Goal: Contribute content: Add original content to the website for others to see

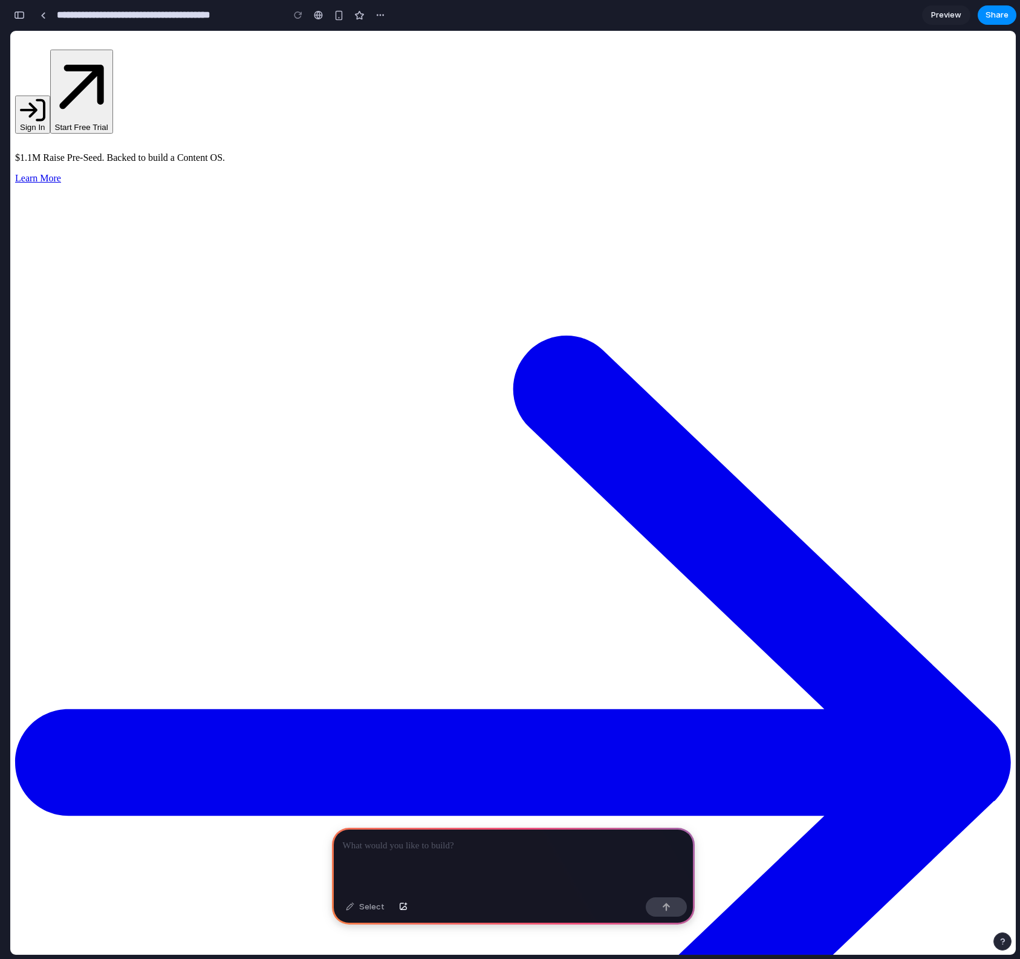
click at [387, 856] on div at bounding box center [513, 859] width 363 height 65
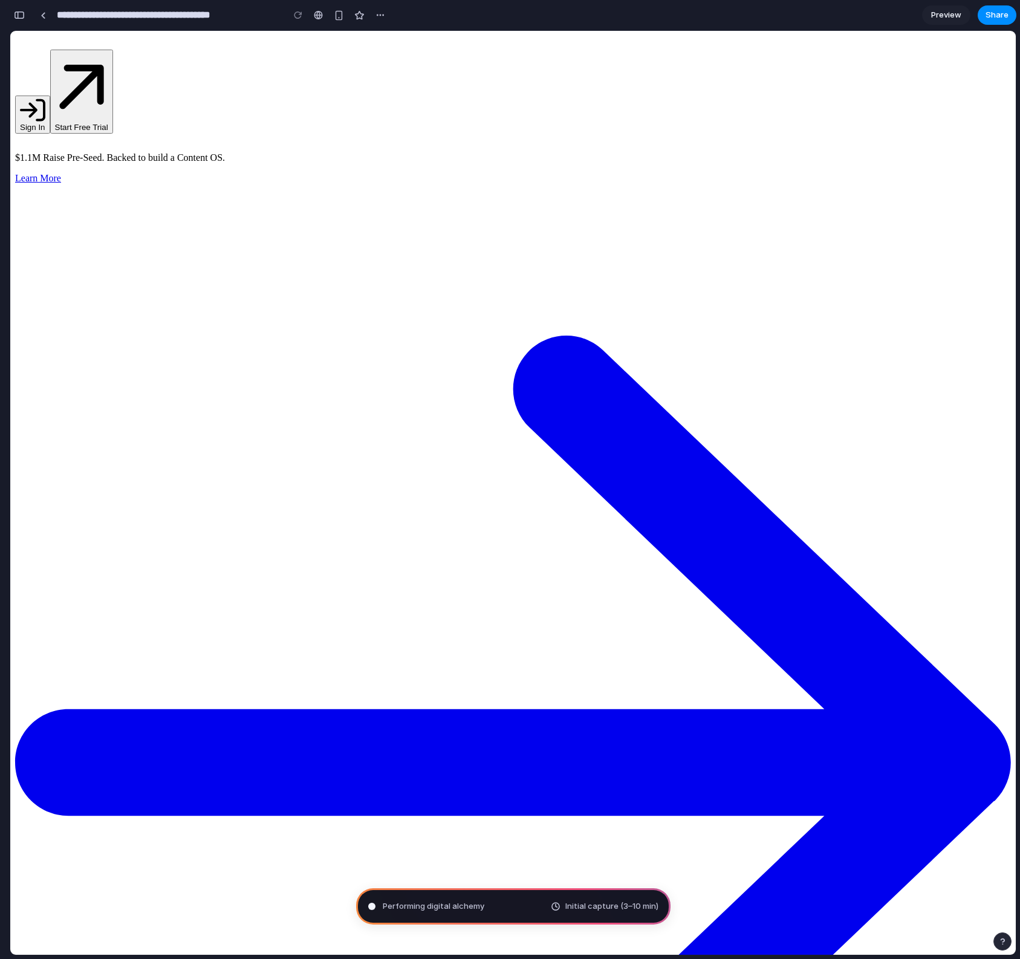
type input "**********"
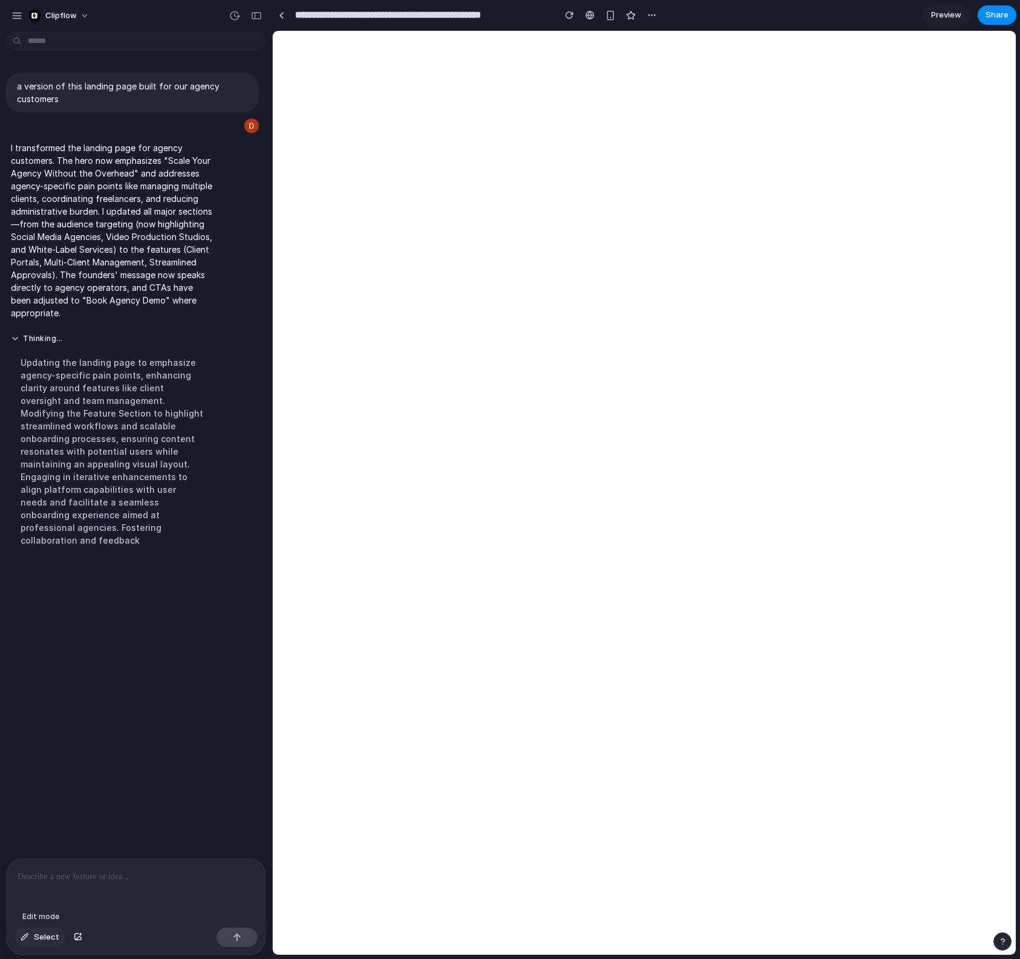
click at [45, 937] on span "Select" at bounding box center [46, 937] width 25 height 12
click at [706, 103] on div at bounding box center [644, 492] width 742 height 923
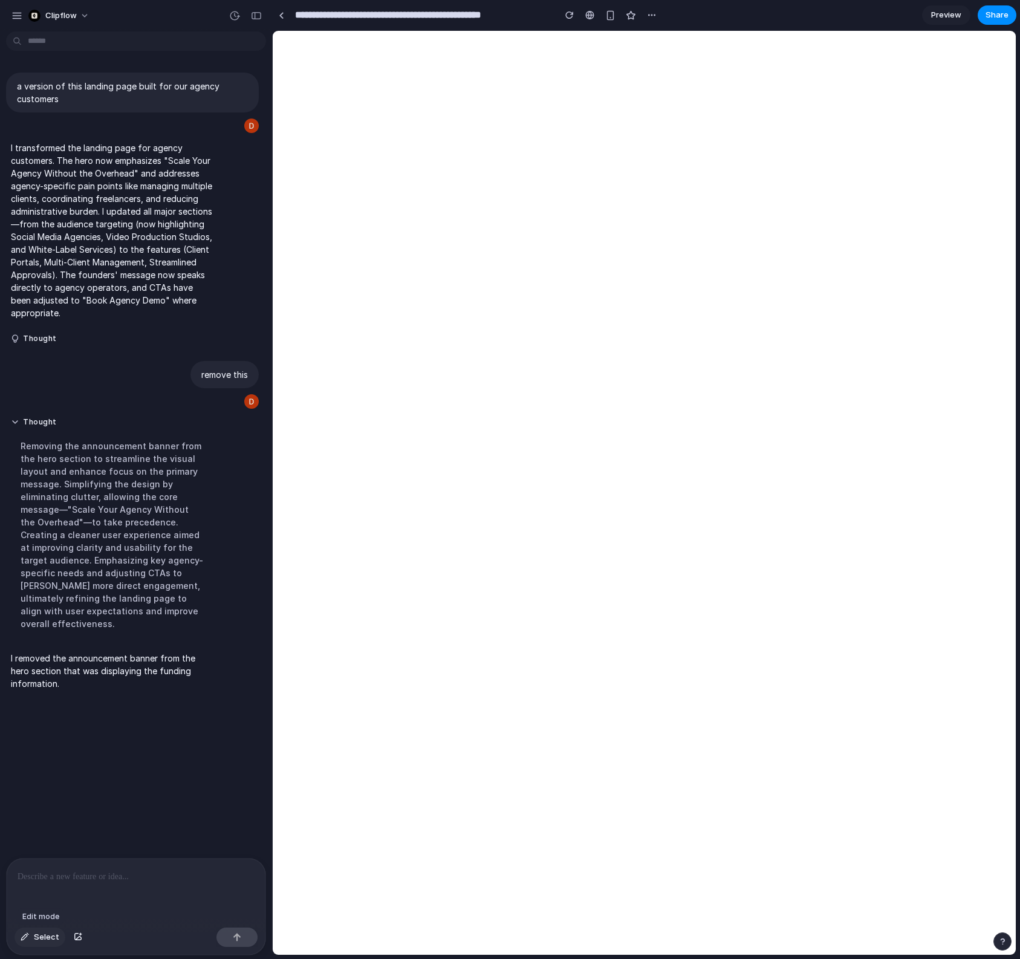
click at [39, 940] on span "Select" at bounding box center [46, 937] width 25 height 12
click at [161, 881] on p at bounding box center [136, 876] width 237 height 15
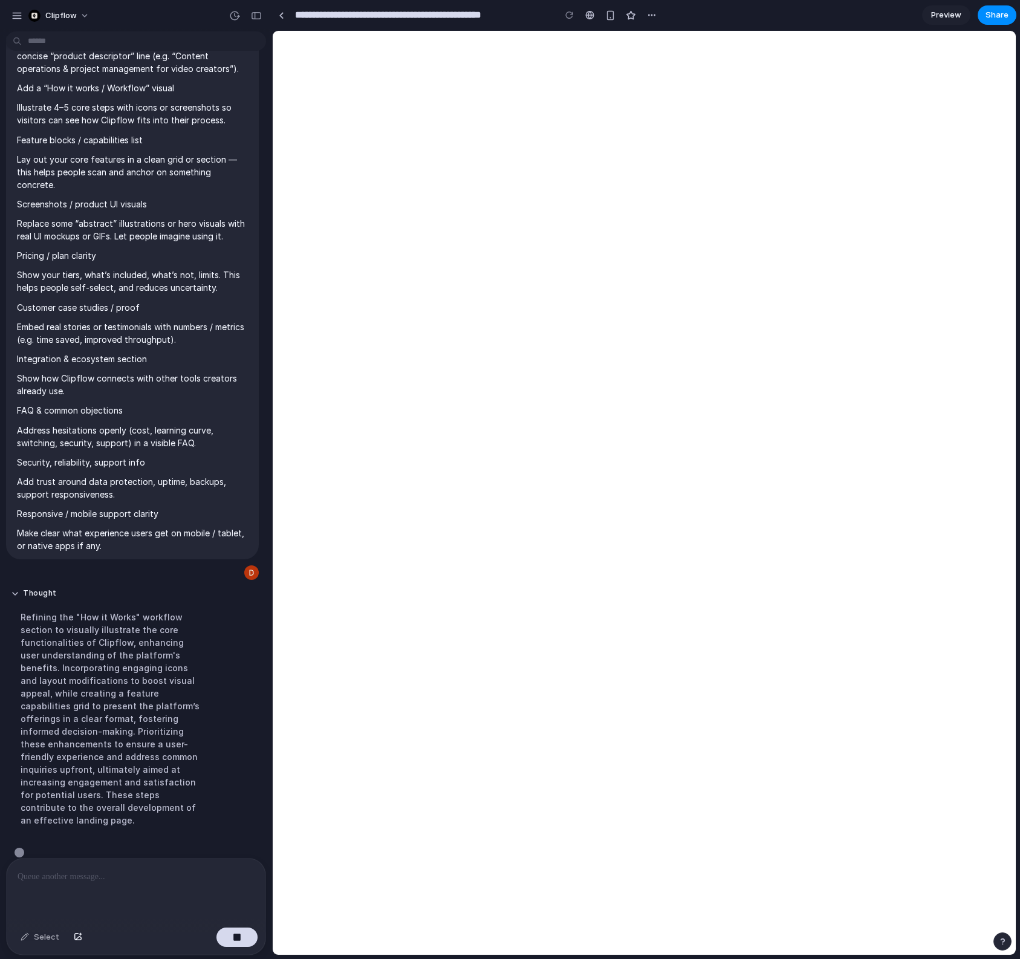
scroll to position [534, 0]
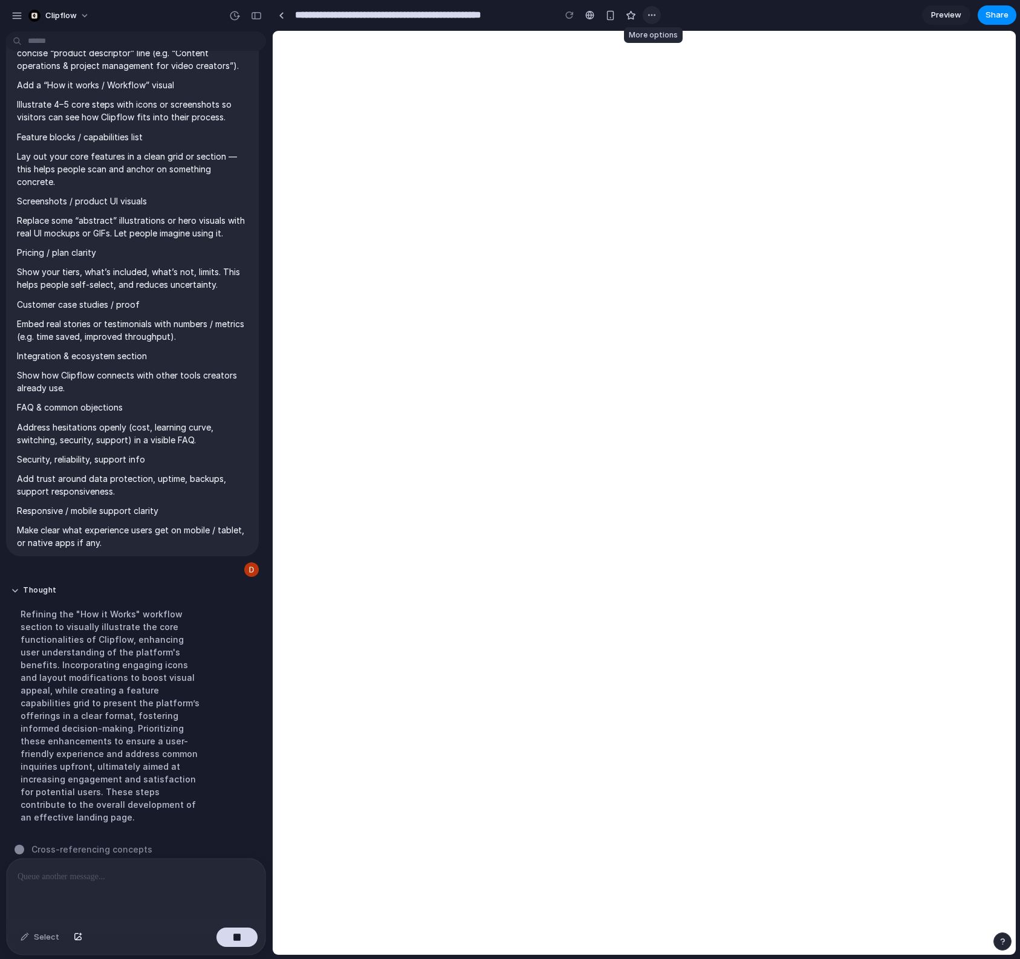
click at [650, 10] on div "button" at bounding box center [652, 15] width 10 height 10
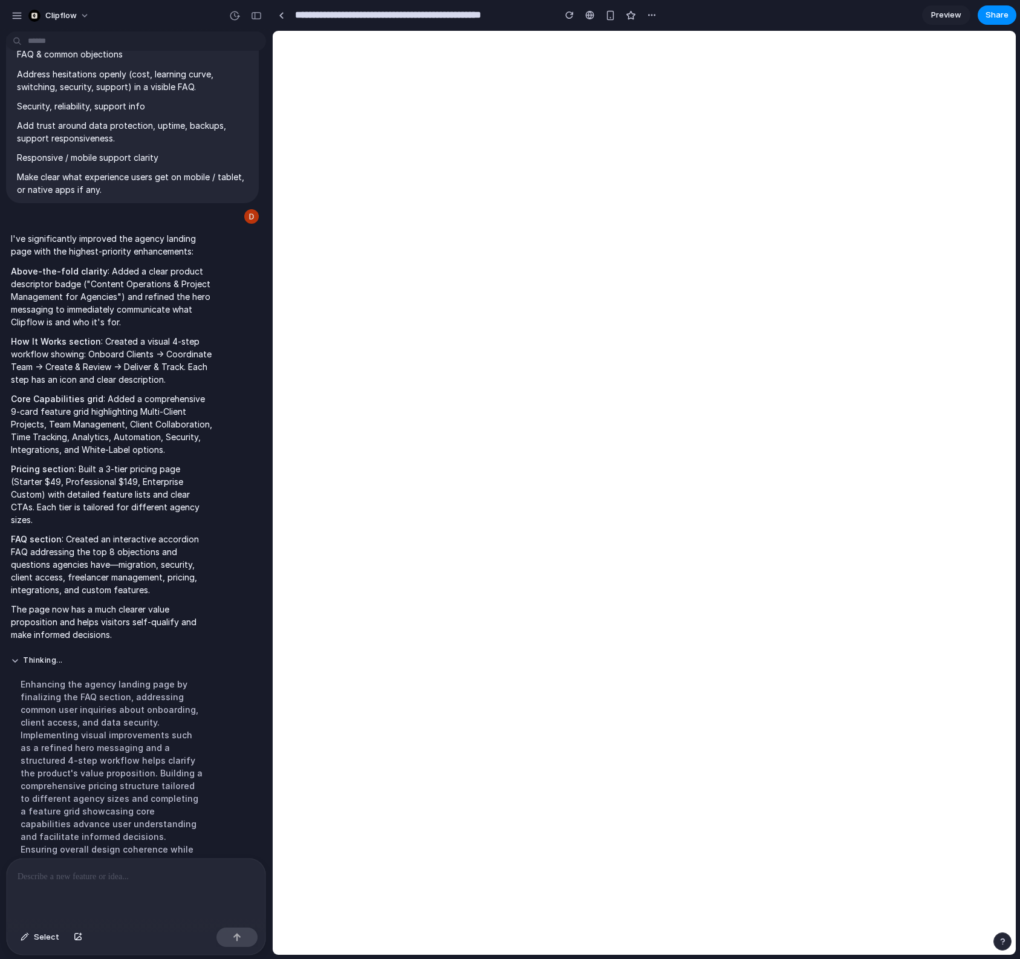
scroll to position [892, 0]
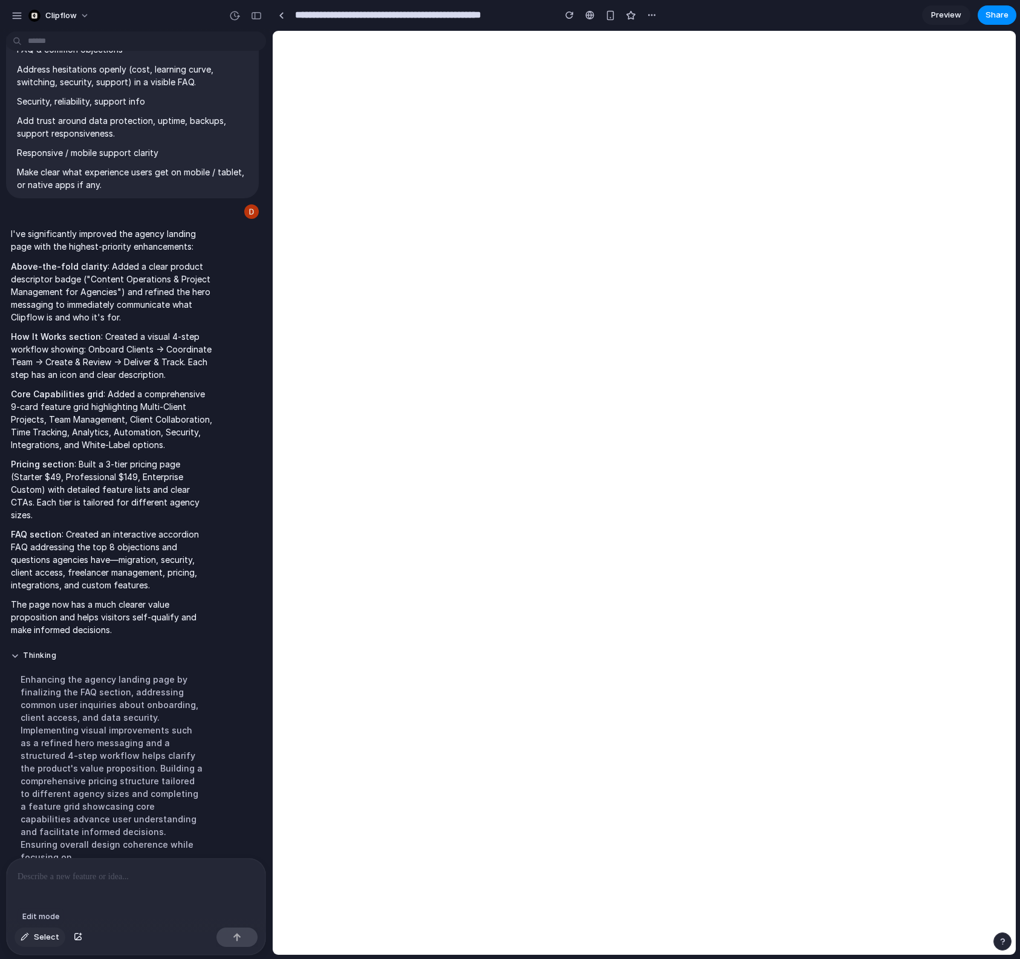
click at [36, 940] on span "Select" at bounding box center [46, 937] width 25 height 12
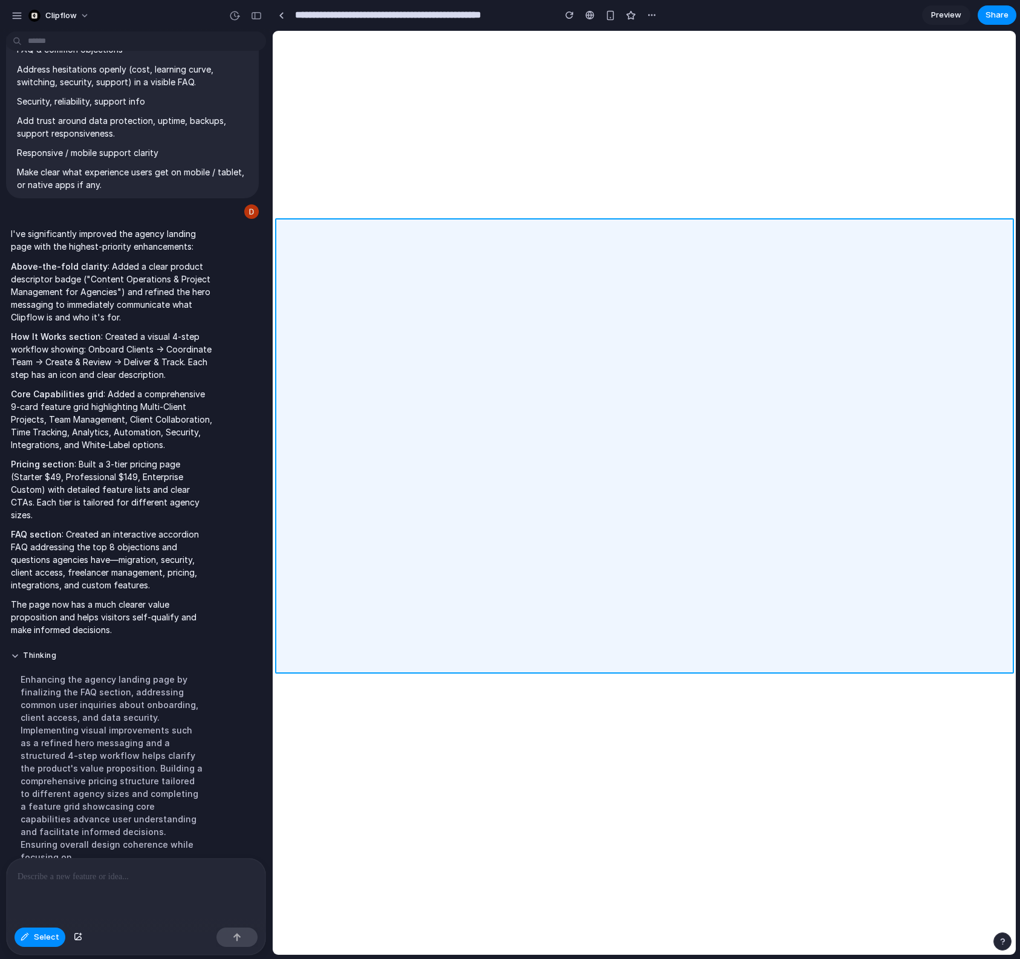
click at [333, 414] on div at bounding box center [644, 492] width 742 height 923
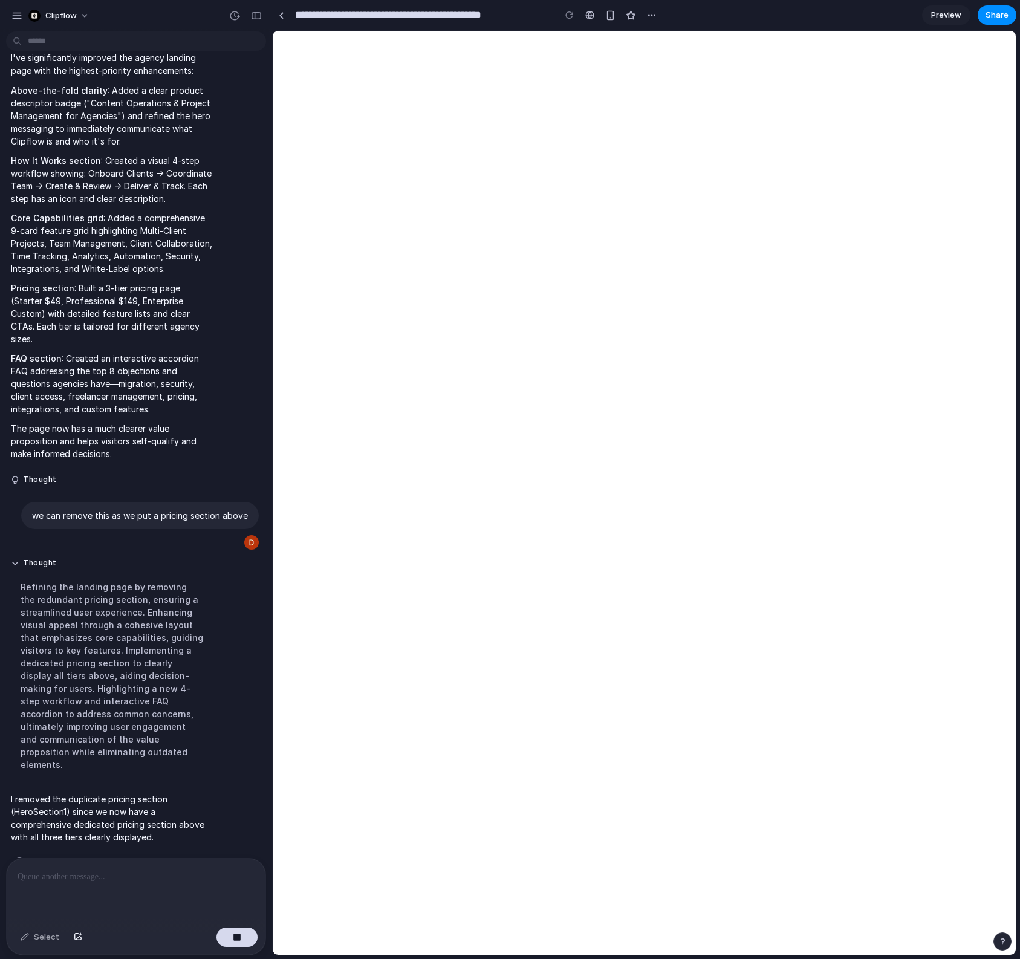
scroll to position [1041, 0]
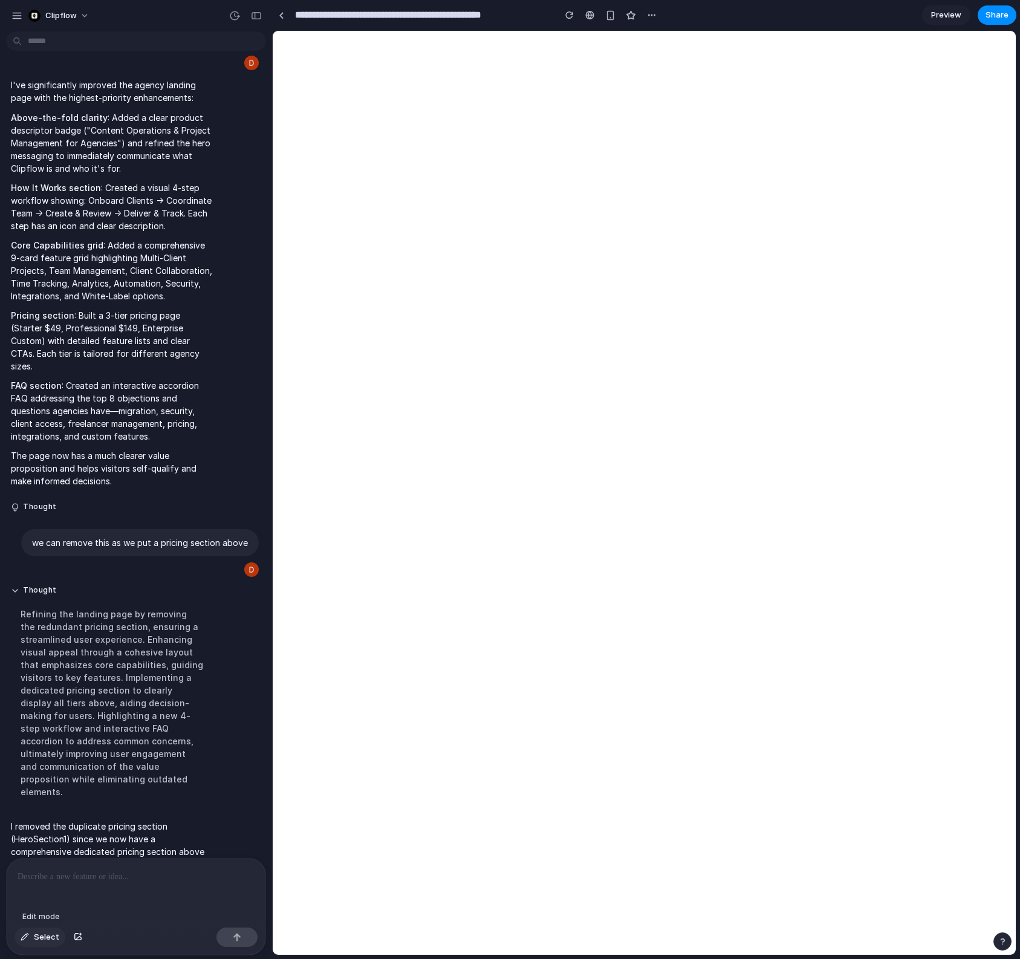
click at [48, 936] on span "Select" at bounding box center [46, 937] width 25 height 12
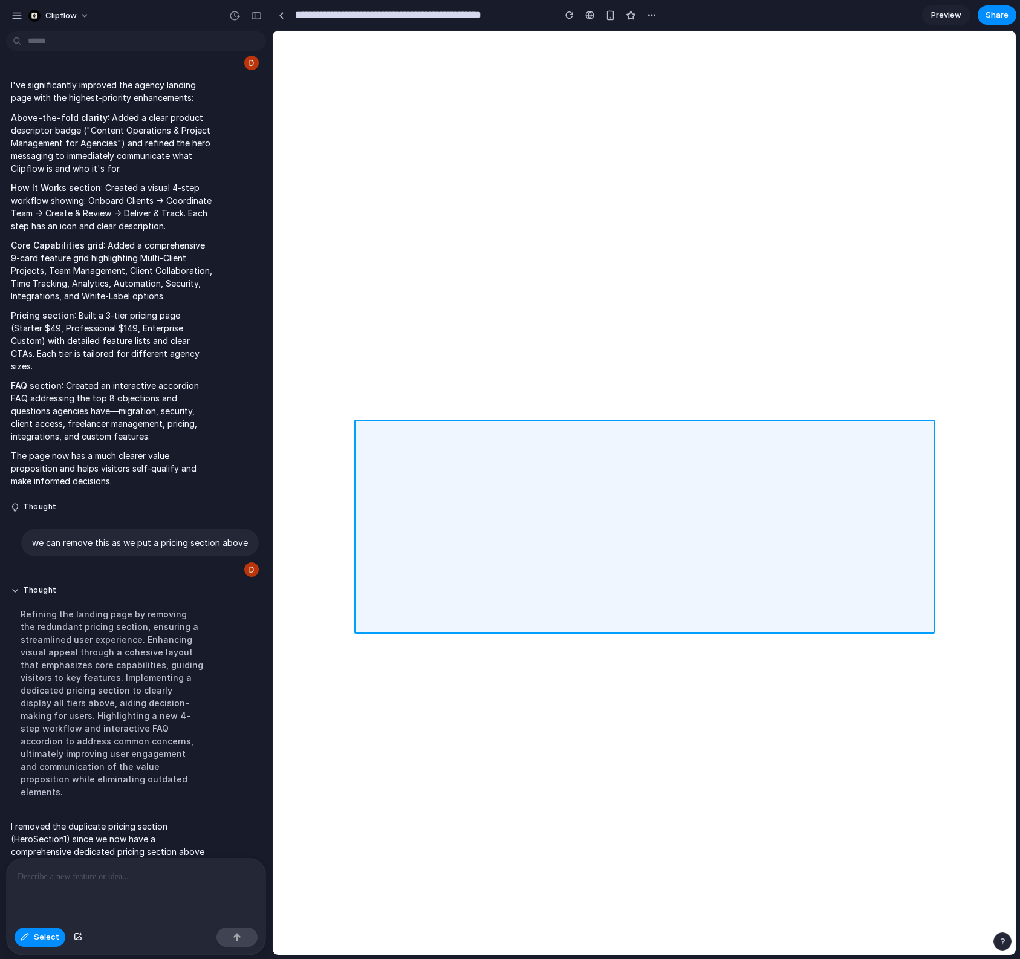
click at [828, 491] on div at bounding box center [644, 492] width 742 height 923
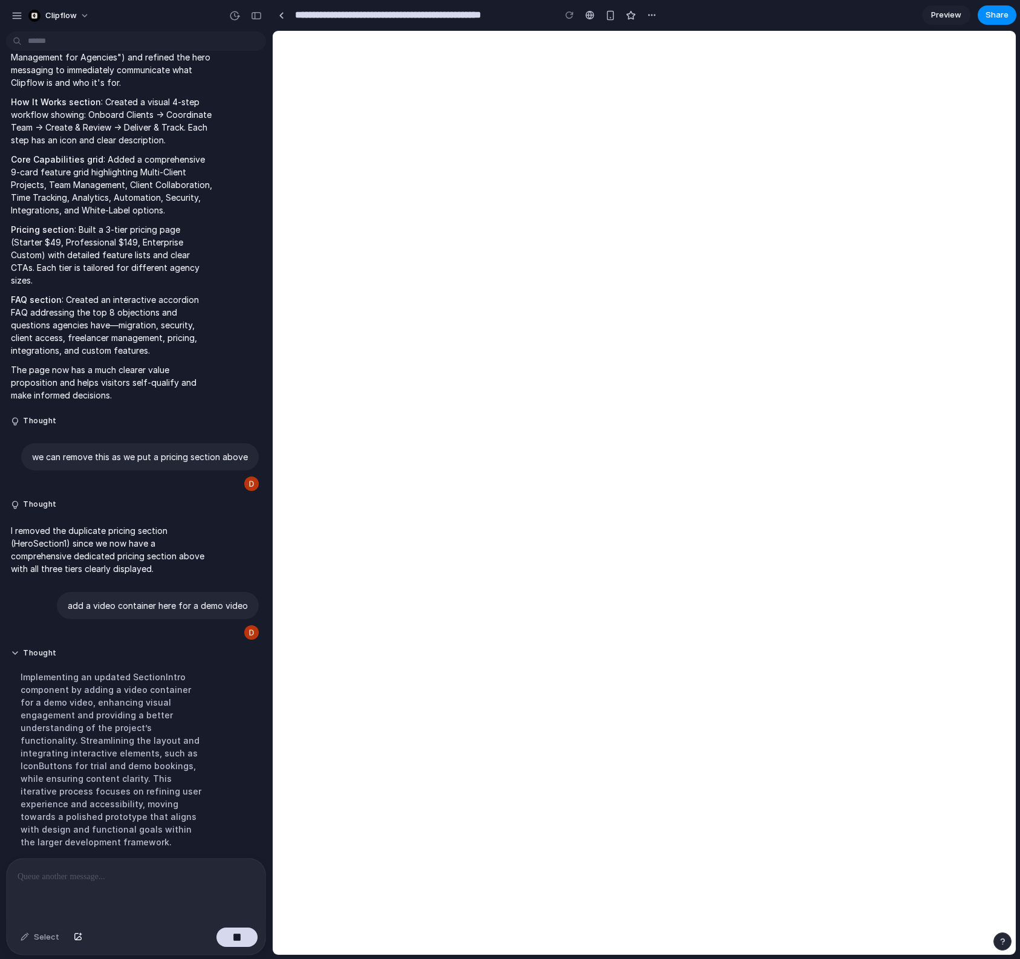
scroll to position [1139, 0]
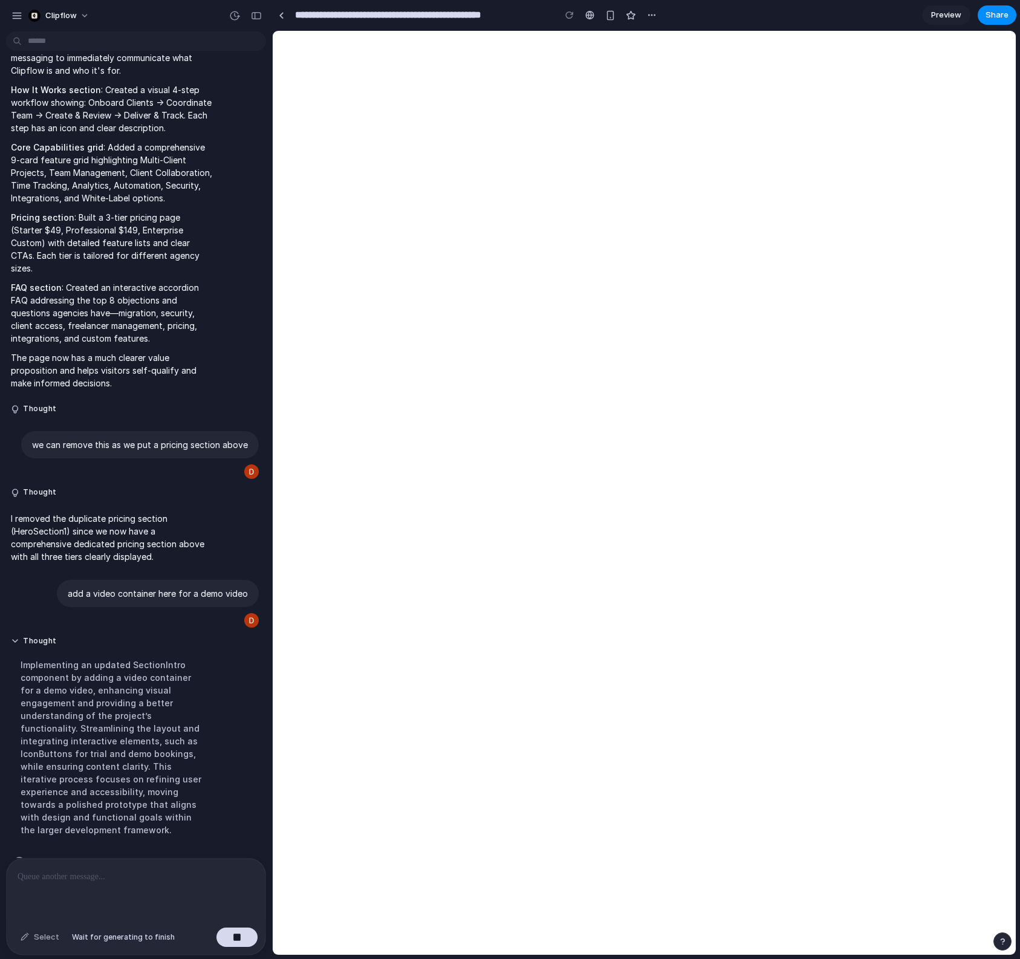
click at [50, 939] on div "Select" at bounding box center [40, 936] width 51 height 19
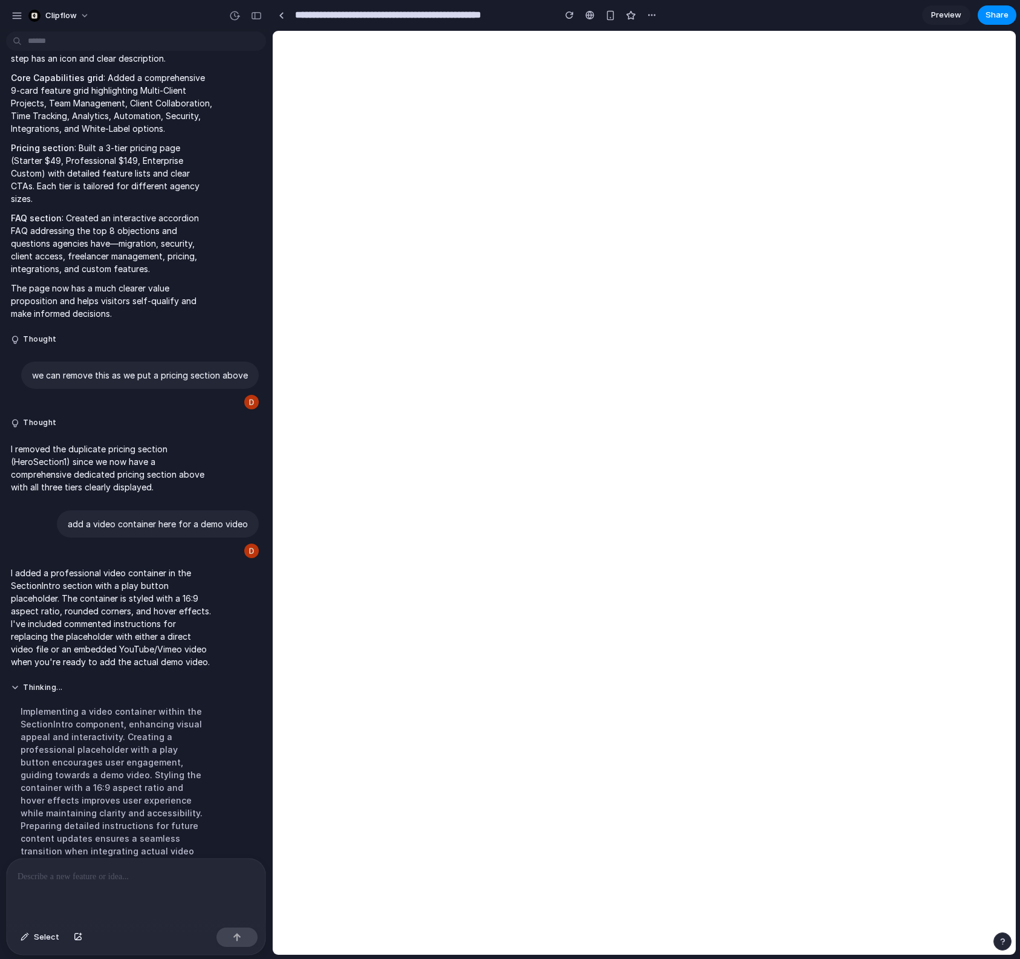
scroll to position [1240, 0]
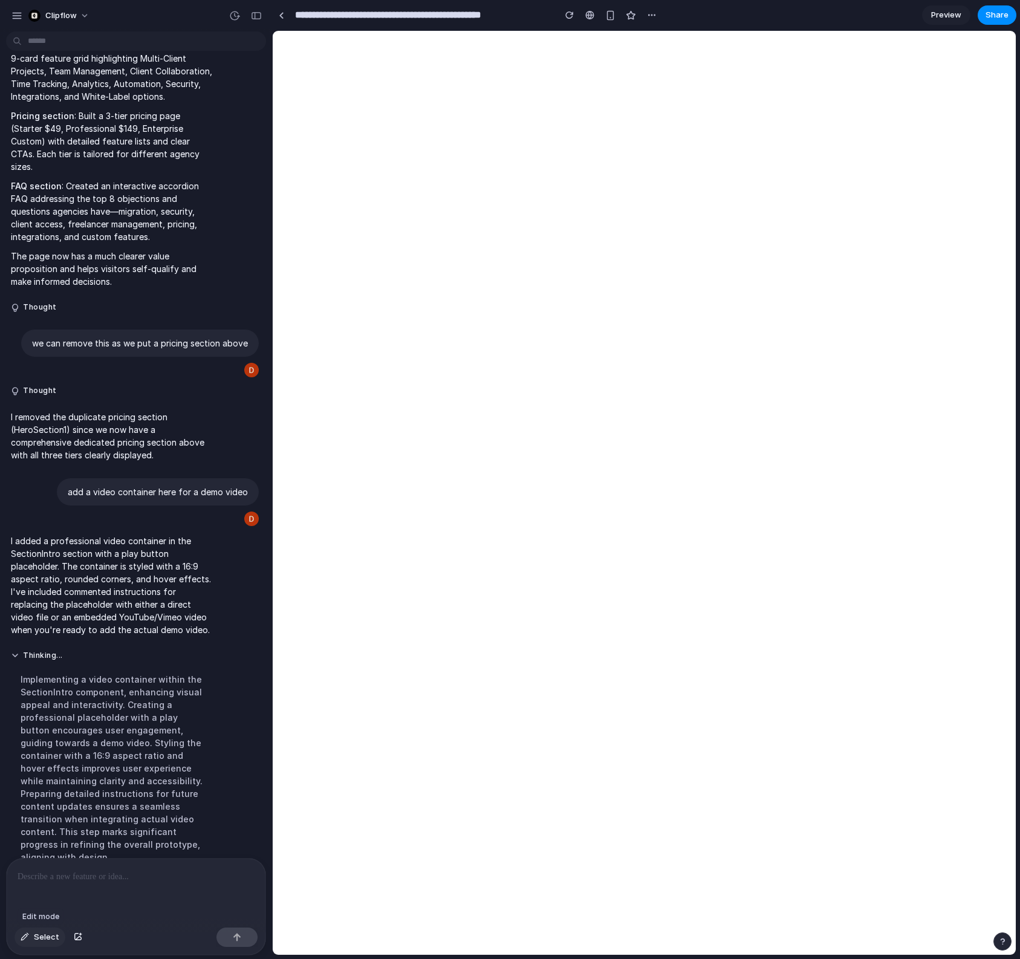
click at [46, 937] on span "Select" at bounding box center [46, 937] width 25 height 12
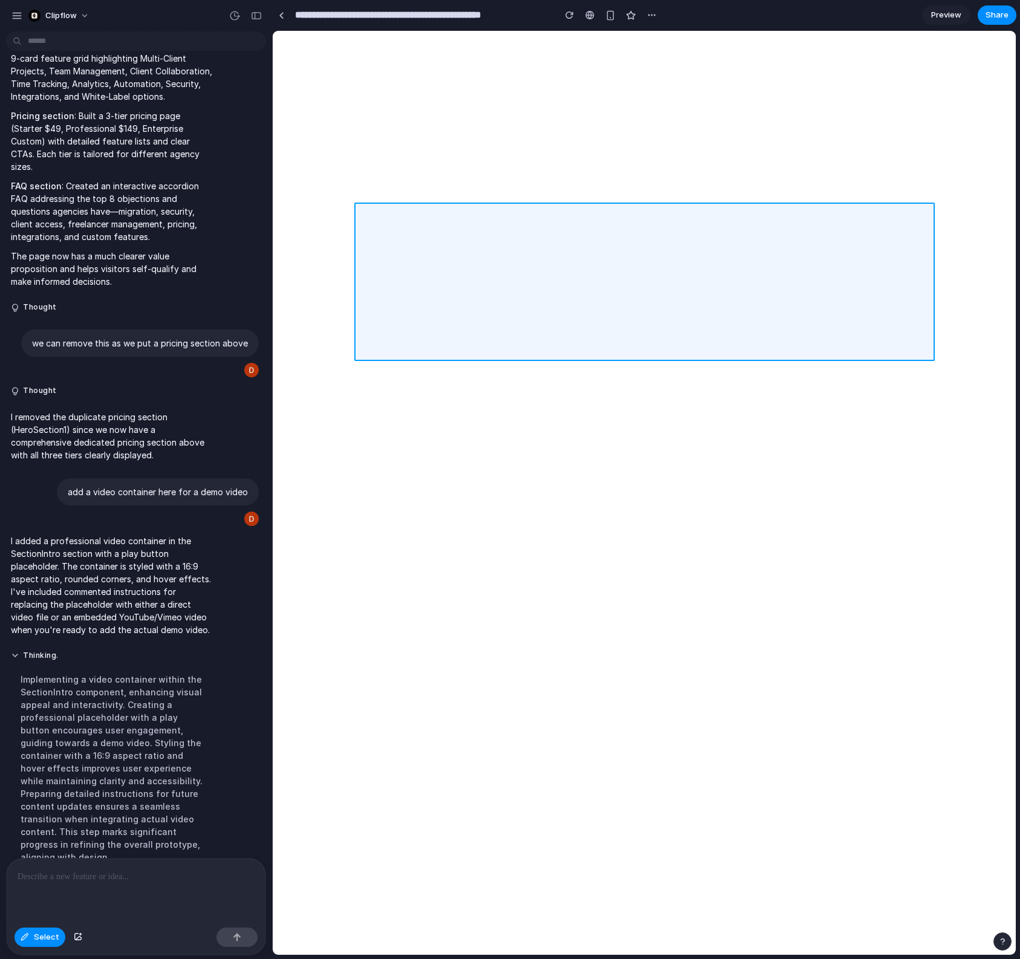
click at [723, 318] on div at bounding box center [644, 492] width 742 height 923
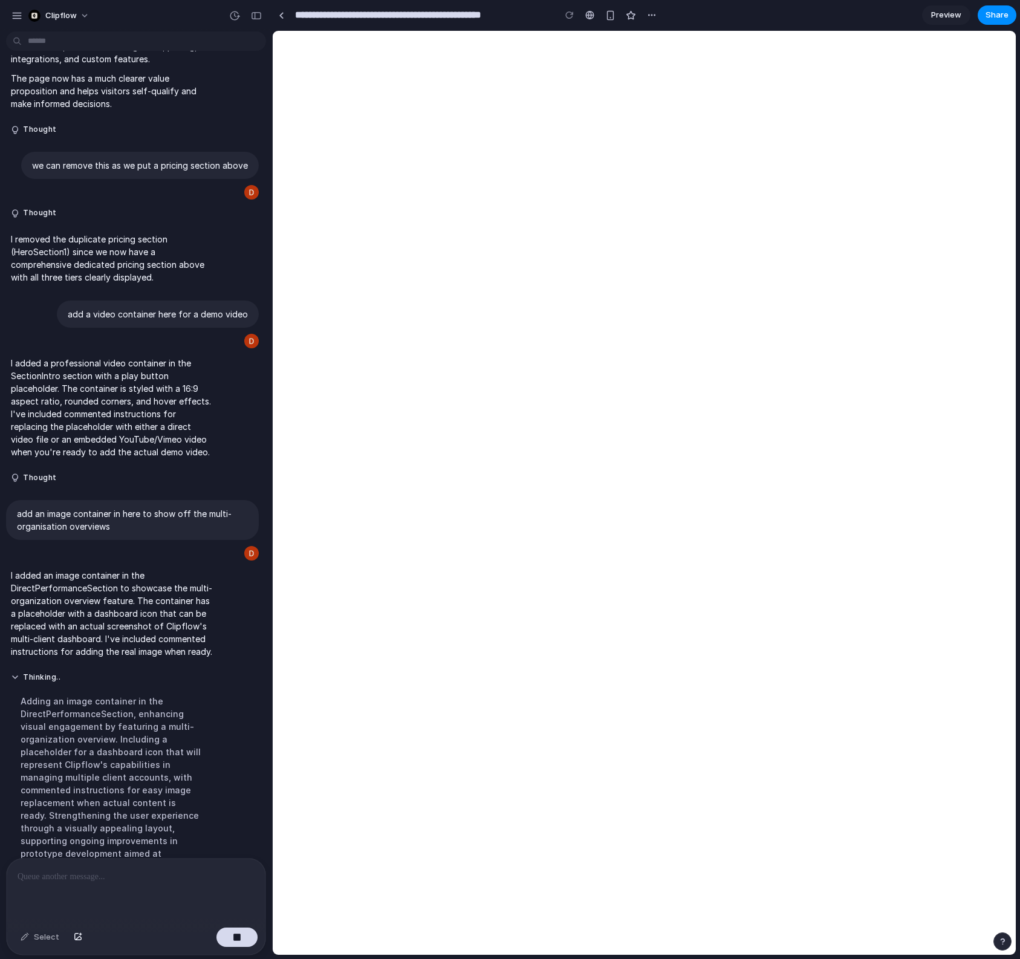
scroll to position [1440, 0]
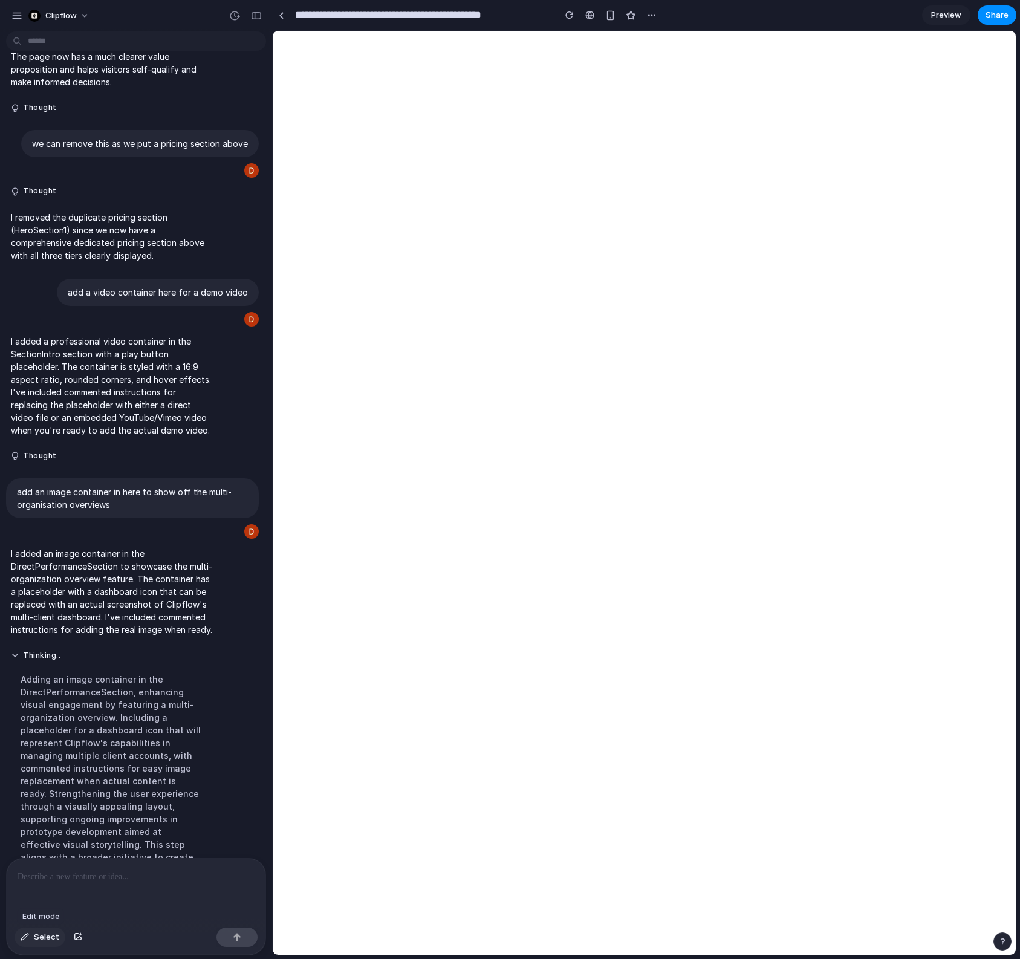
click at [47, 942] on span "Select" at bounding box center [46, 937] width 25 height 12
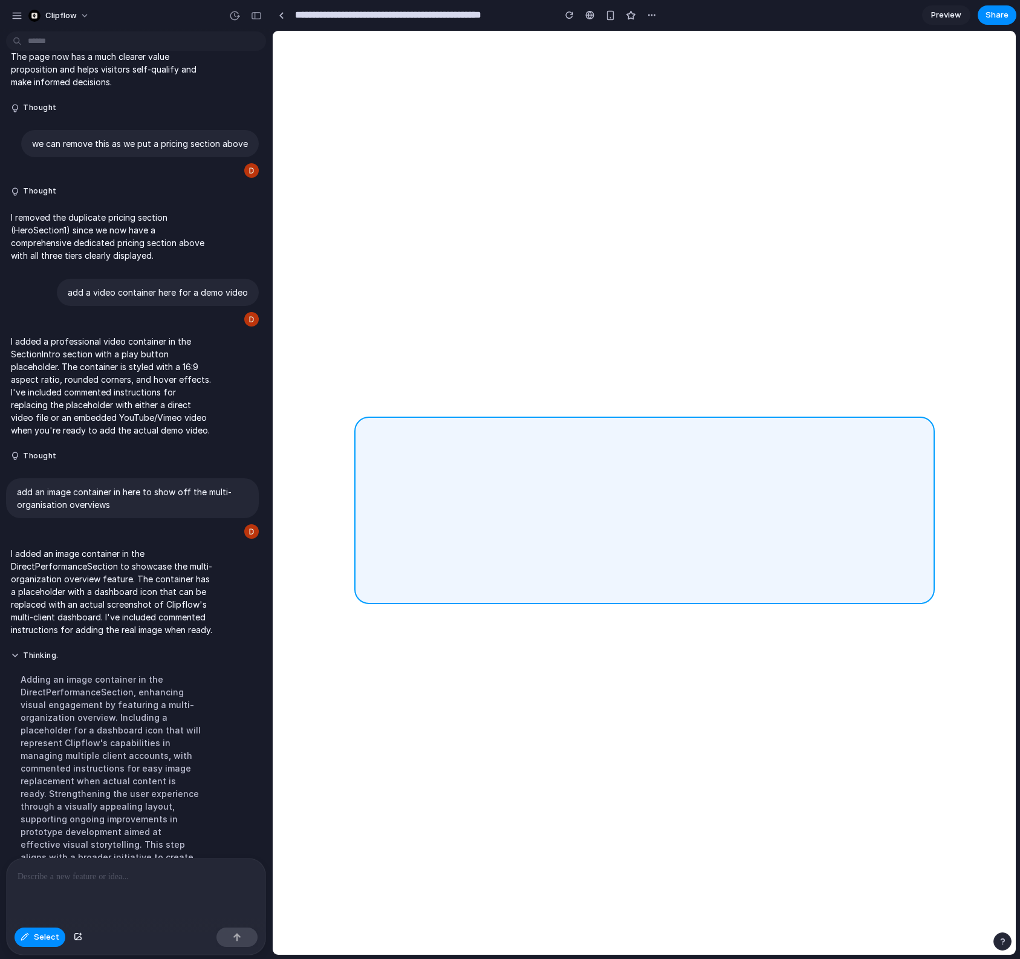
click at [406, 459] on div at bounding box center [644, 492] width 742 height 923
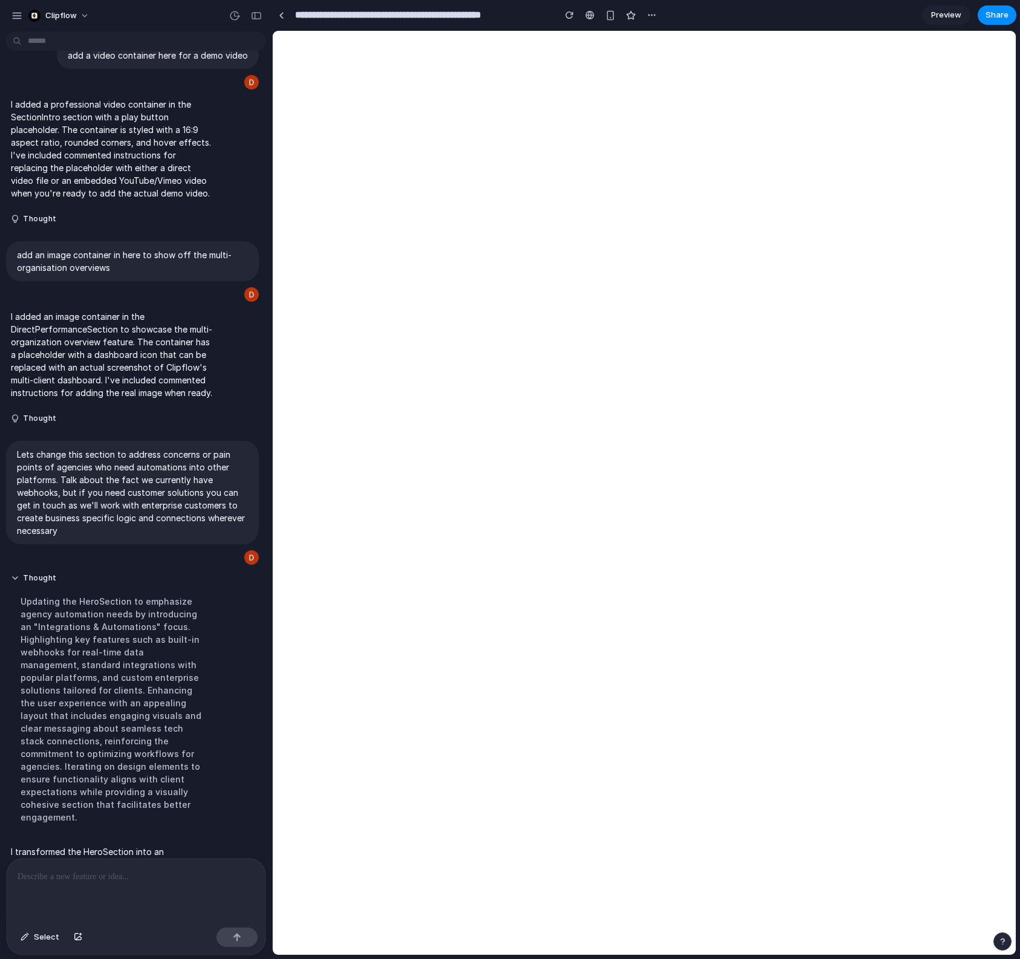
scroll to position [1791, 0]
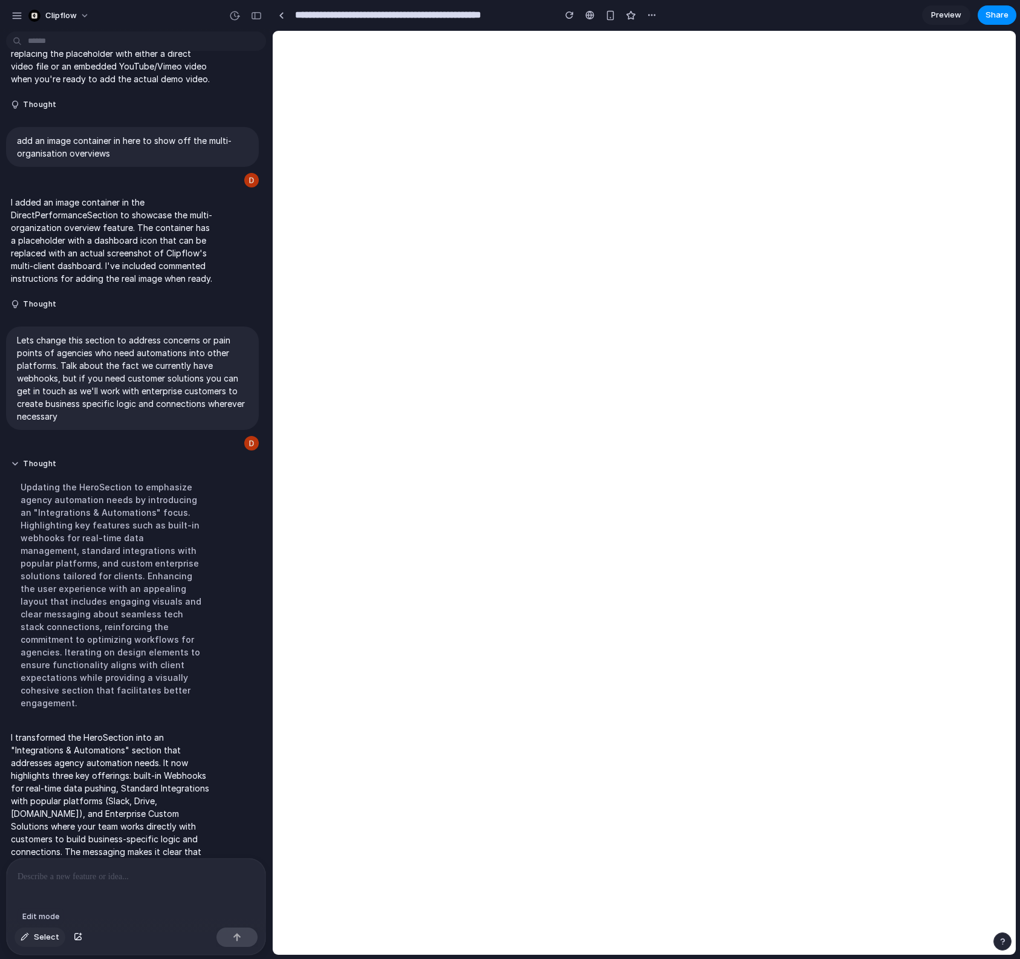
click at [40, 937] on span "Select" at bounding box center [46, 937] width 25 height 12
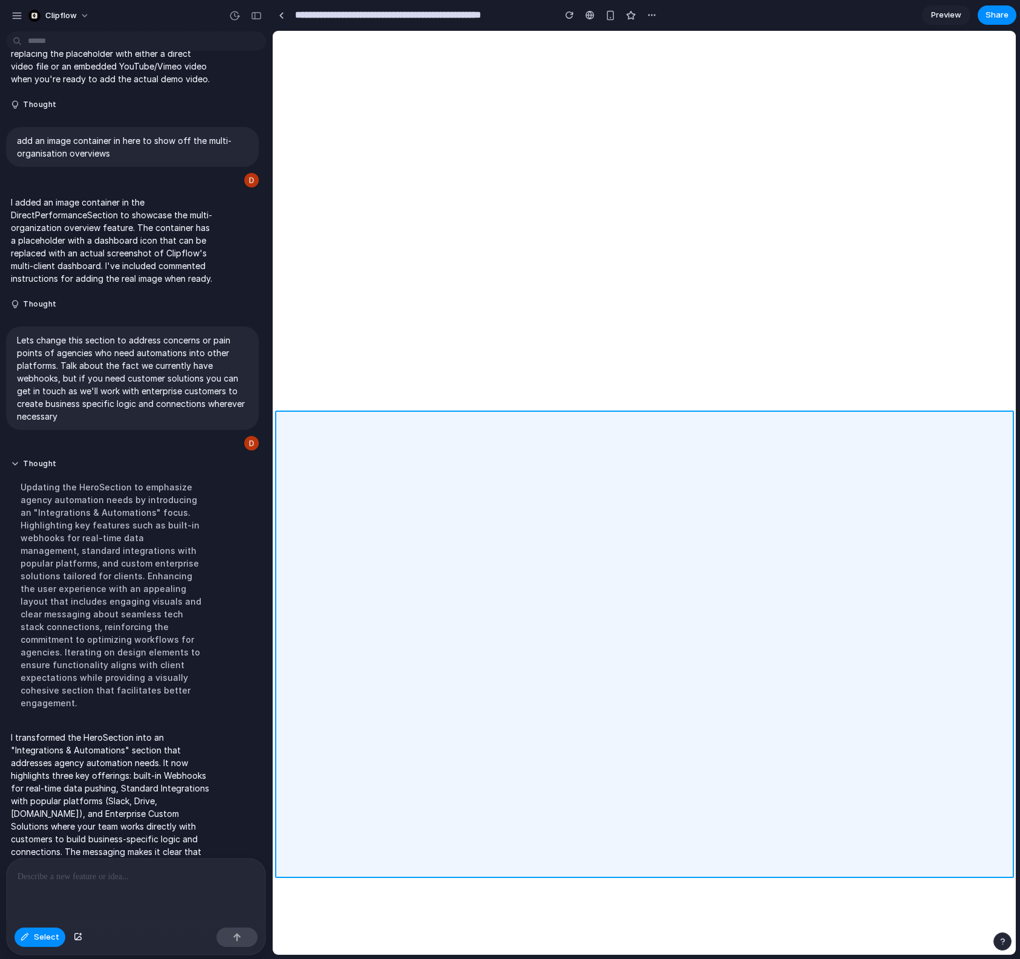
click at [354, 638] on div at bounding box center [644, 492] width 742 height 923
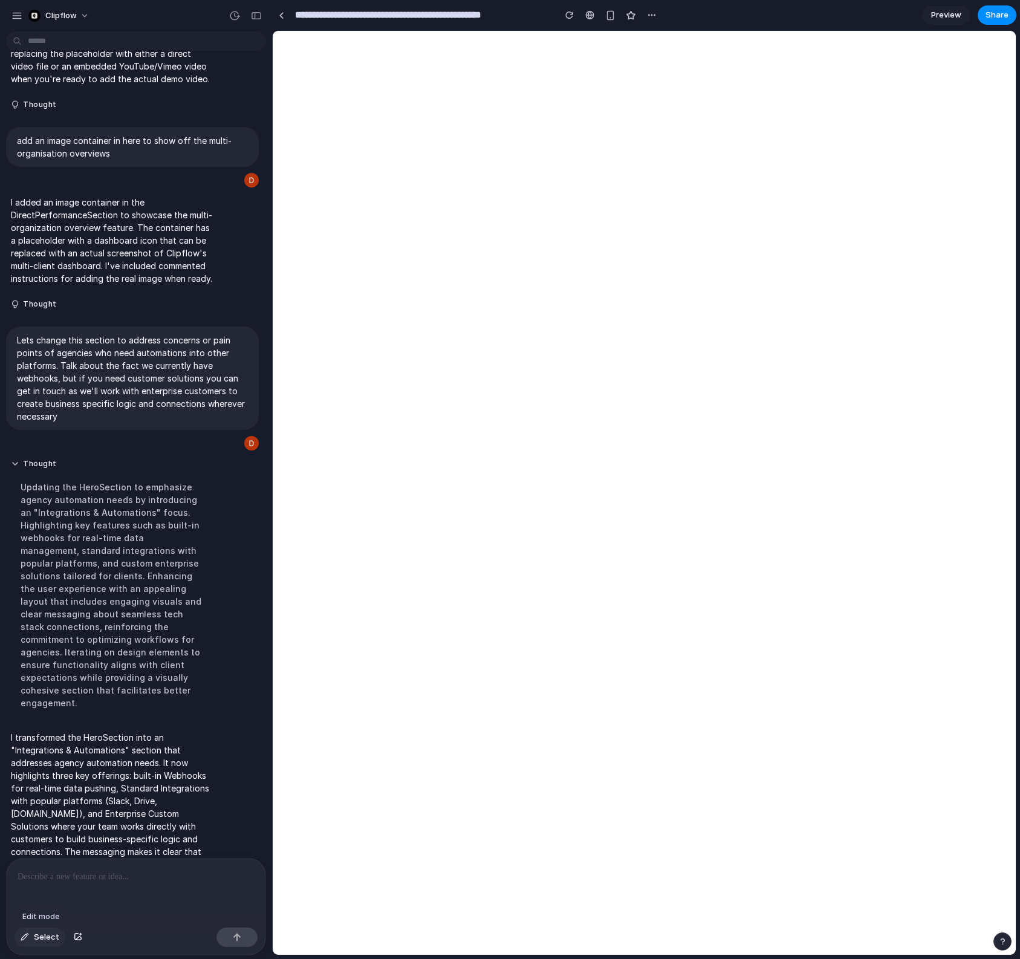
click at [33, 936] on button "Select" at bounding box center [40, 936] width 51 height 19
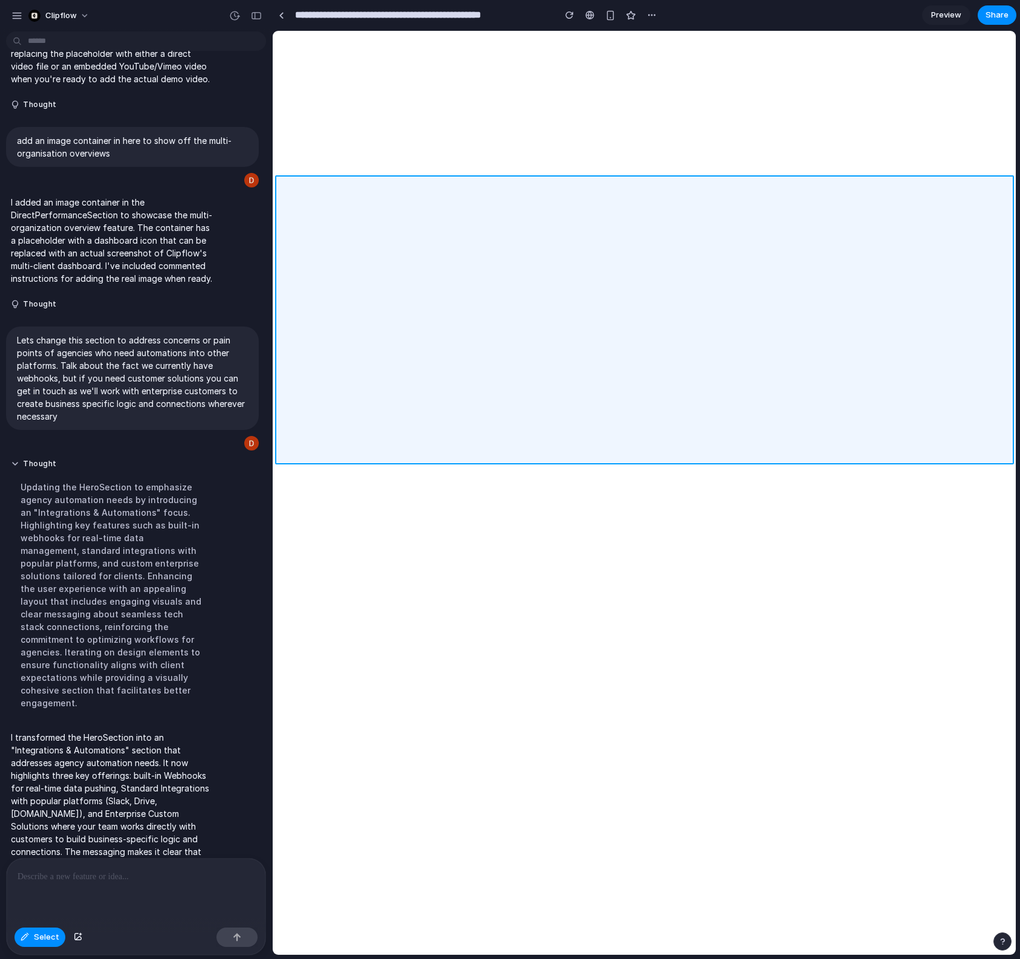
click at [570, 454] on div at bounding box center [644, 492] width 742 height 923
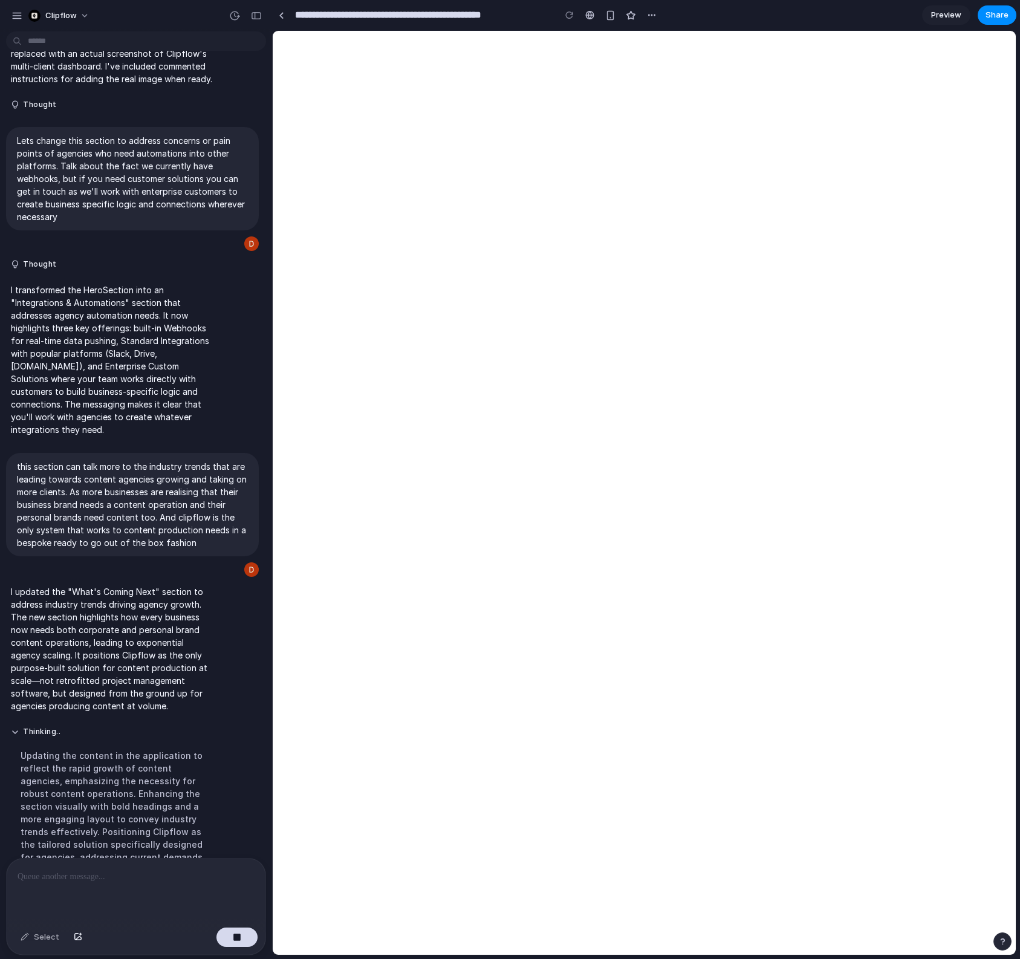
scroll to position [2003, 0]
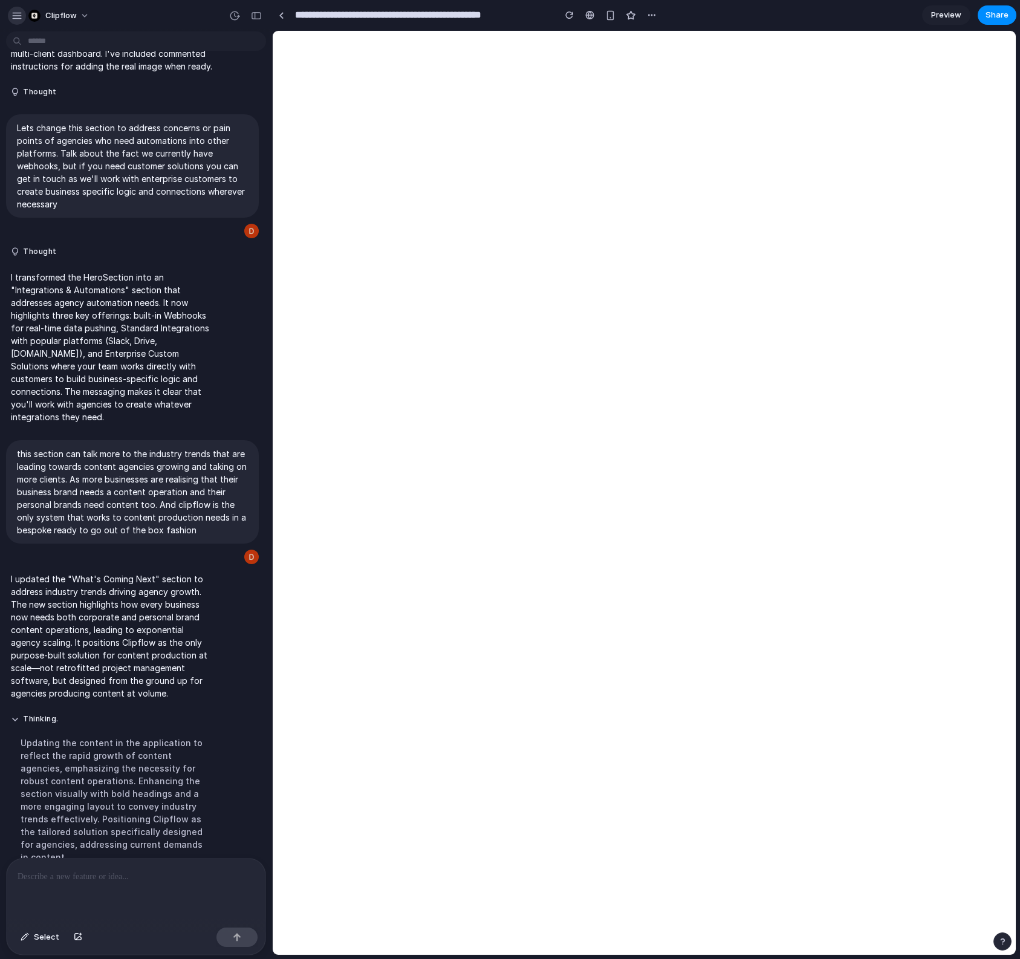
click at [18, 14] on div "button" at bounding box center [16, 15] width 11 height 11
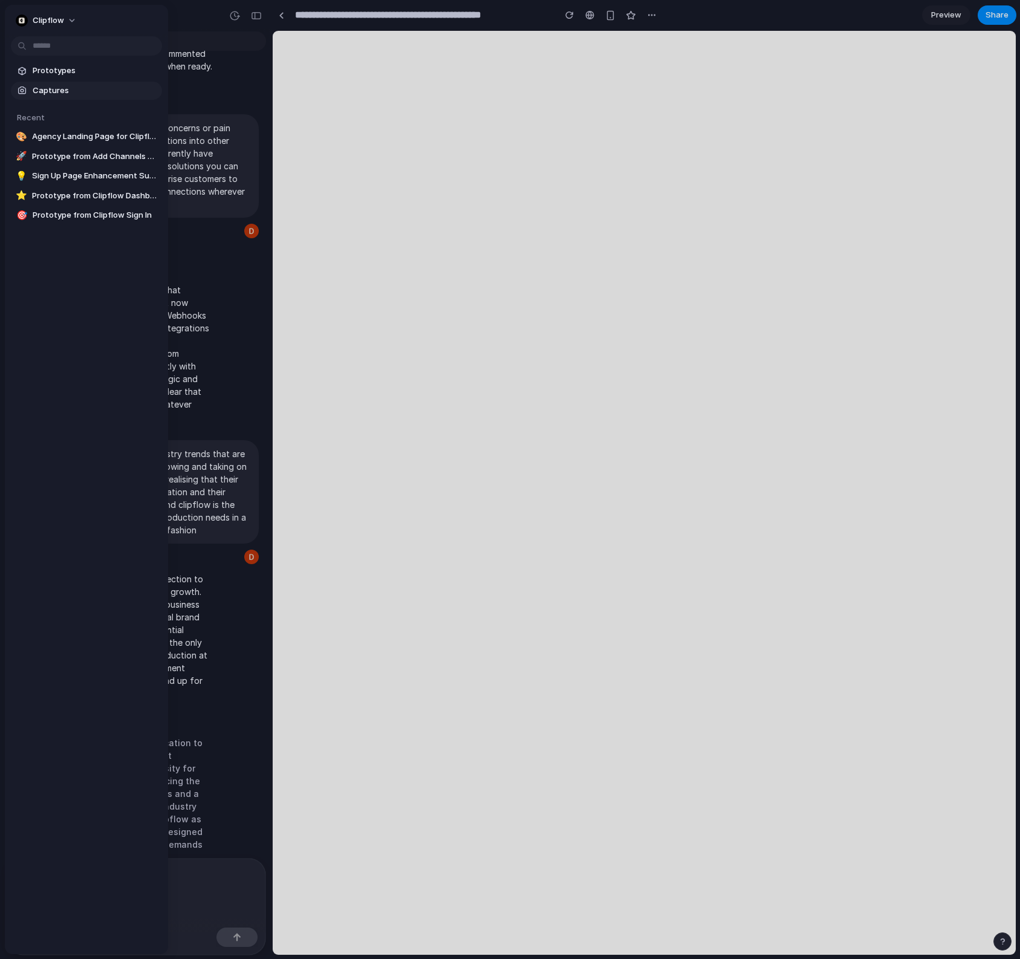
click at [60, 96] on link "Captures" at bounding box center [86, 91] width 151 height 18
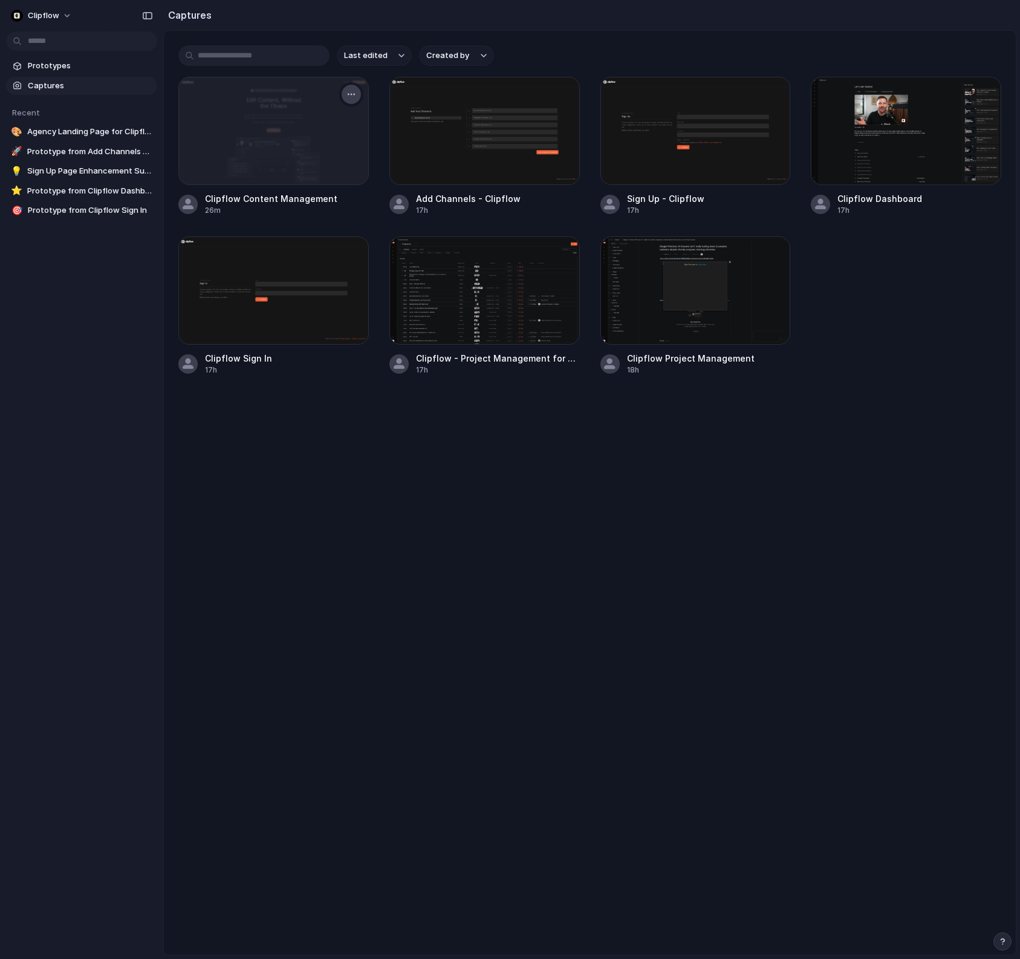
click at [359, 95] on button "button" at bounding box center [350, 94] width 19 height 19
click at [334, 121] on span "Create prototype" at bounding box center [316, 122] width 68 height 12
click at [348, 97] on div "button" at bounding box center [351, 94] width 10 height 10
click at [314, 123] on span "Create prototype" at bounding box center [316, 122] width 68 height 12
click at [125, 256] on div "Prototypes Captures Recent 🎨 Agency Landing Page for Clipflow Content Managemen…" at bounding box center [81, 189] width 163 height 378
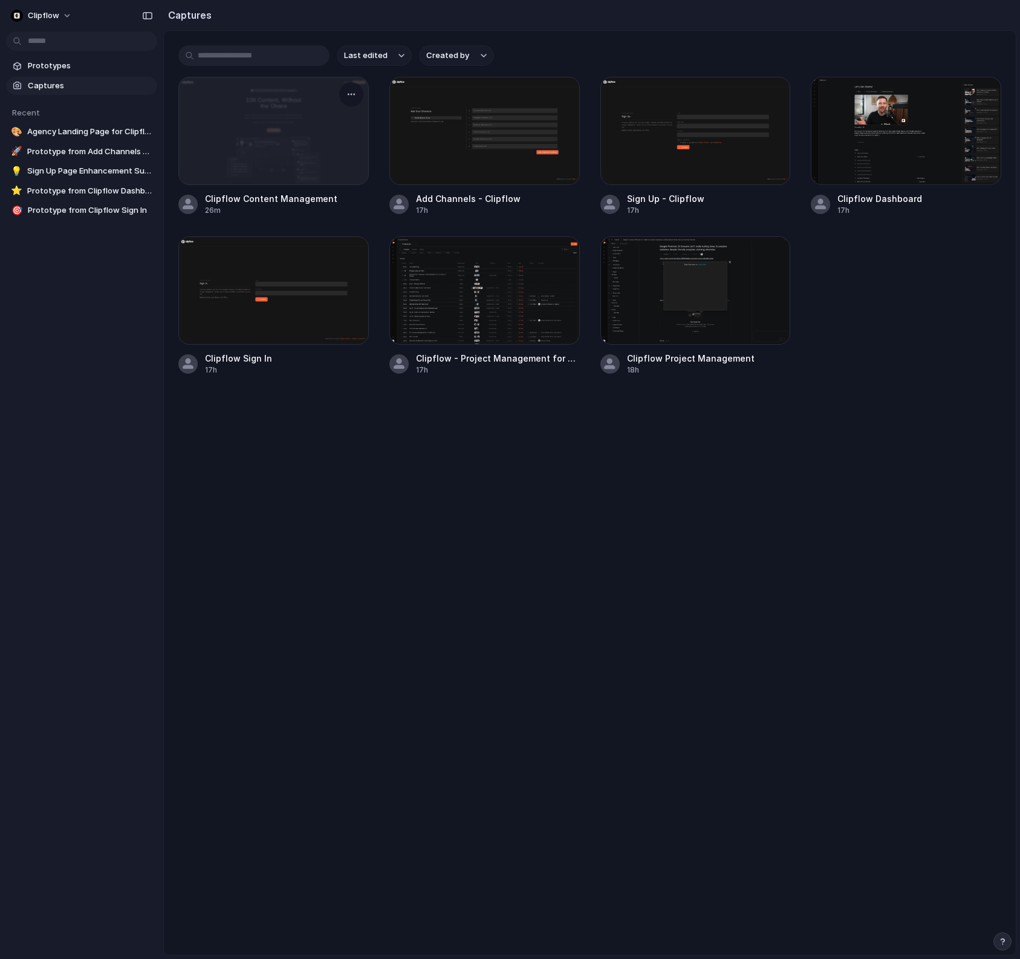
click at [283, 144] on div at bounding box center [273, 130] width 189 height 107
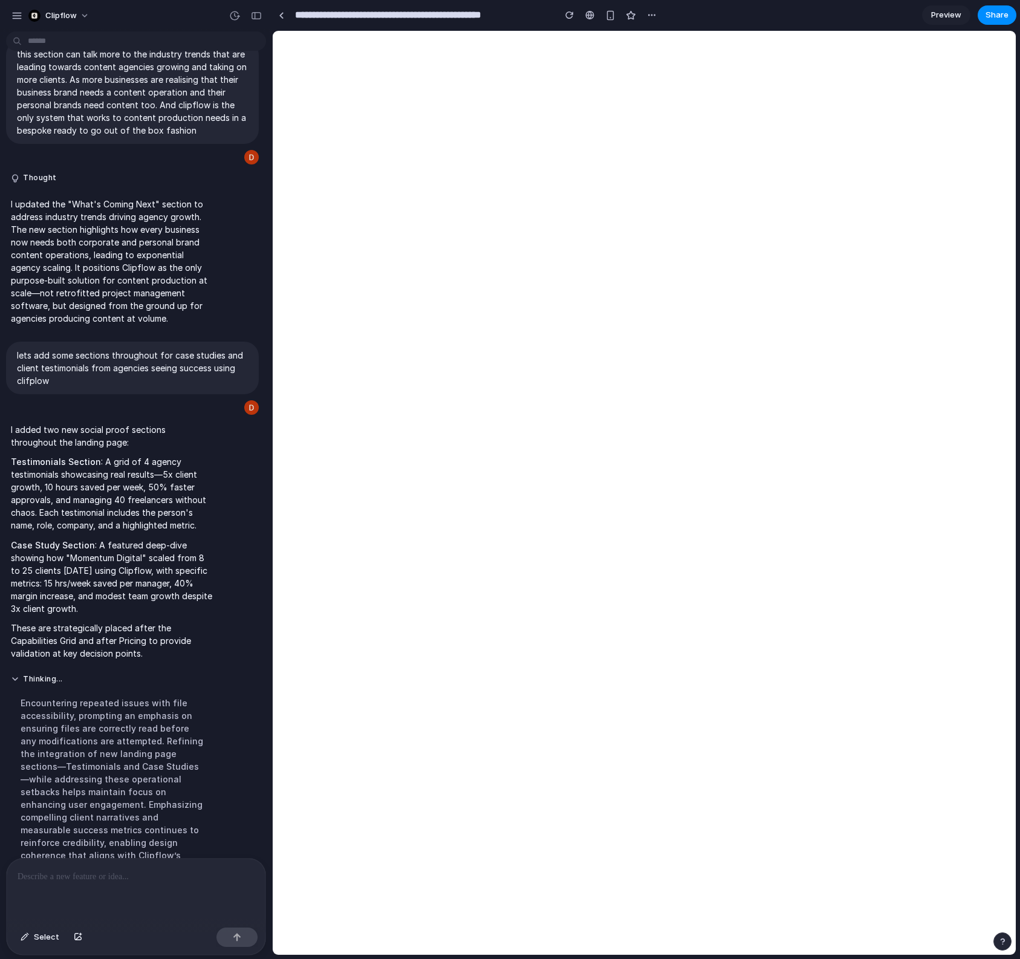
scroll to position [2426, 0]
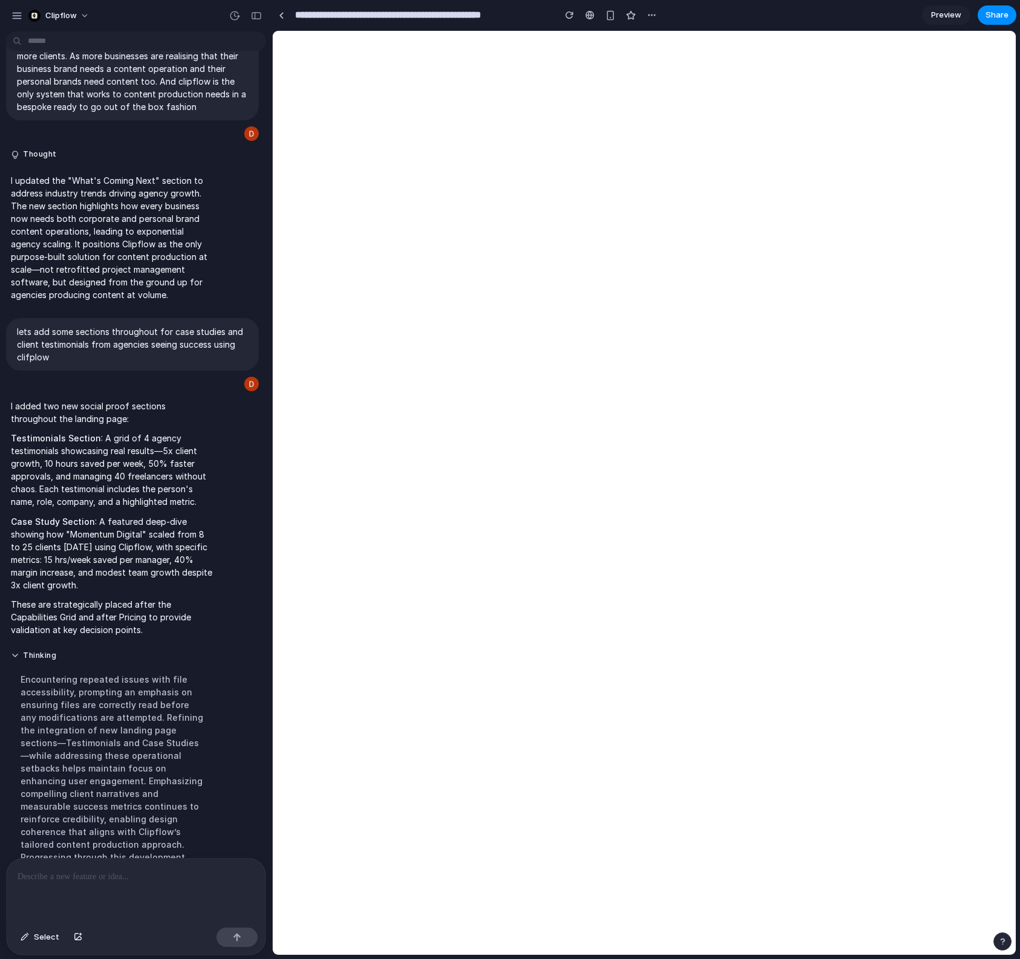
drag, startPoint x: 137, startPoint y: 673, endPoint x: 134, endPoint y: 694, distance: 21.5
click at [137, 673] on div "Encountering repeated issues with file accessibility, prompting an emphasis on …" at bounding box center [112, 774] width 202 height 218
click at [120, 873] on p at bounding box center [136, 876] width 237 height 15
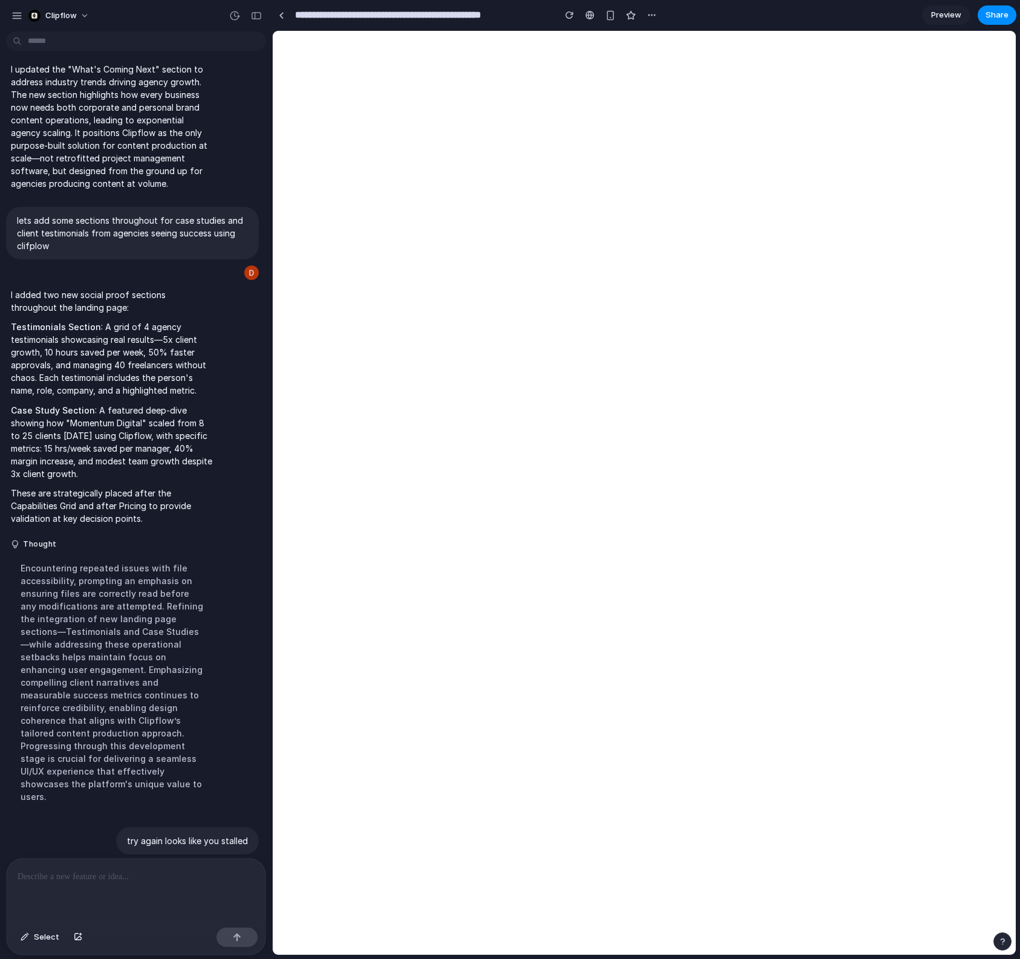
scroll to position [2734, 0]
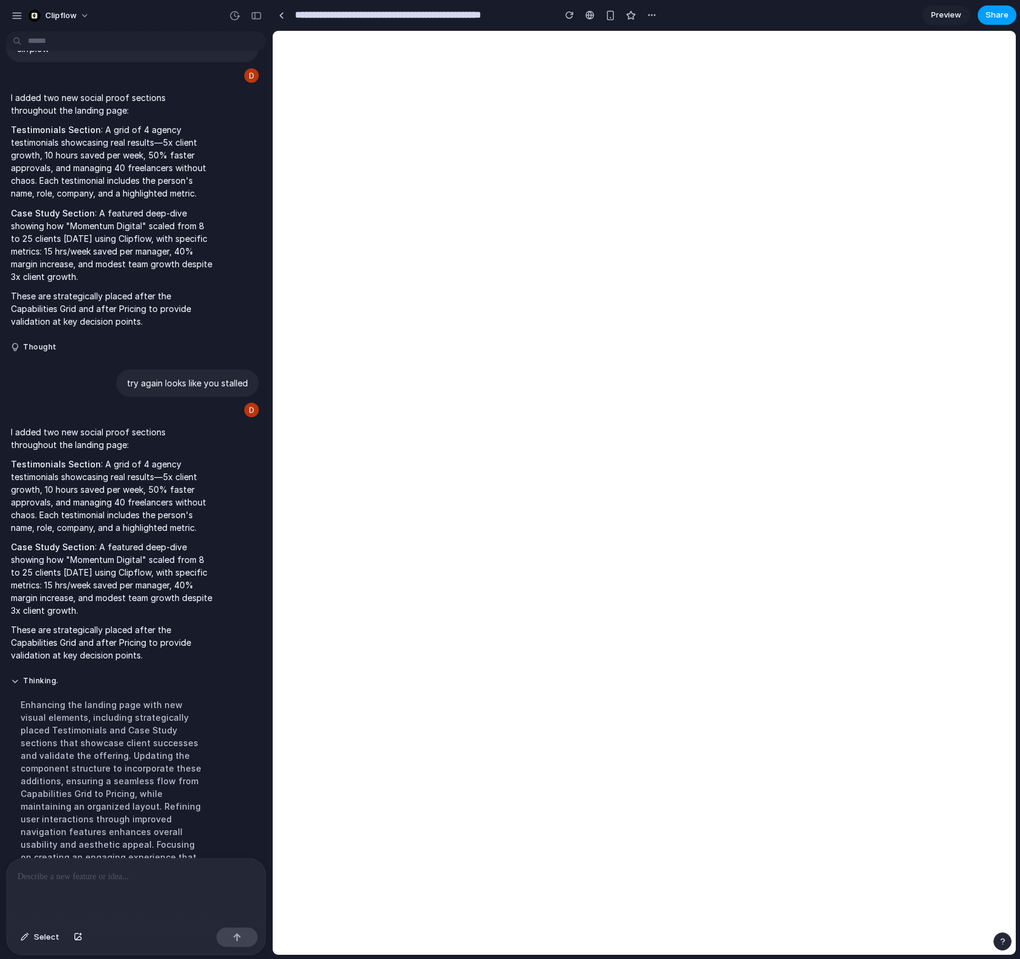
click at [989, 15] on span "Share" at bounding box center [996, 15] width 23 height 12
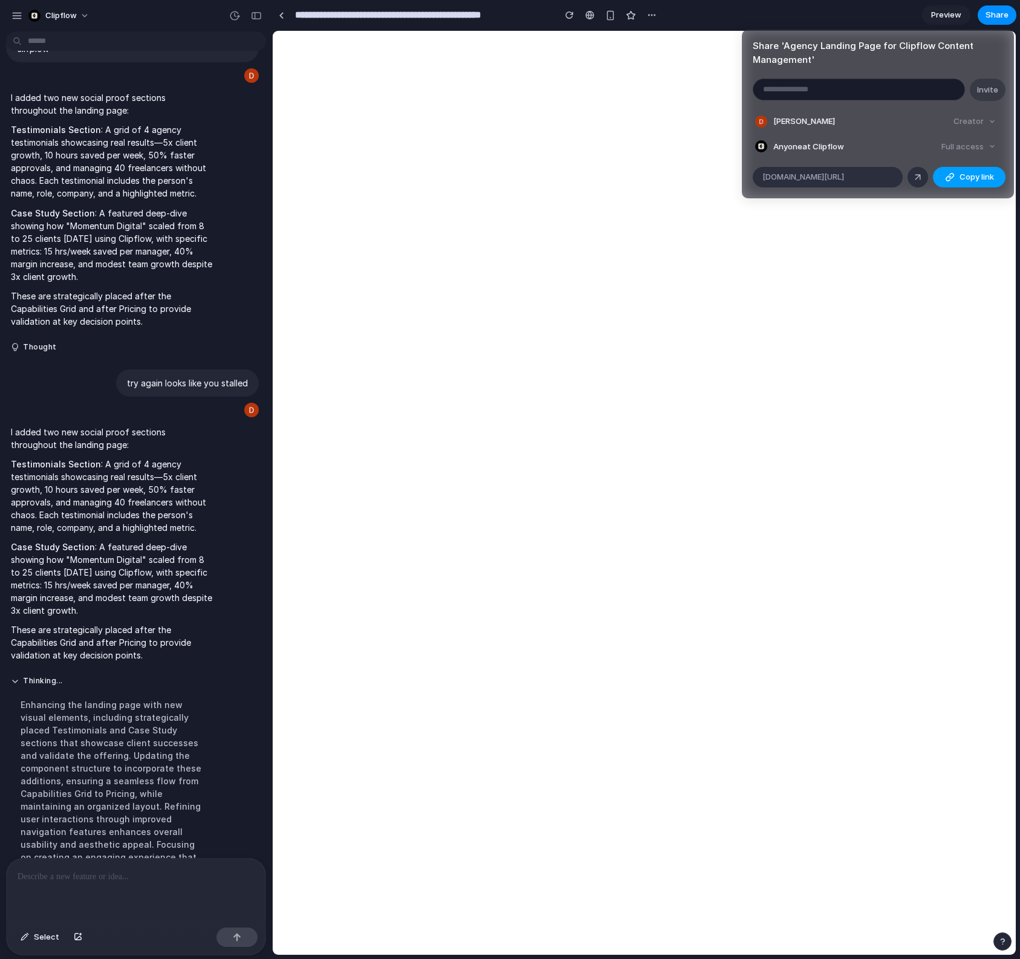
click at [967, 178] on span "Copy link" at bounding box center [976, 177] width 34 height 12
click at [957, 178] on button "Copy link" at bounding box center [969, 177] width 73 height 21
click at [969, 177] on span "Copy link" at bounding box center [976, 177] width 34 height 12
click at [971, 175] on span "Copy link" at bounding box center [976, 177] width 34 height 12
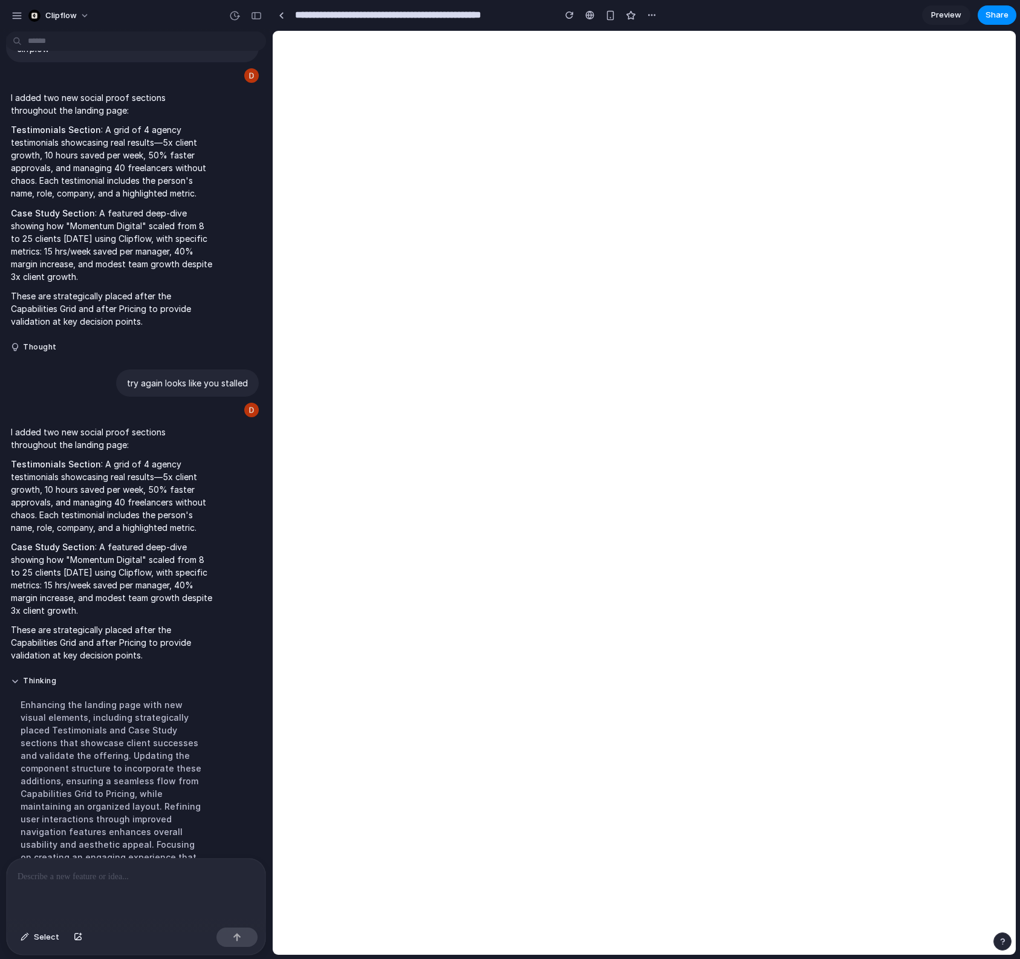
click at [993, 16] on div "Share ' Agency Landing Page for Clipflow Content Management ' Invite [PERSON_NA…" at bounding box center [510, 479] width 1020 height 959
click at [990, 19] on span "Share" at bounding box center [996, 15] width 23 height 12
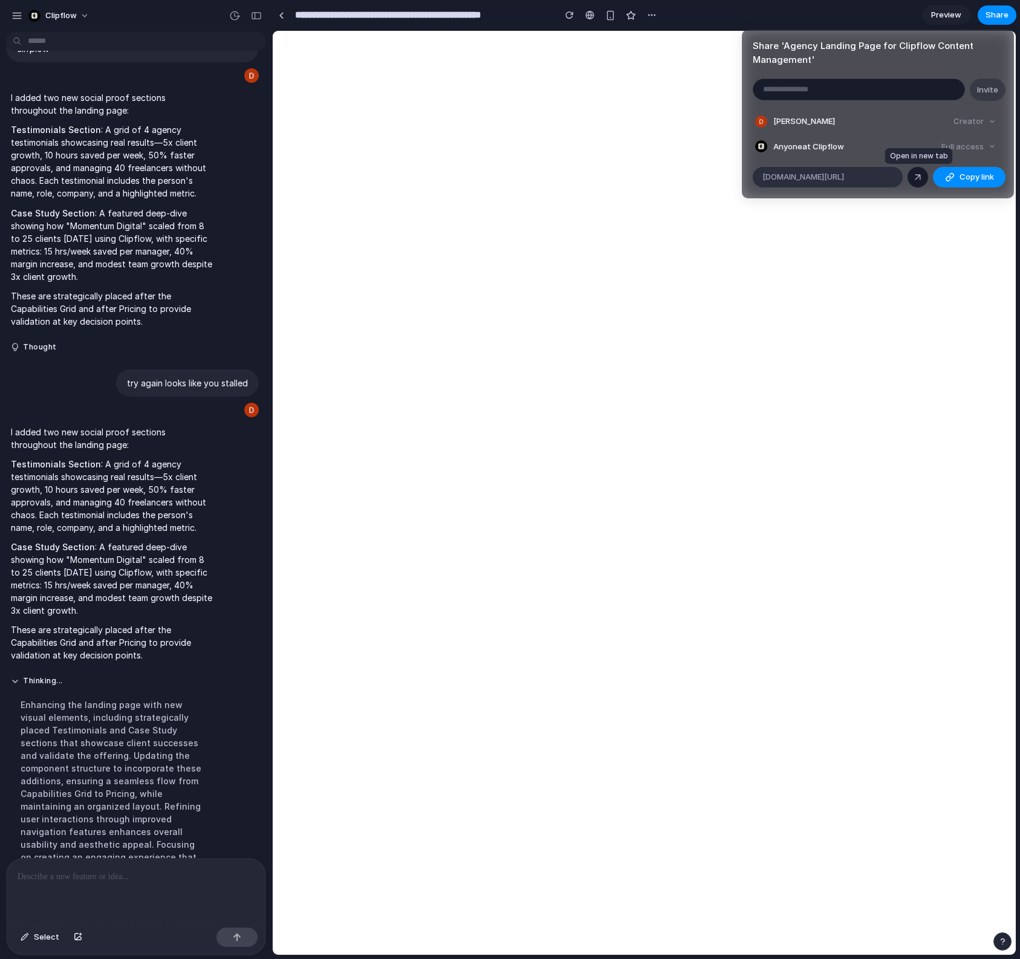
click at [919, 176] on div at bounding box center [917, 177] width 11 height 11
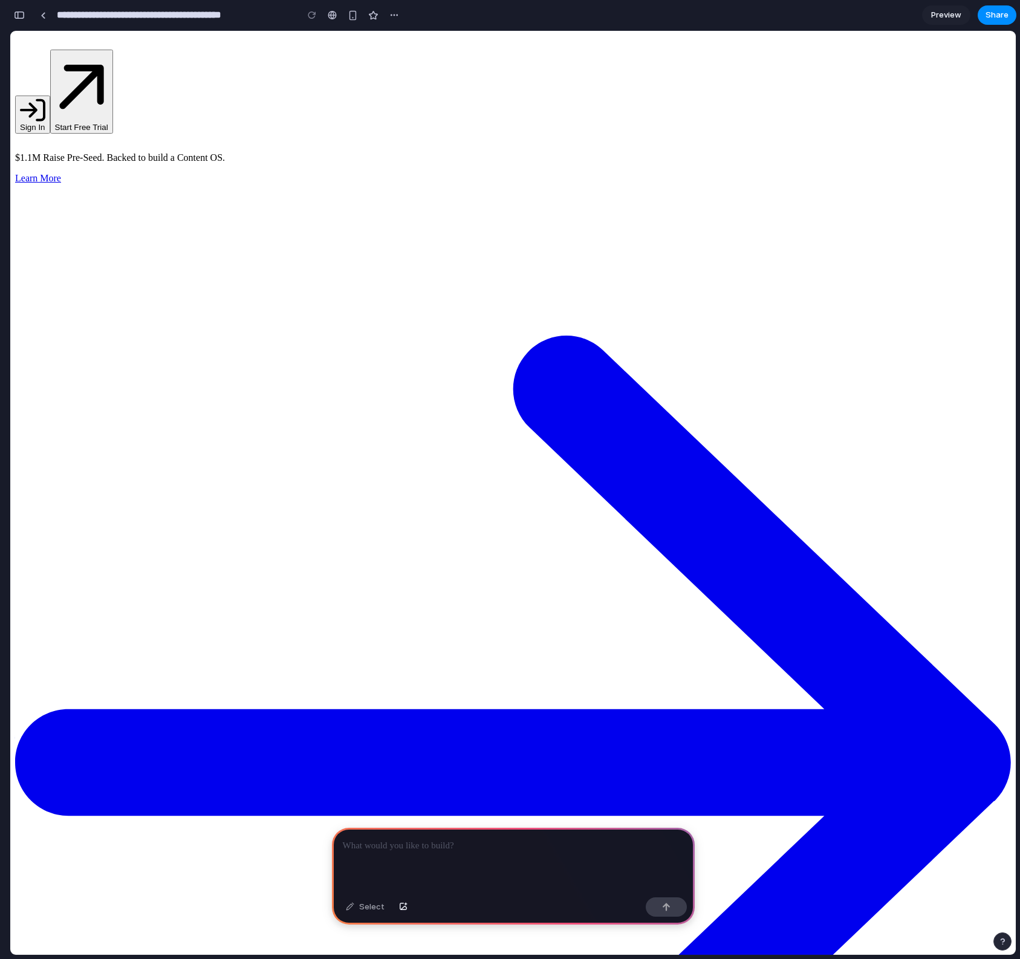
scroll to position [0, 11]
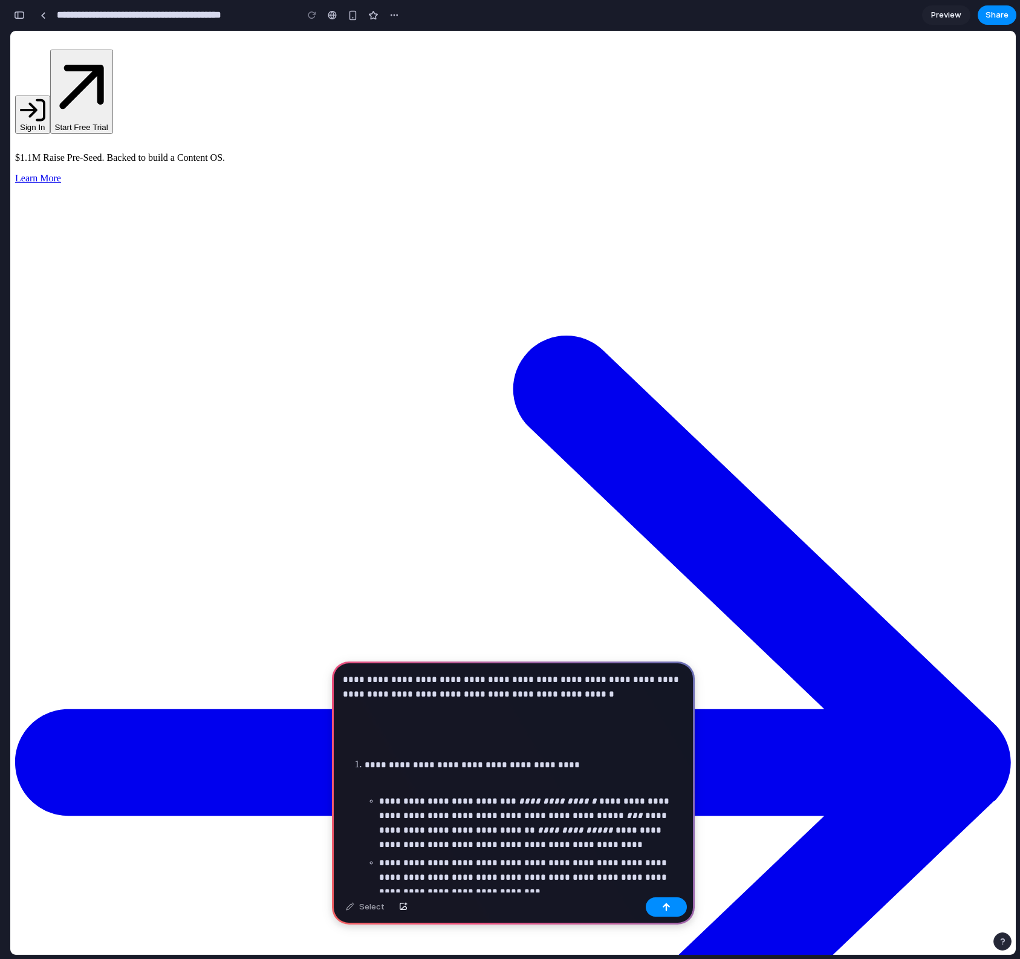
click at [473, 781] on p at bounding box center [523, 782] width 319 height 15
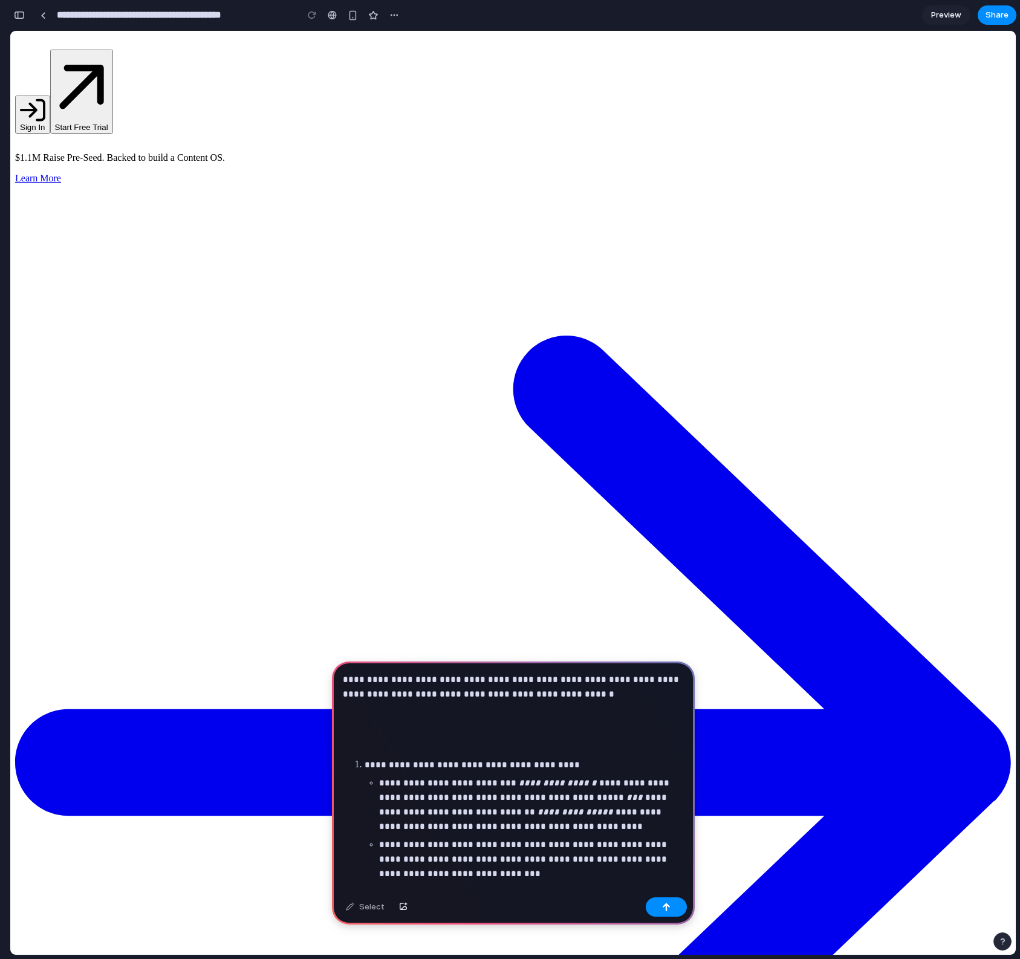
click at [402, 765] on strong "**********" at bounding box center [471, 764] width 215 height 9
click at [414, 739] on p at bounding box center [513, 741] width 341 height 15
click at [414, 745] on p at bounding box center [513, 741] width 341 height 15
drag, startPoint x: 424, startPoint y: 779, endPoint x: 288, endPoint y: 654, distance: 184.8
click at [385, 719] on p at bounding box center [513, 717] width 341 height 15
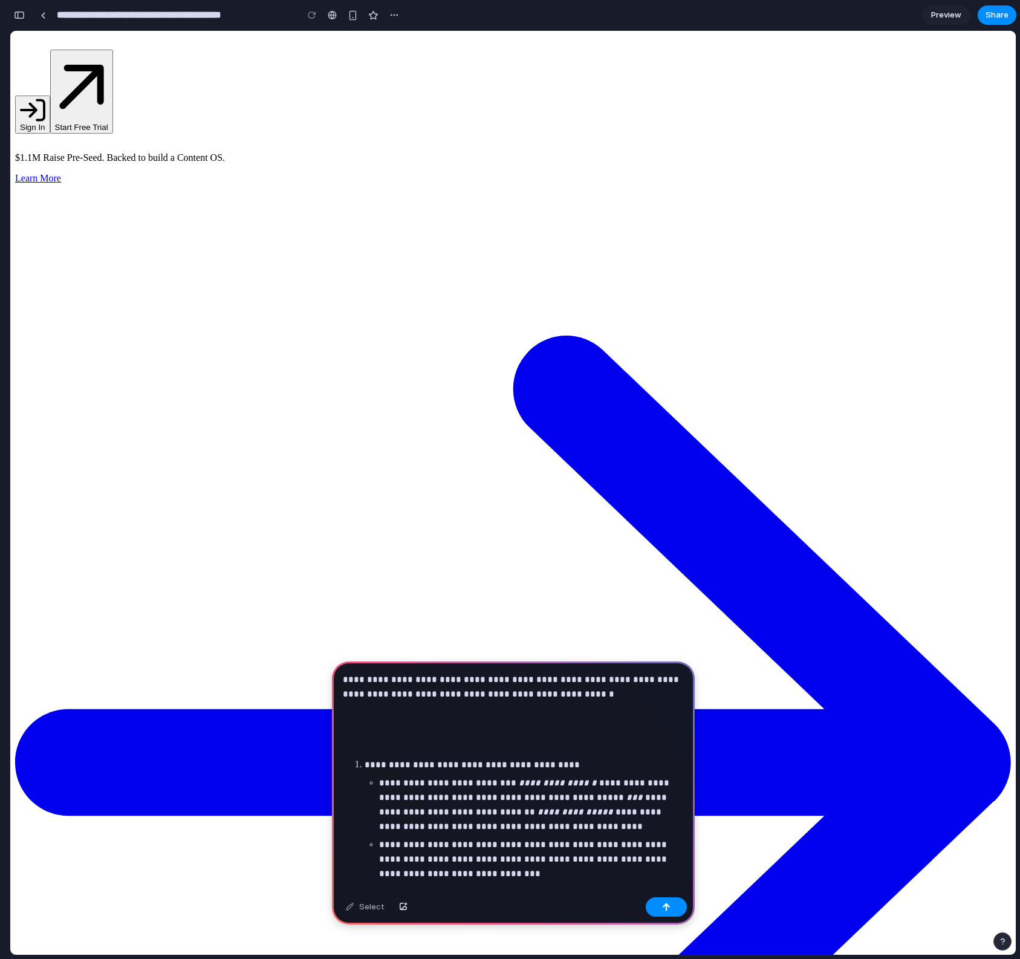
click at [386, 742] on p at bounding box center [513, 741] width 341 height 15
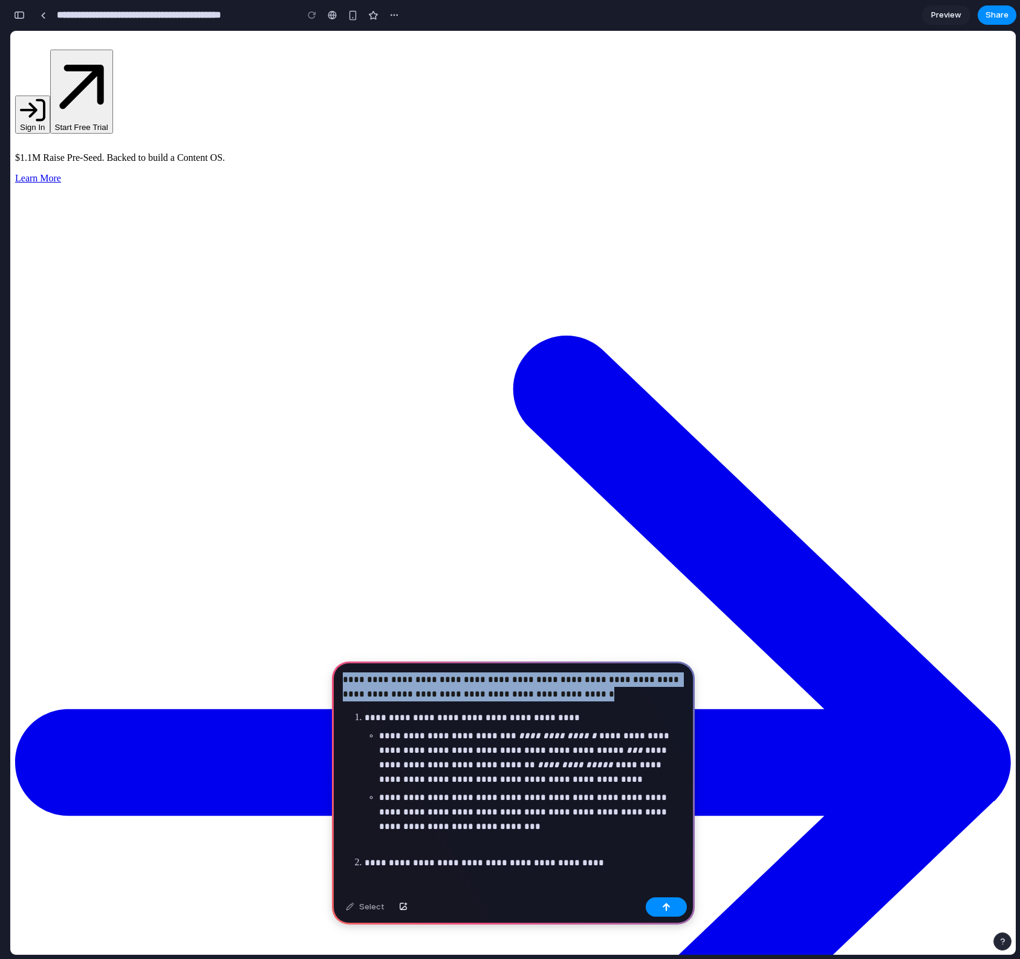
drag, startPoint x: 590, startPoint y: 725, endPoint x: 268, endPoint y: 670, distance: 326.8
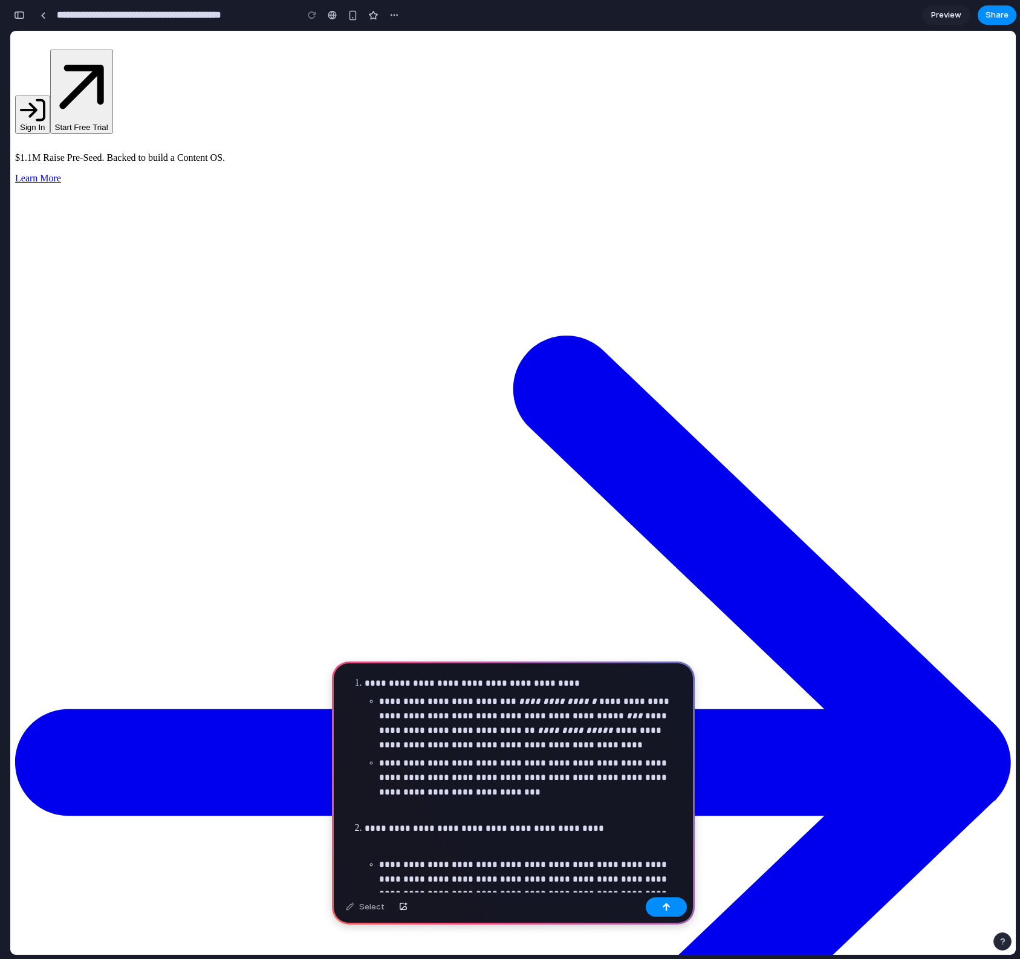
click at [416, 812] on p at bounding box center [523, 810] width 319 height 15
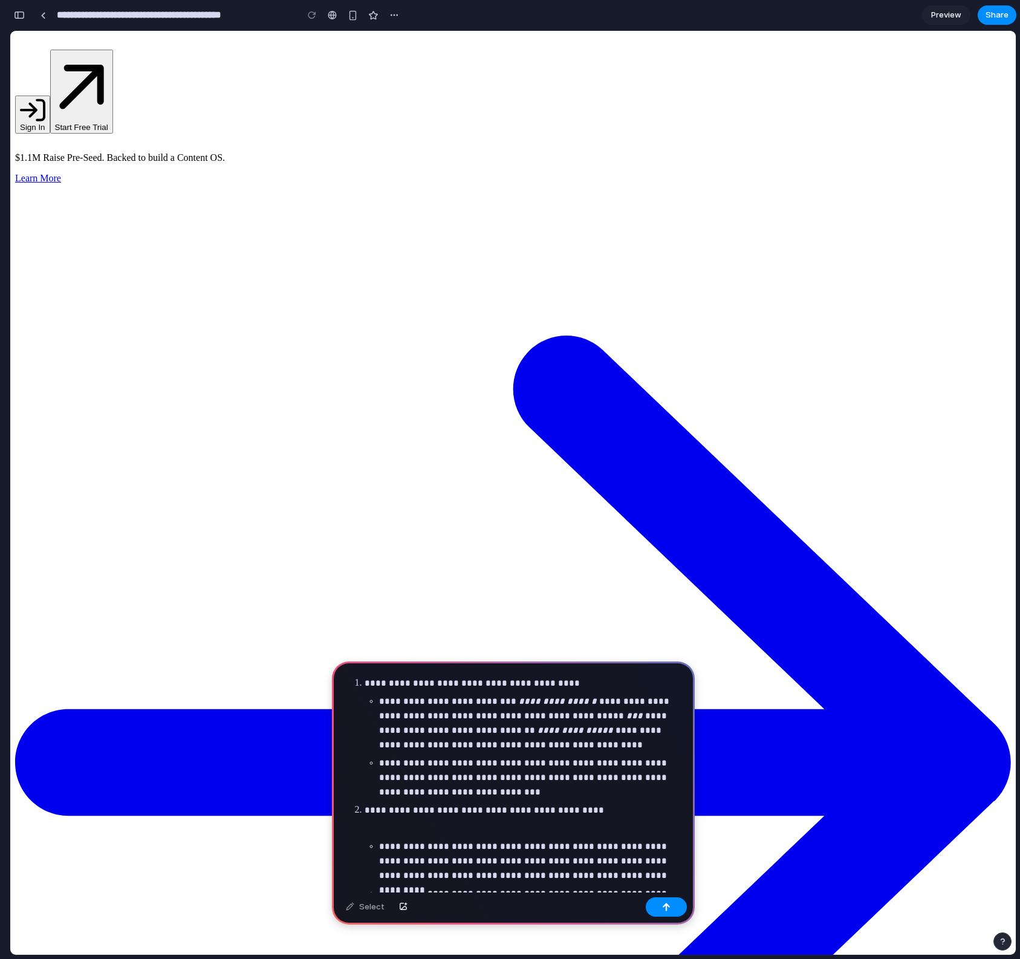
click at [467, 832] on p at bounding box center [523, 828] width 319 height 15
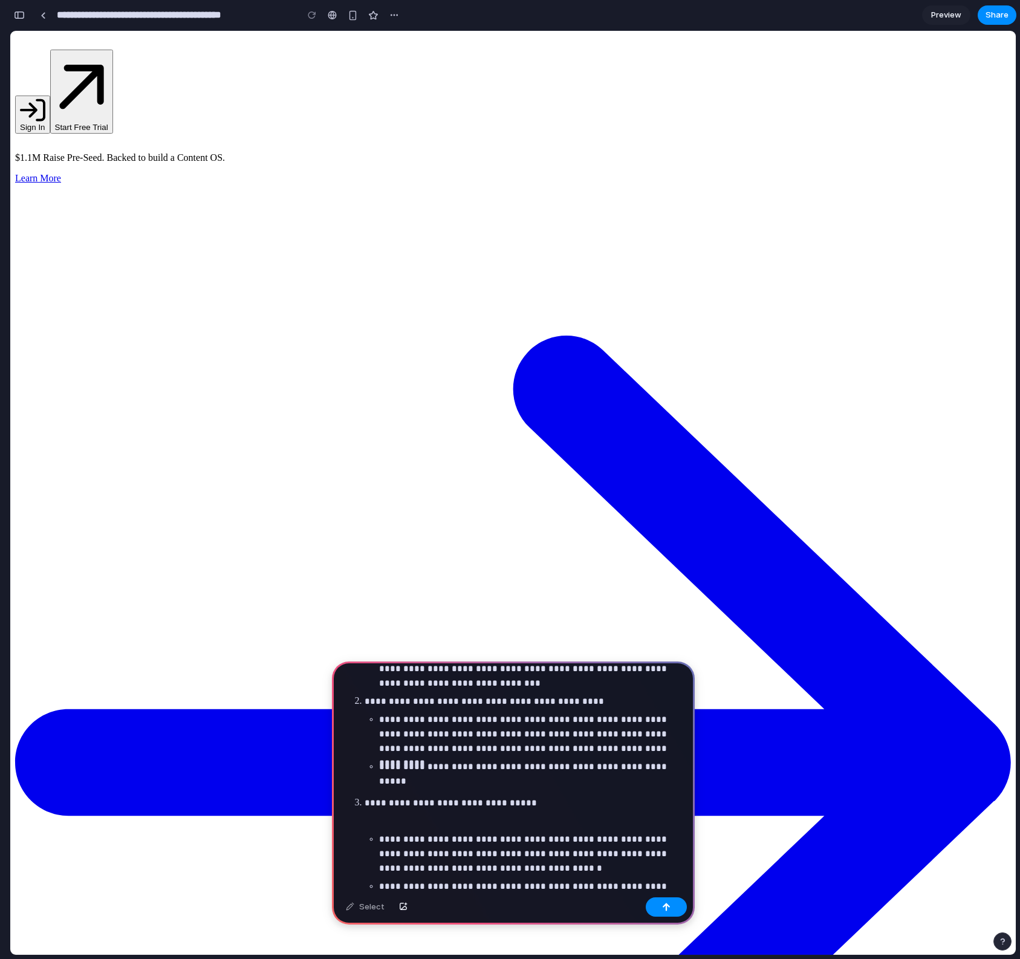
scroll to position [170, 0]
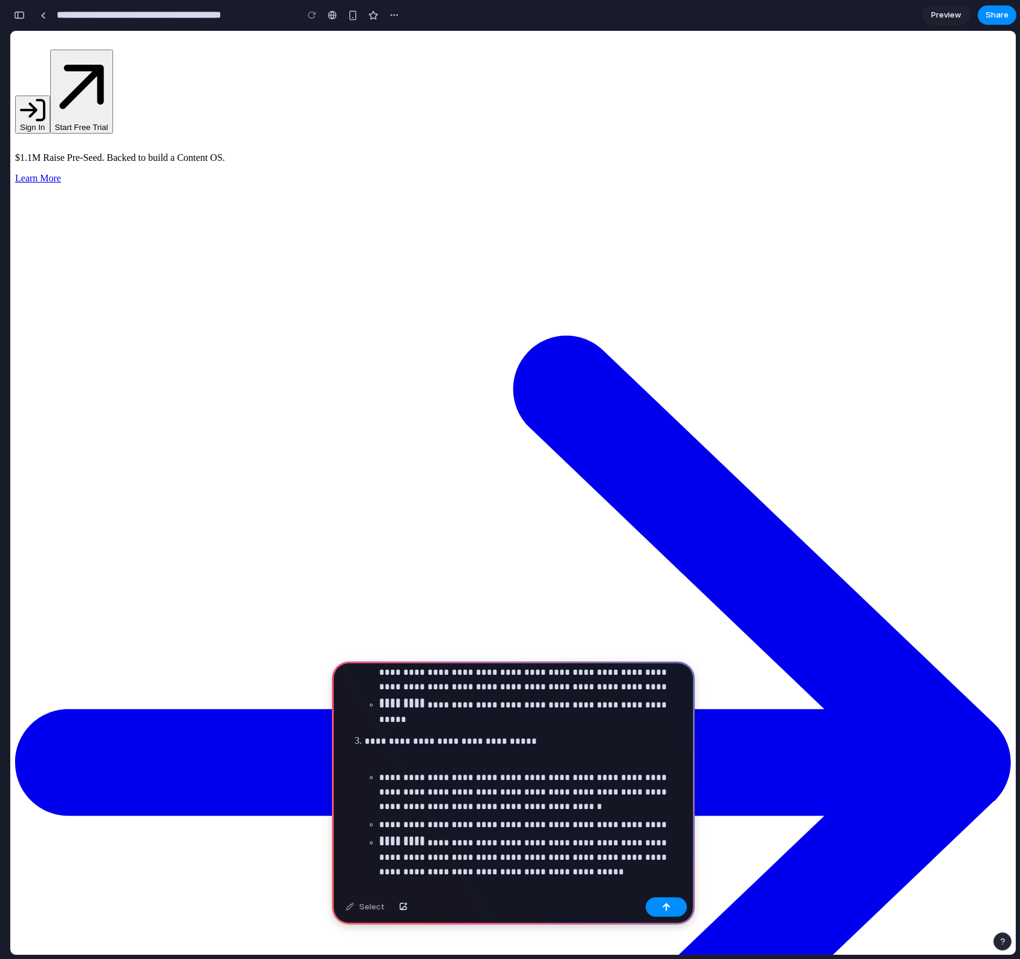
click at [414, 722] on p at bounding box center [523, 723] width 319 height 15
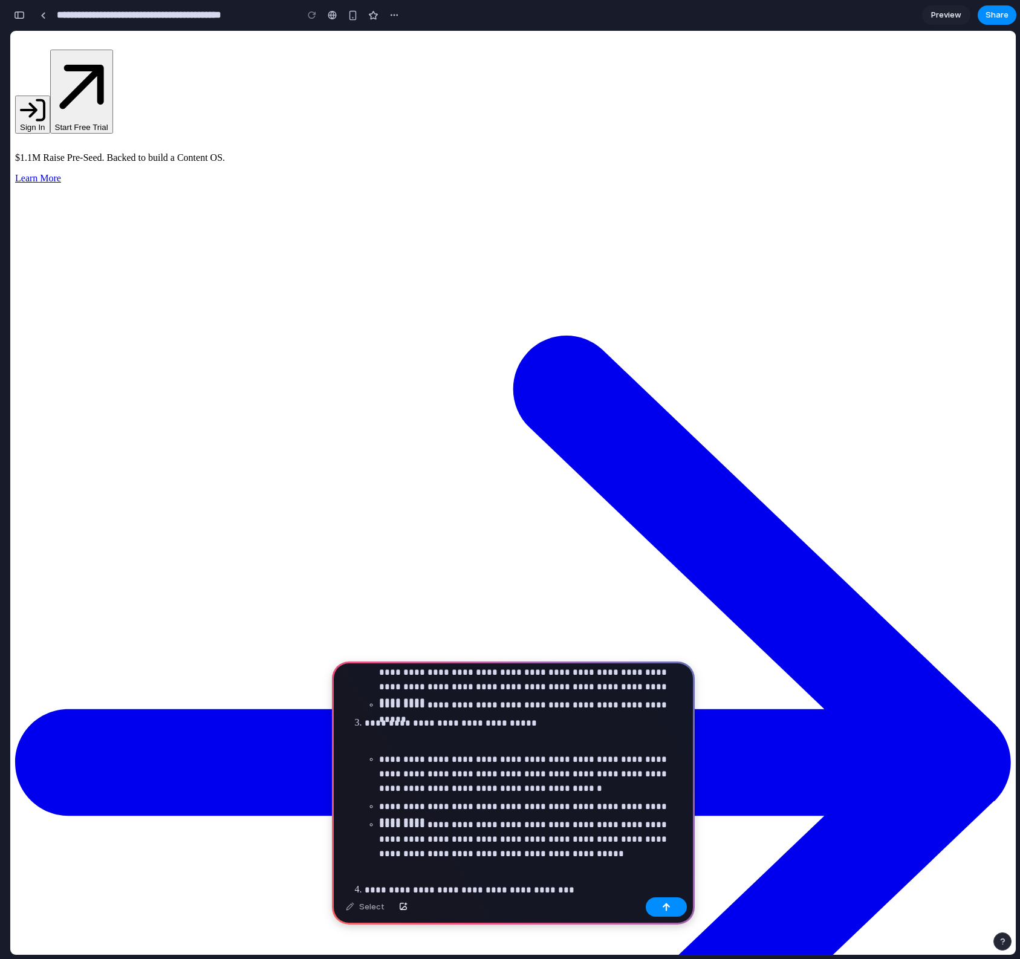
click at [432, 742] on p at bounding box center [523, 741] width 319 height 15
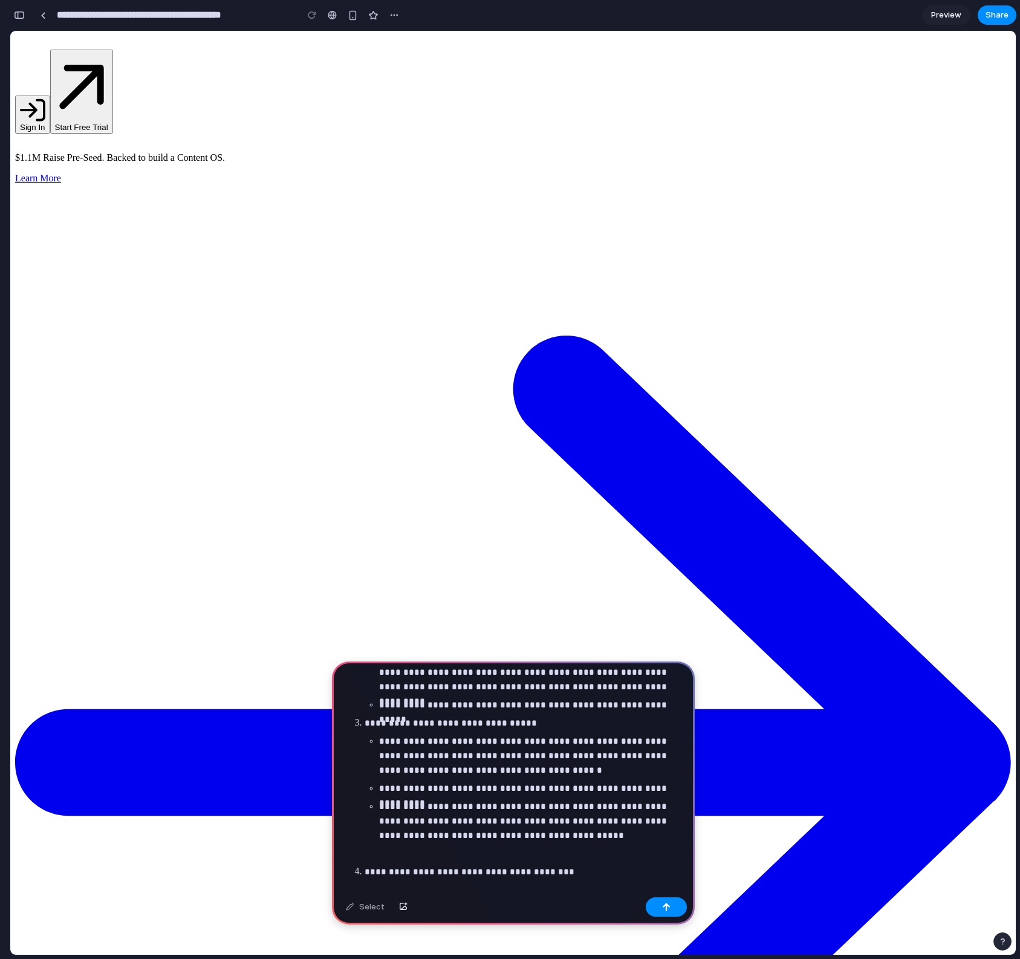
scroll to position [186, 0]
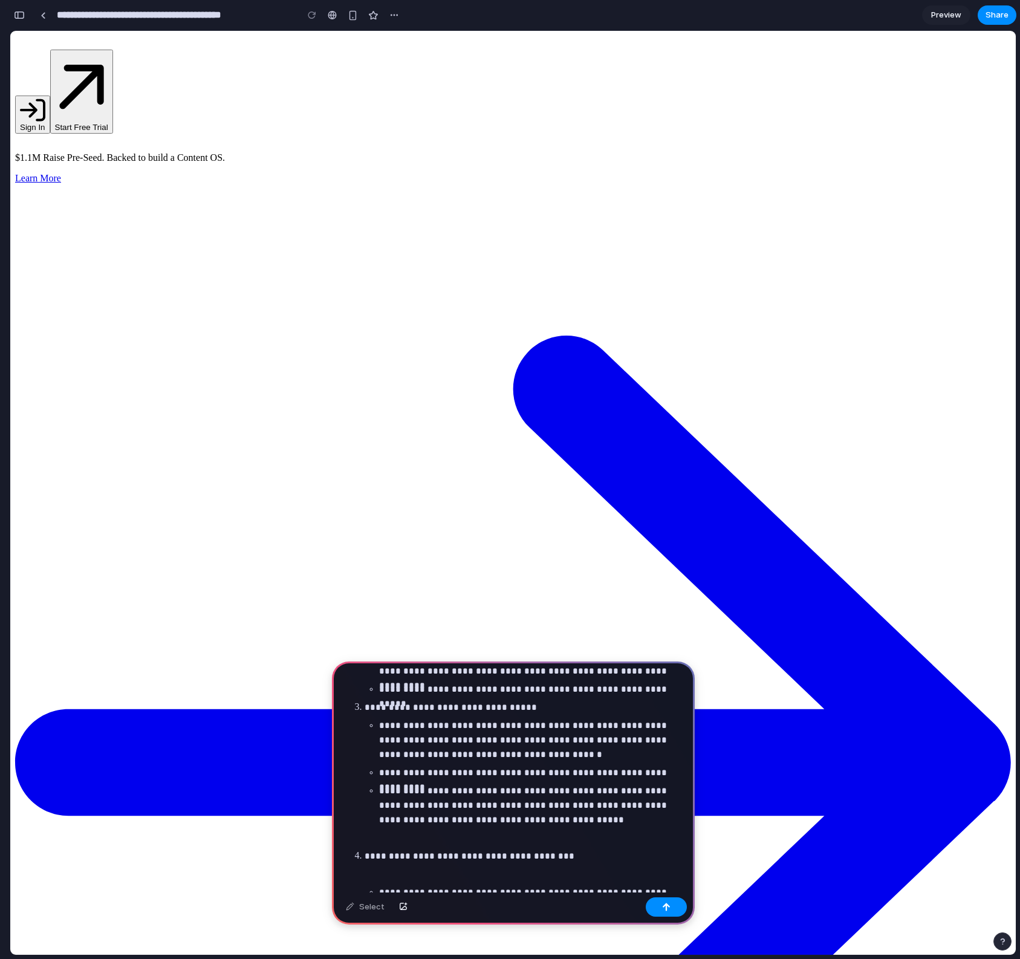
click at [446, 836] on p at bounding box center [523, 837] width 319 height 15
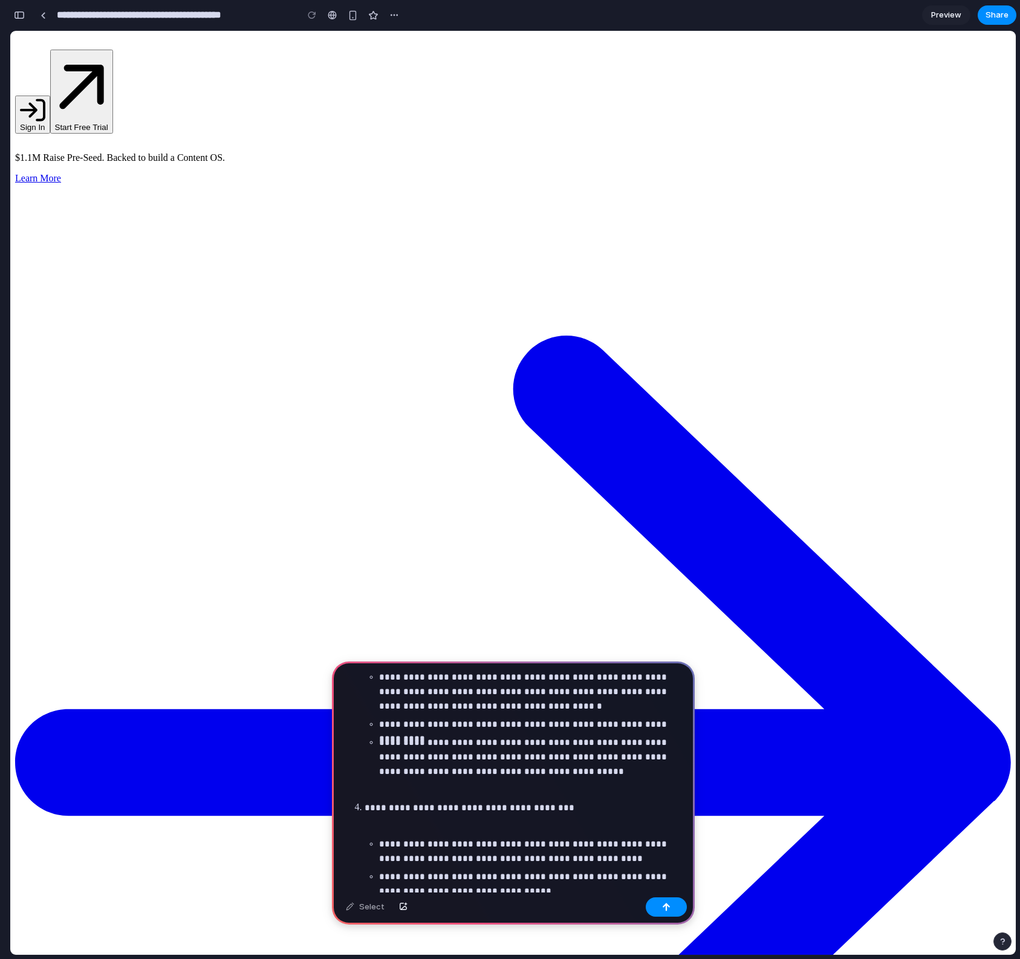
scroll to position [288, 0]
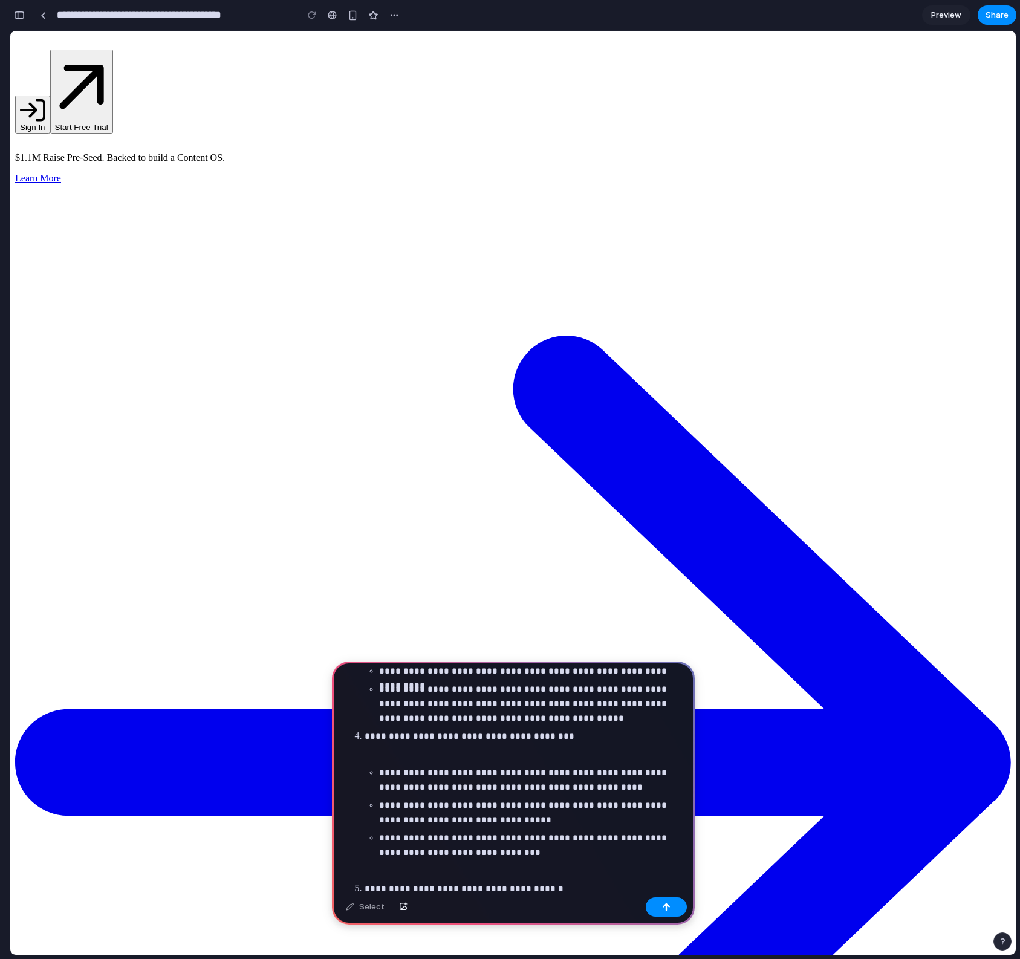
click at [421, 752] on p at bounding box center [523, 754] width 319 height 15
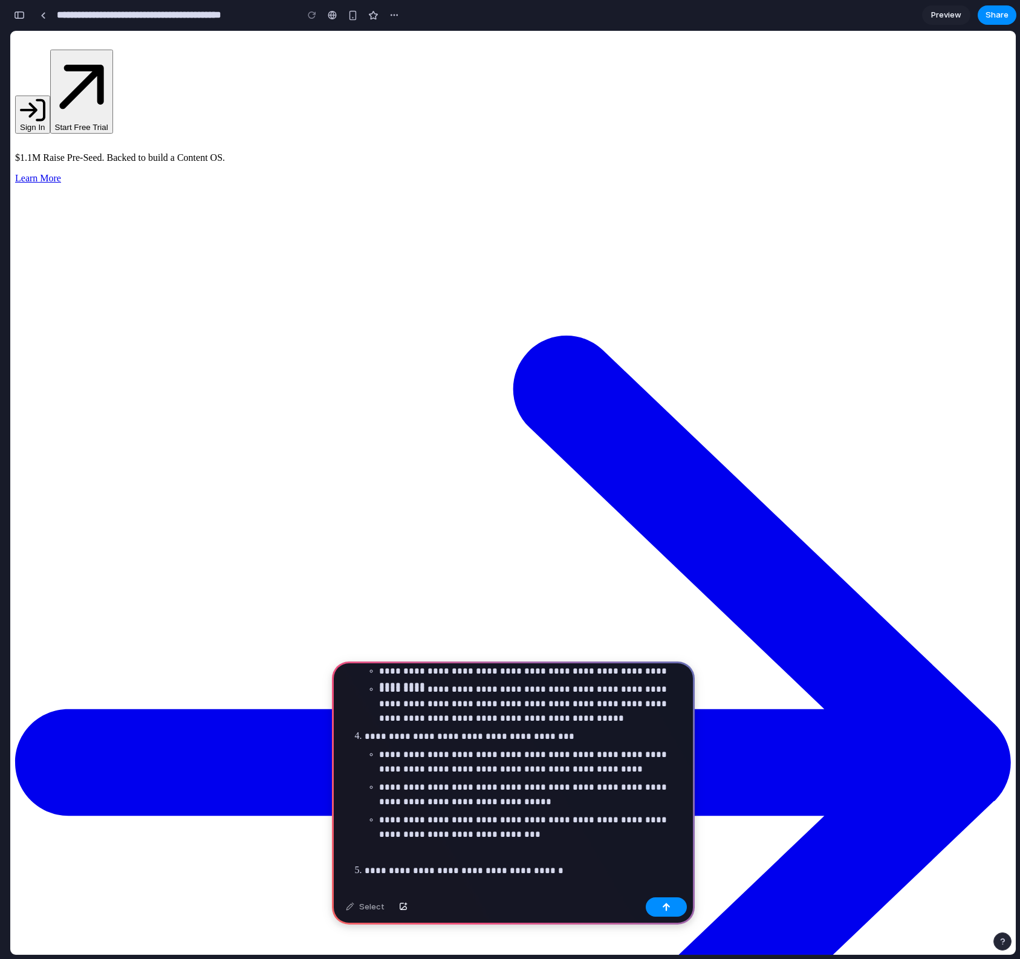
scroll to position [303, 0]
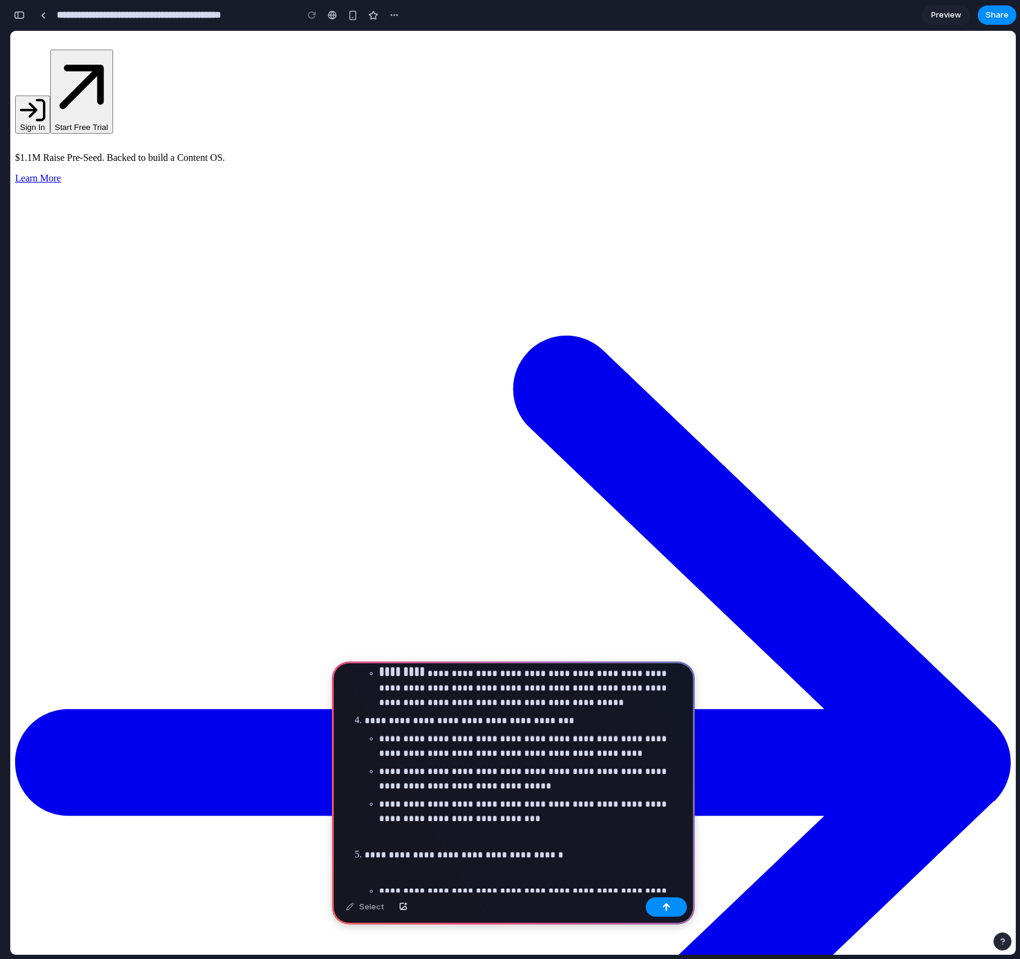
click at [436, 837] on p at bounding box center [523, 836] width 319 height 15
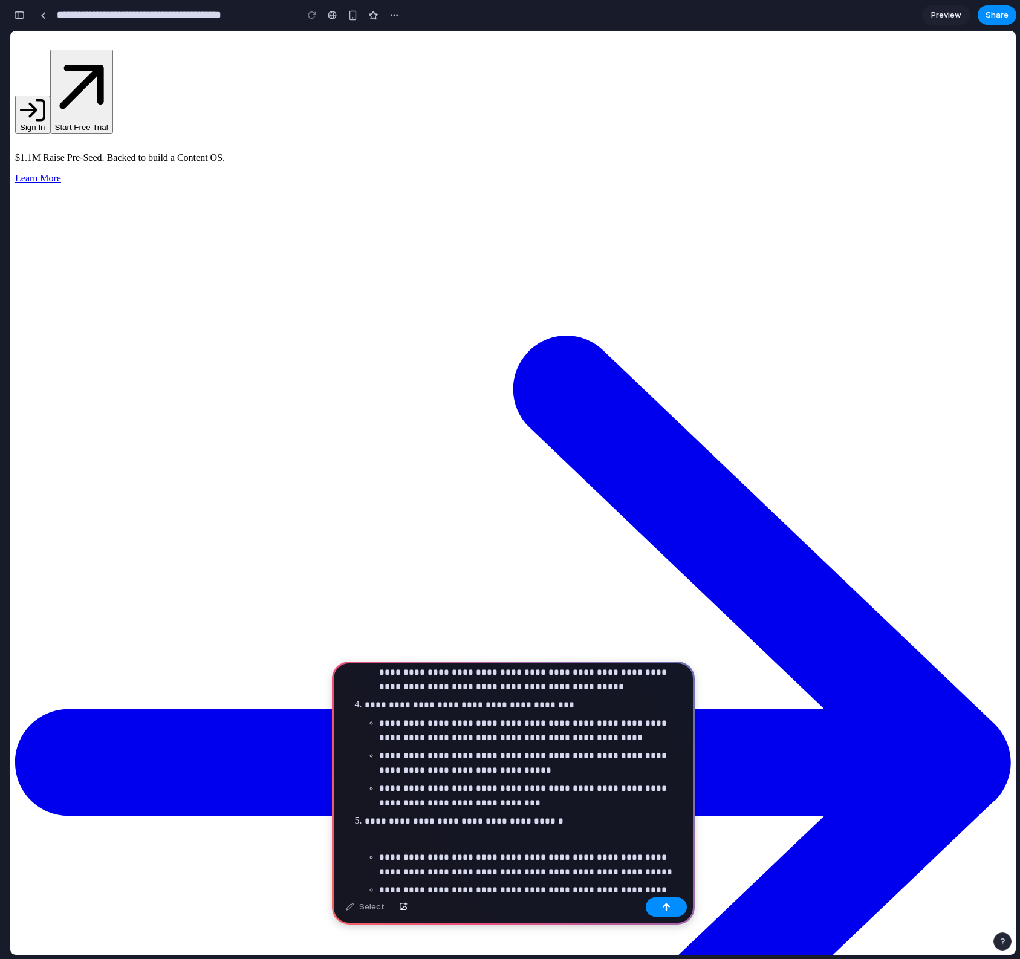
scroll to position [327, 0]
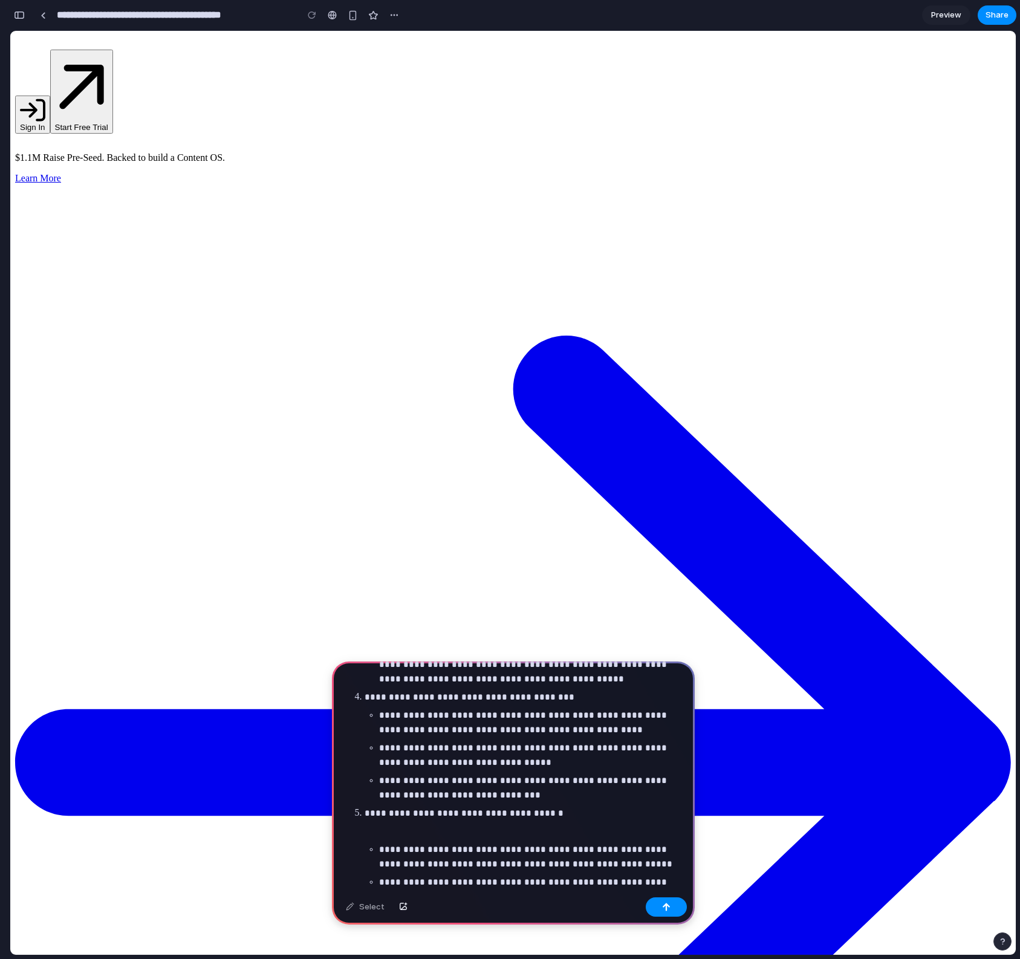
click at [428, 826] on p at bounding box center [523, 831] width 319 height 15
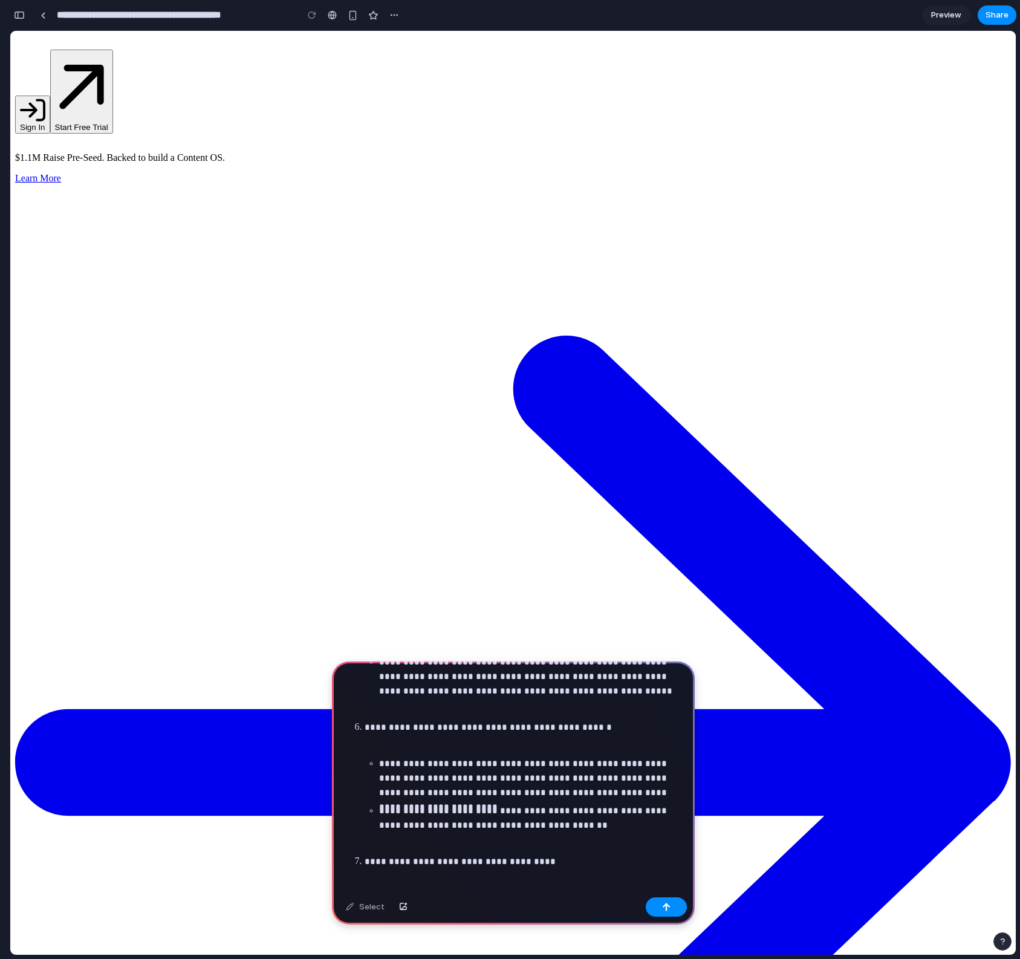
click at [415, 713] on p at bounding box center [523, 709] width 319 height 15
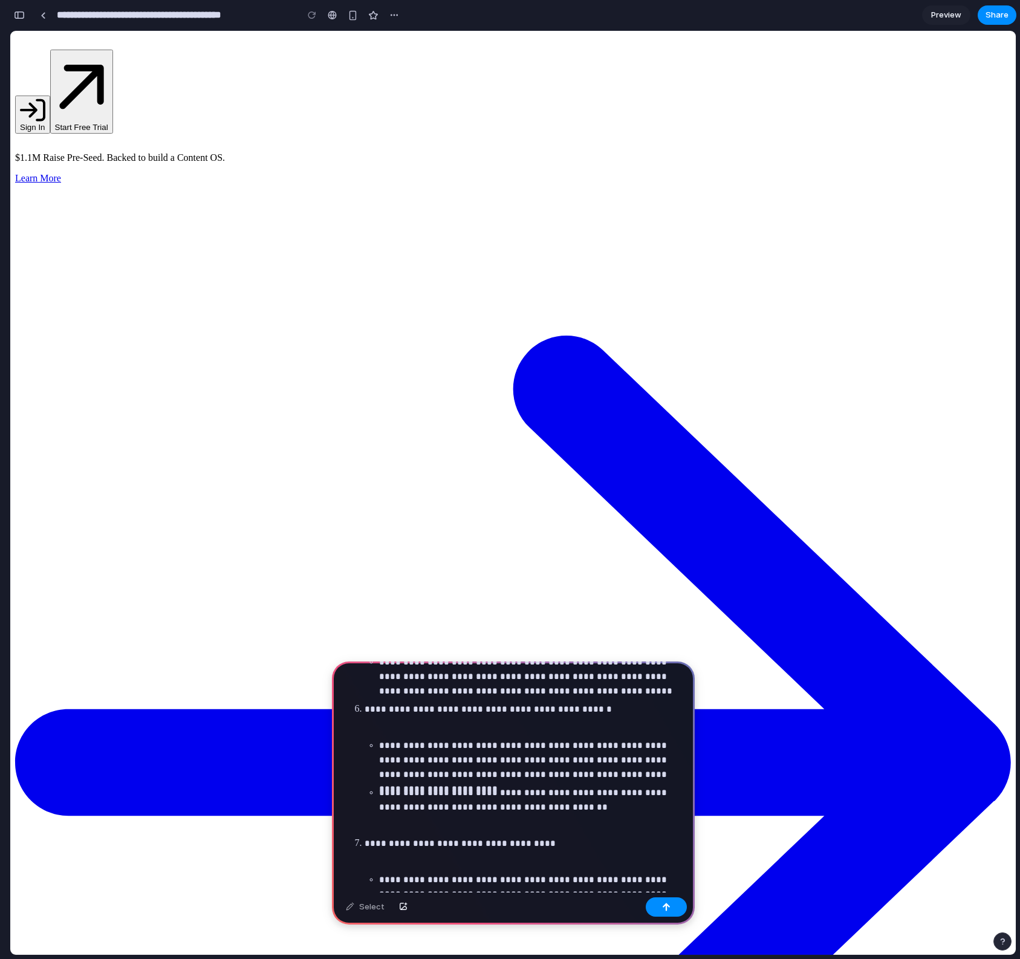
click at [419, 724] on p at bounding box center [523, 727] width 319 height 15
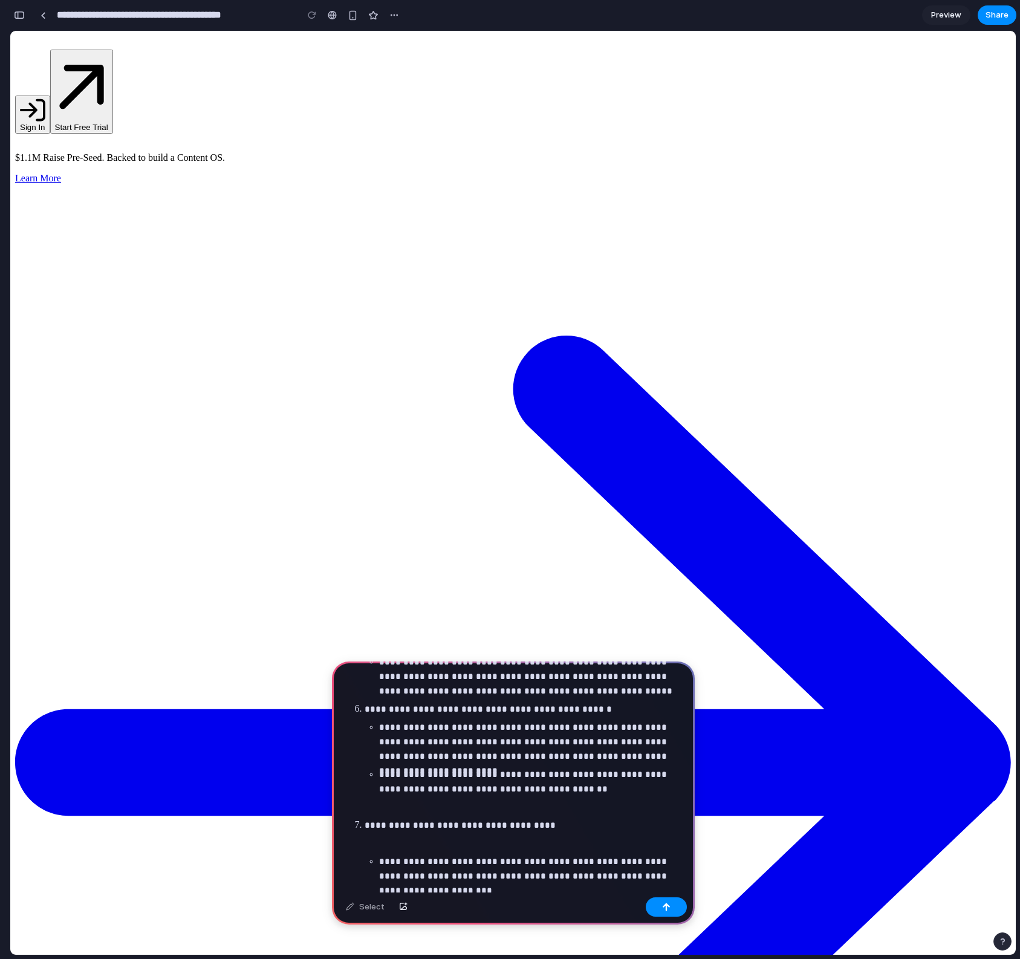
click at [451, 813] on p at bounding box center [523, 807] width 319 height 15
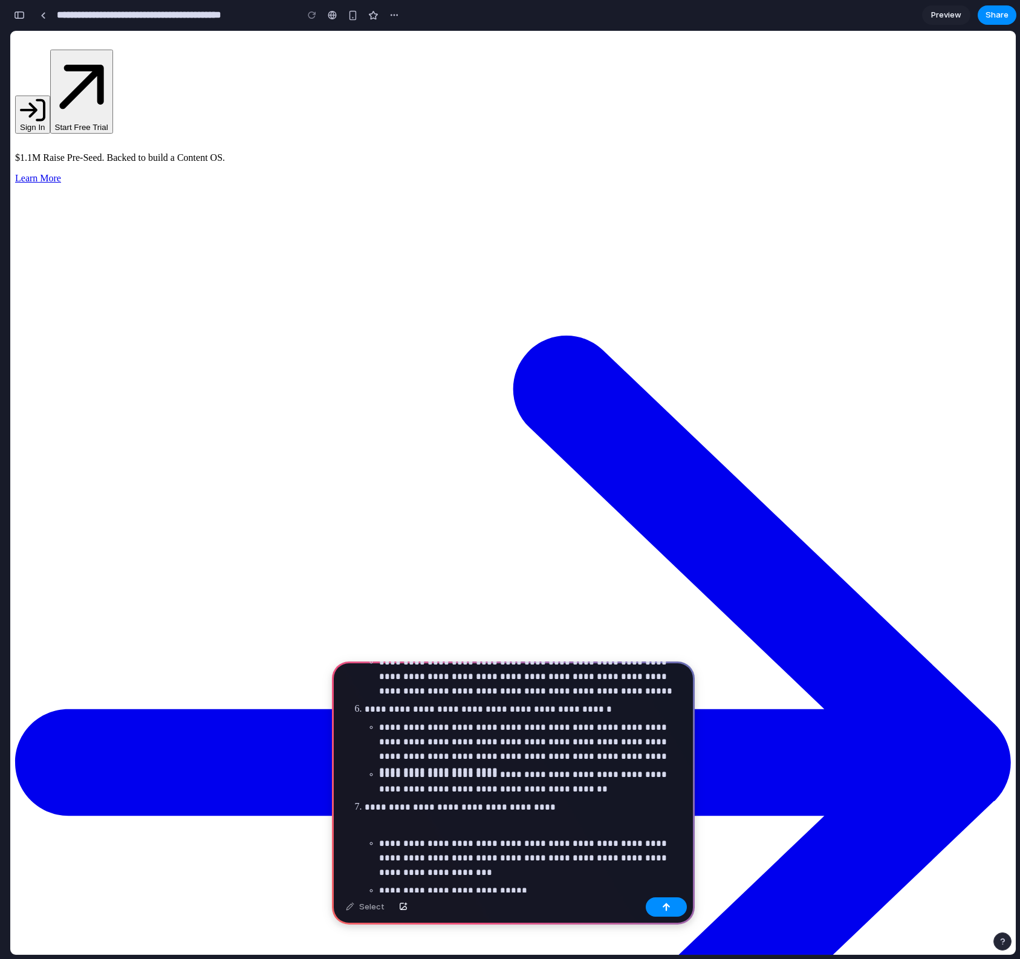
click at [434, 823] on p at bounding box center [523, 825] width 319 height 15
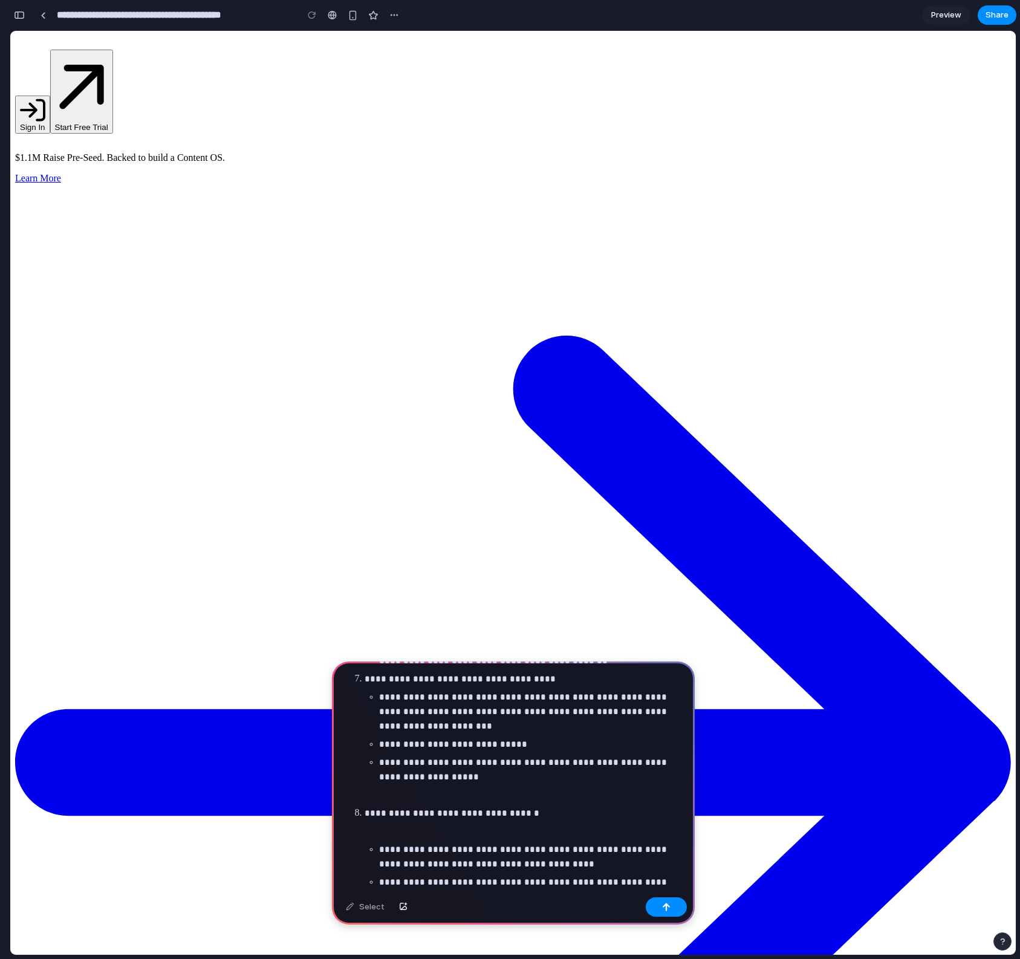
scroll to position [665, 0]
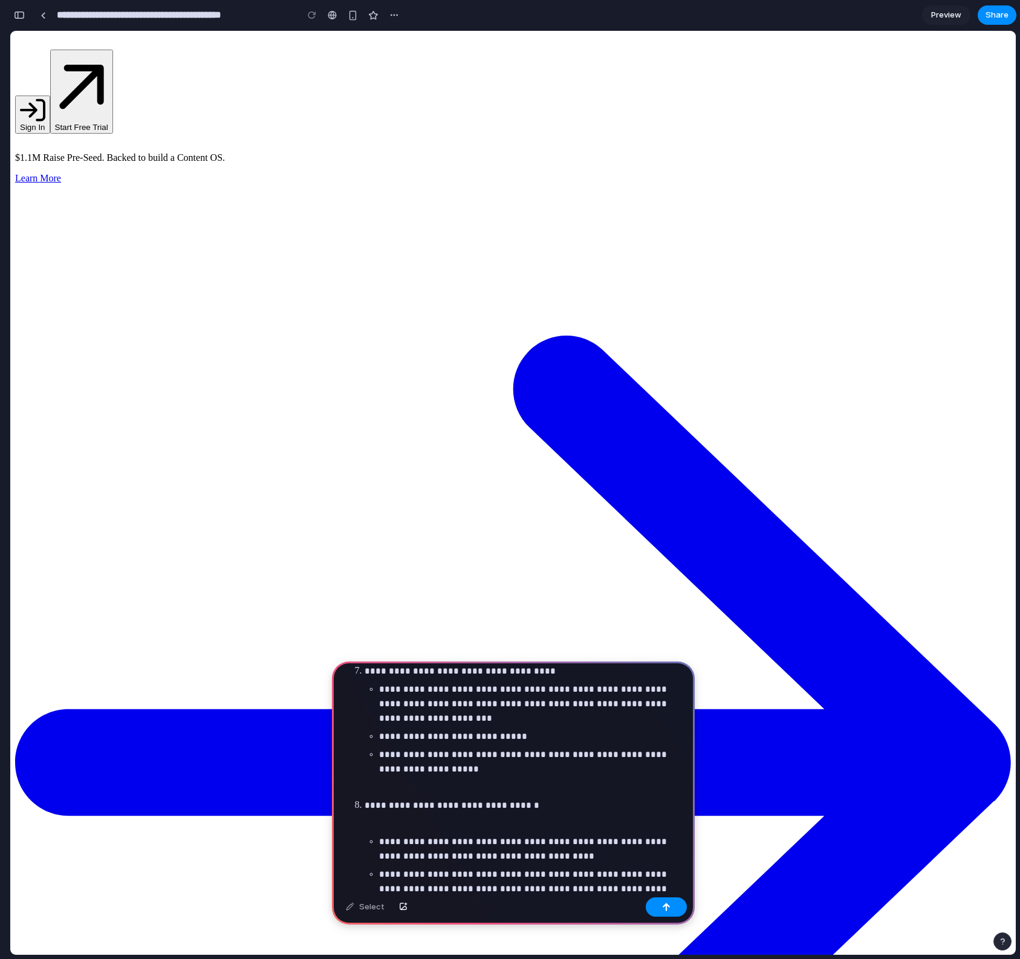
click at [423, 783] on p at bounding box center [523, 787] width 319 height 15
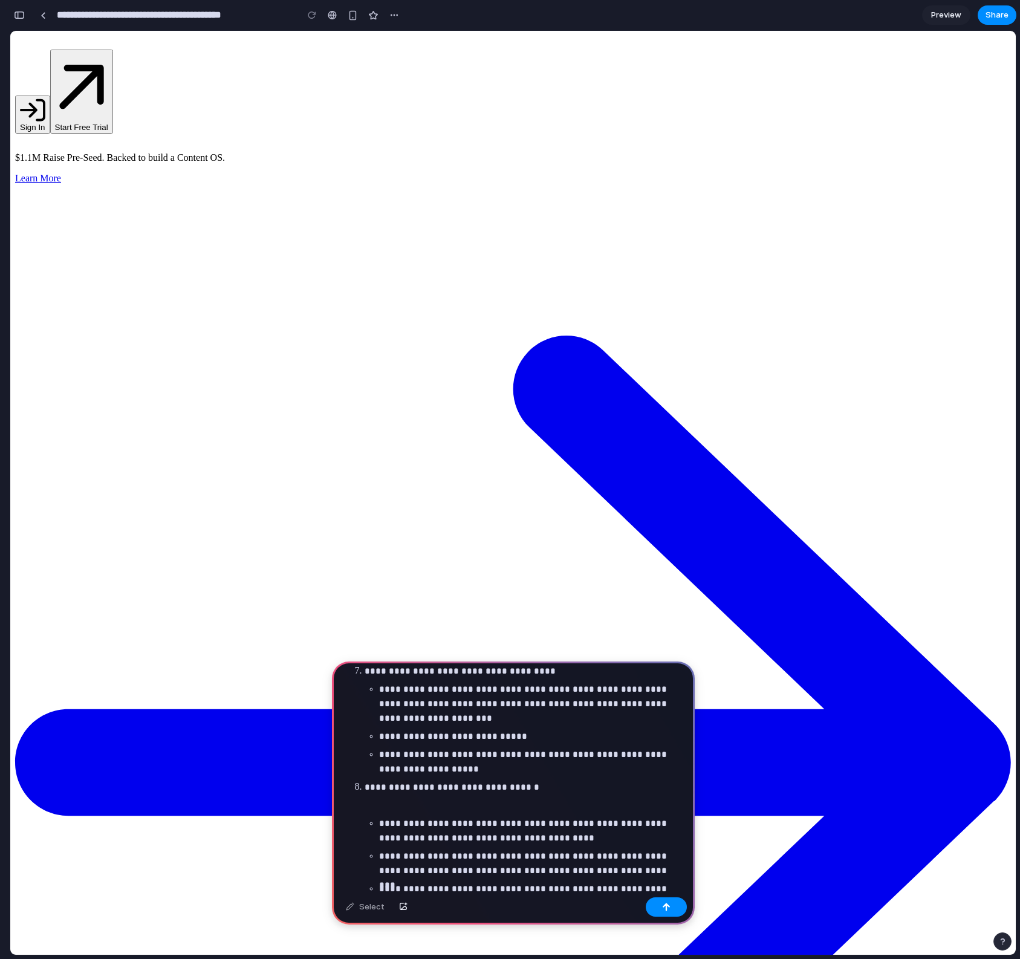
scroll to position [681, 0]
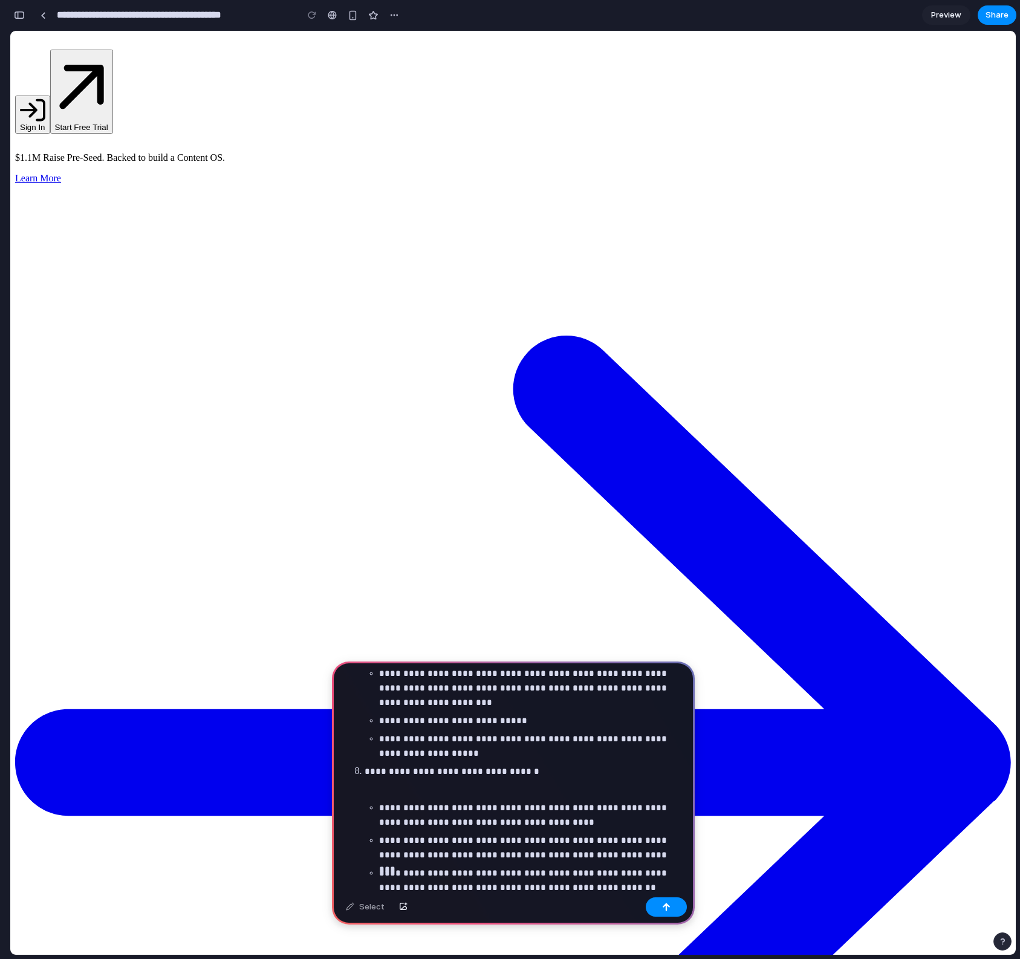
click at [425, 791] on p at bounding box center [523, 789] width 319 height 15
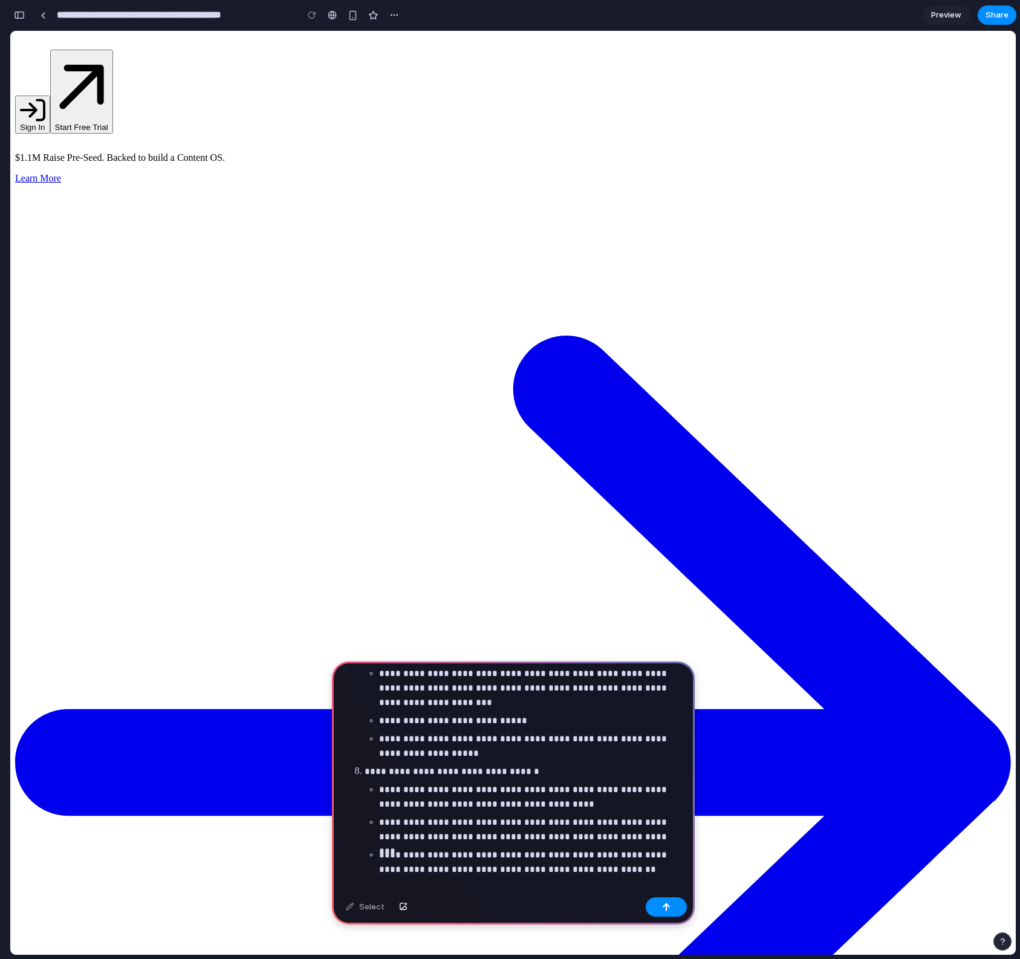
scroll to position [850, 0]
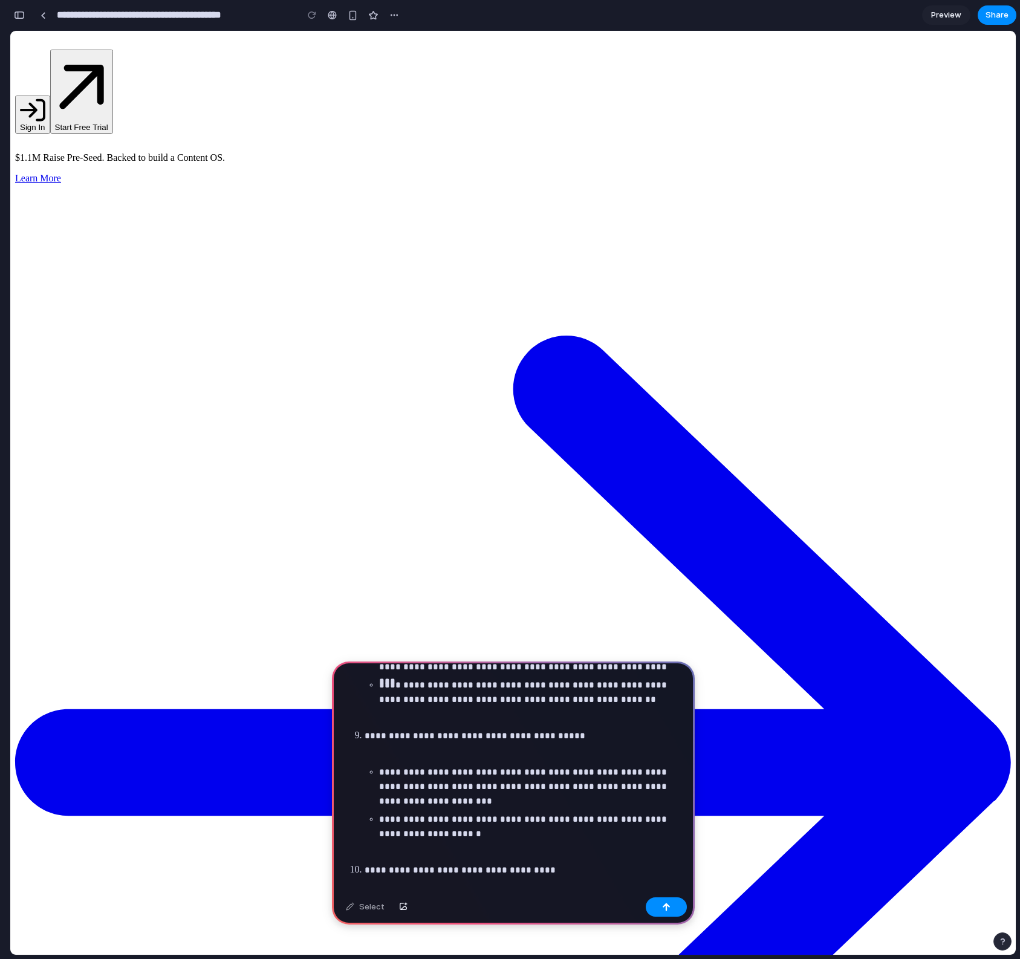
click at [415, 716] on p at bounding box center [523, 717] width 319 height 15
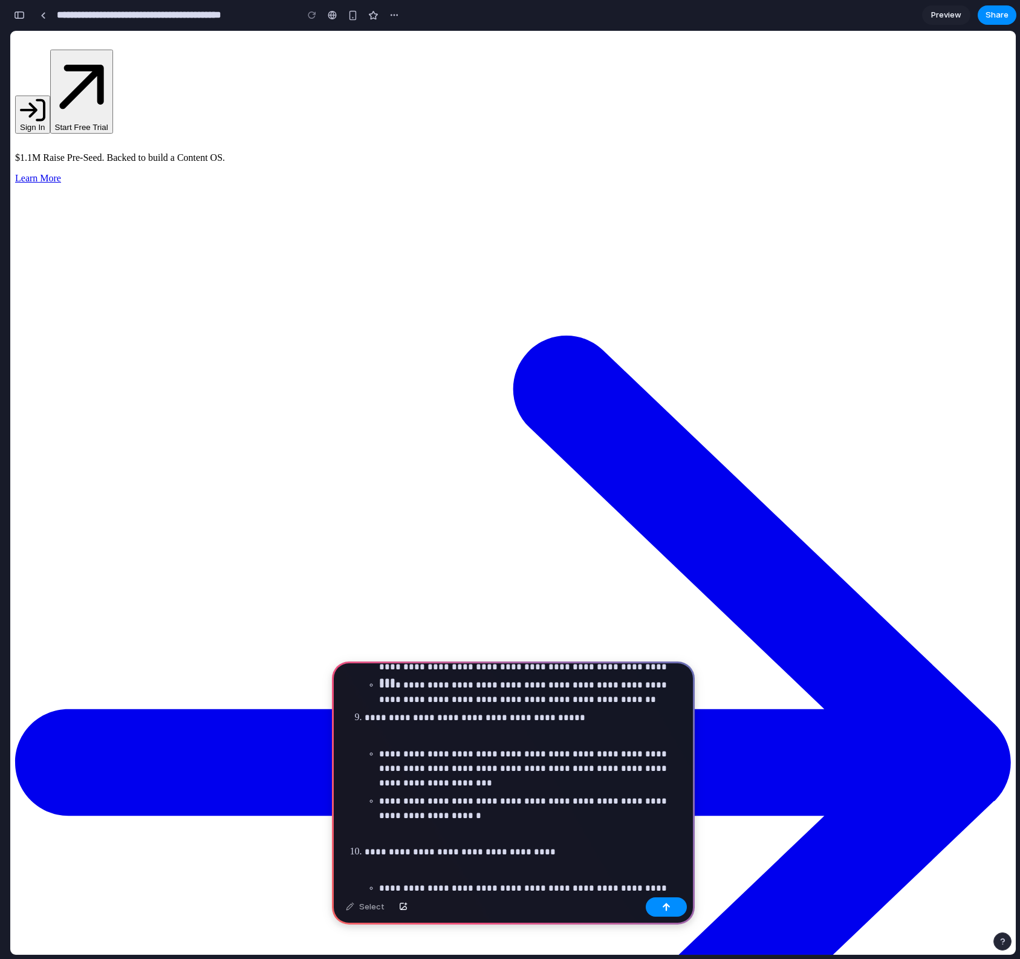
click at [417, 737] on p at bounding box center [523, 735] width 319 height 15
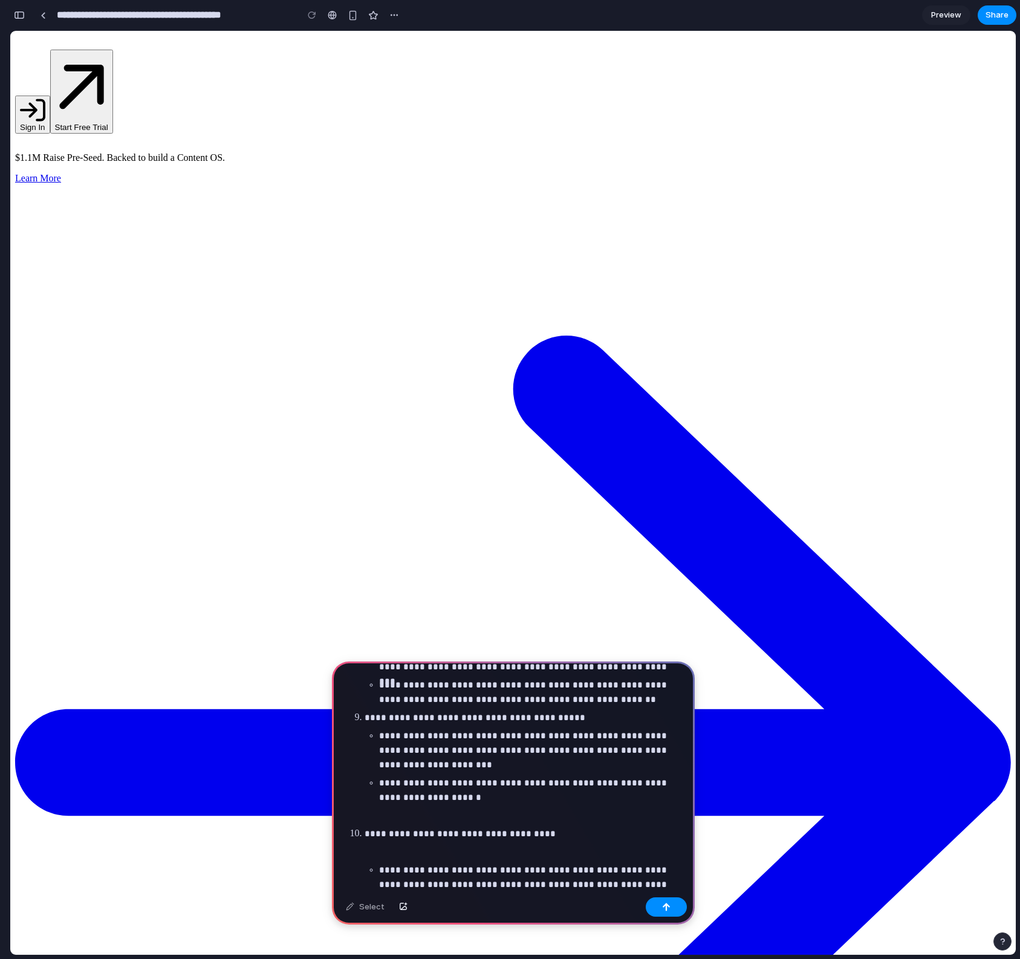
click at [403, 822] on ol "**********" at bounding box center [513, 593] width 341 height 1537
click at [407, 812] on p at bounding box center [523, 815] width 319 height 15
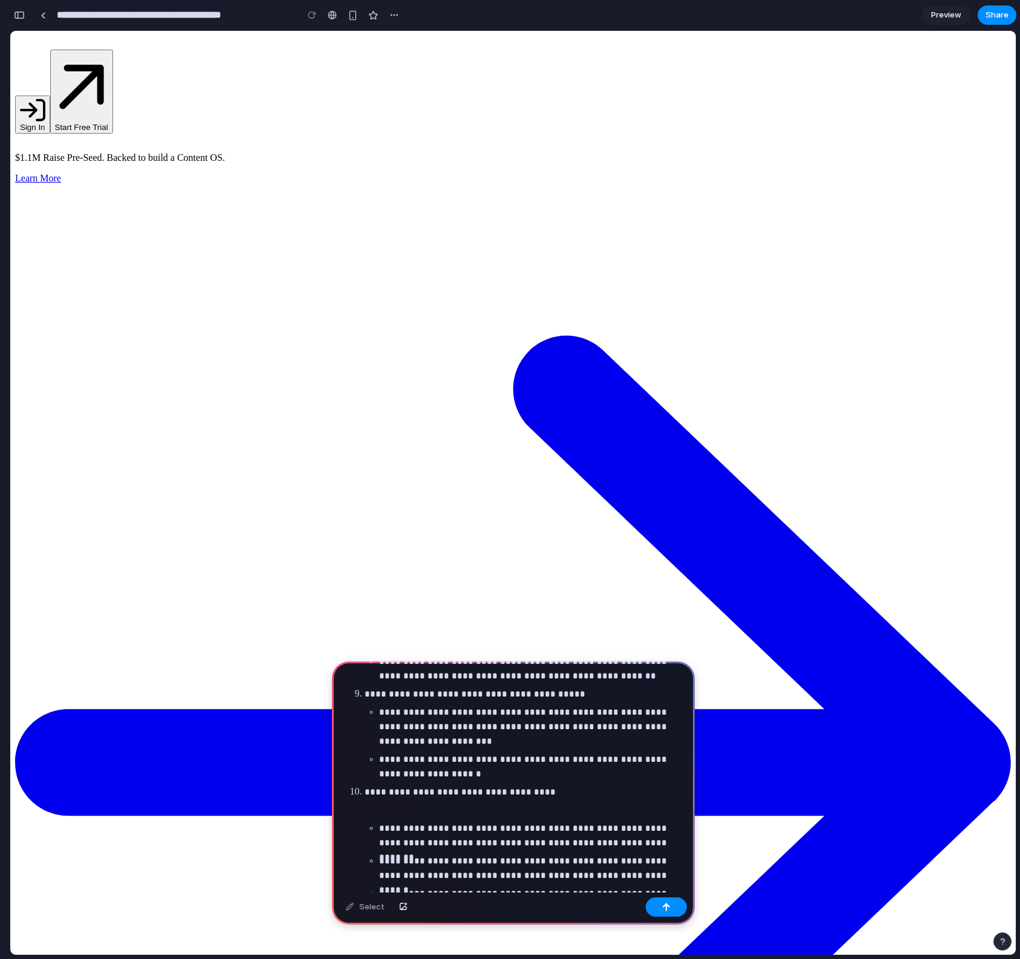
click at [405, 798] on li "**********" at bounding box center [523, 858] width 319 height 149
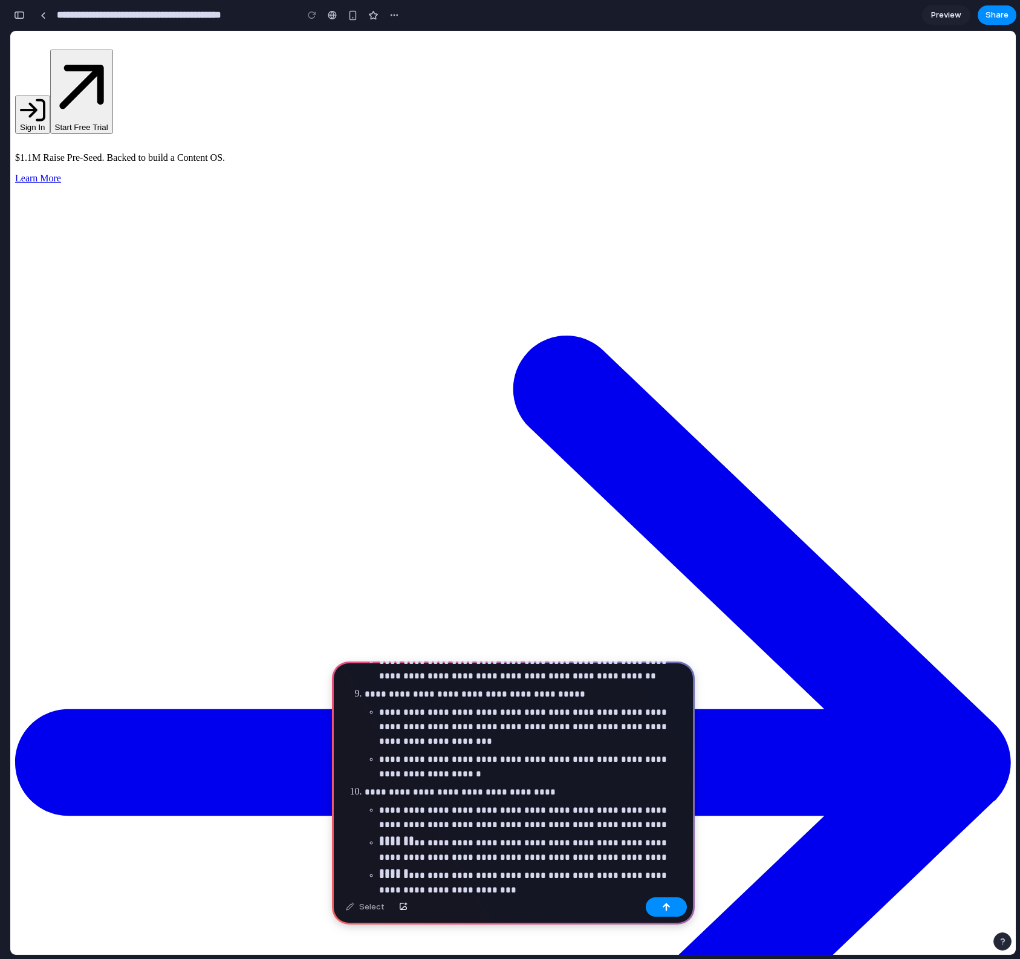
scroll to position [1052, 0]
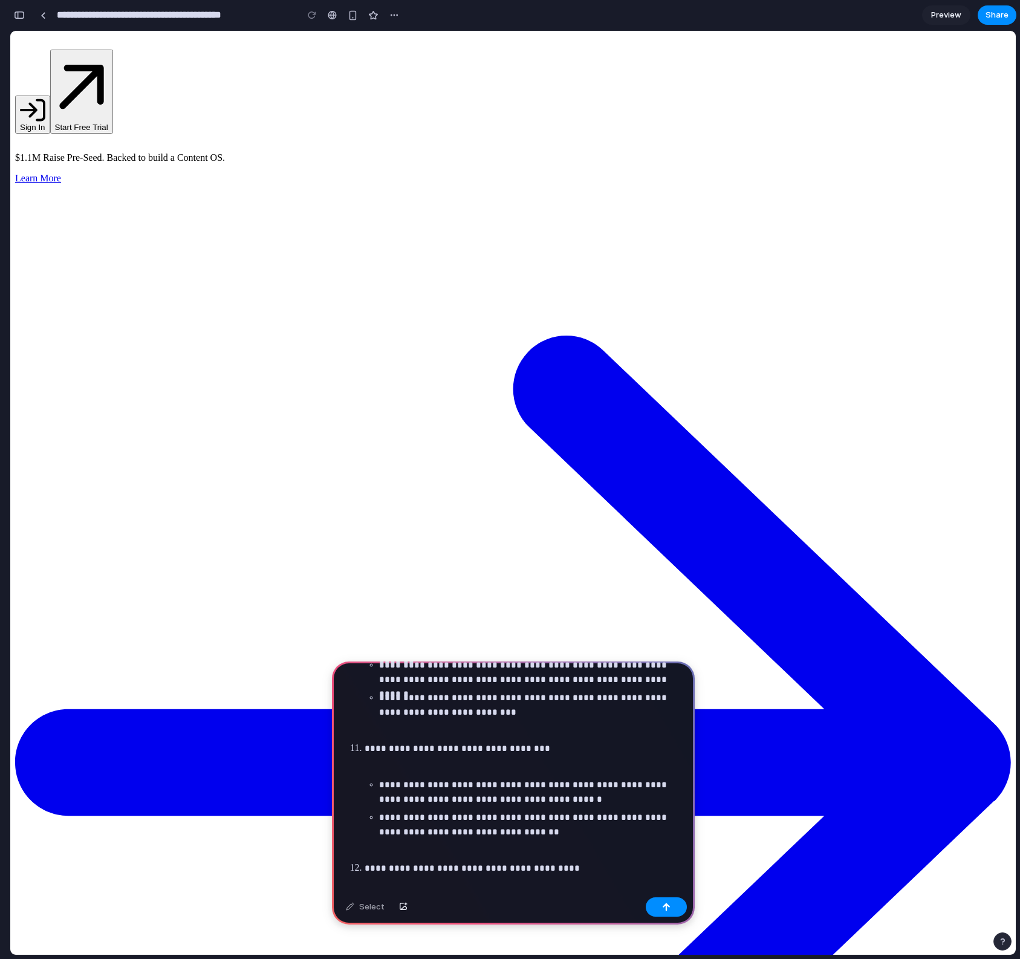
click at [403, 728] on p at bounding box center [523, 730] width 319 height 15
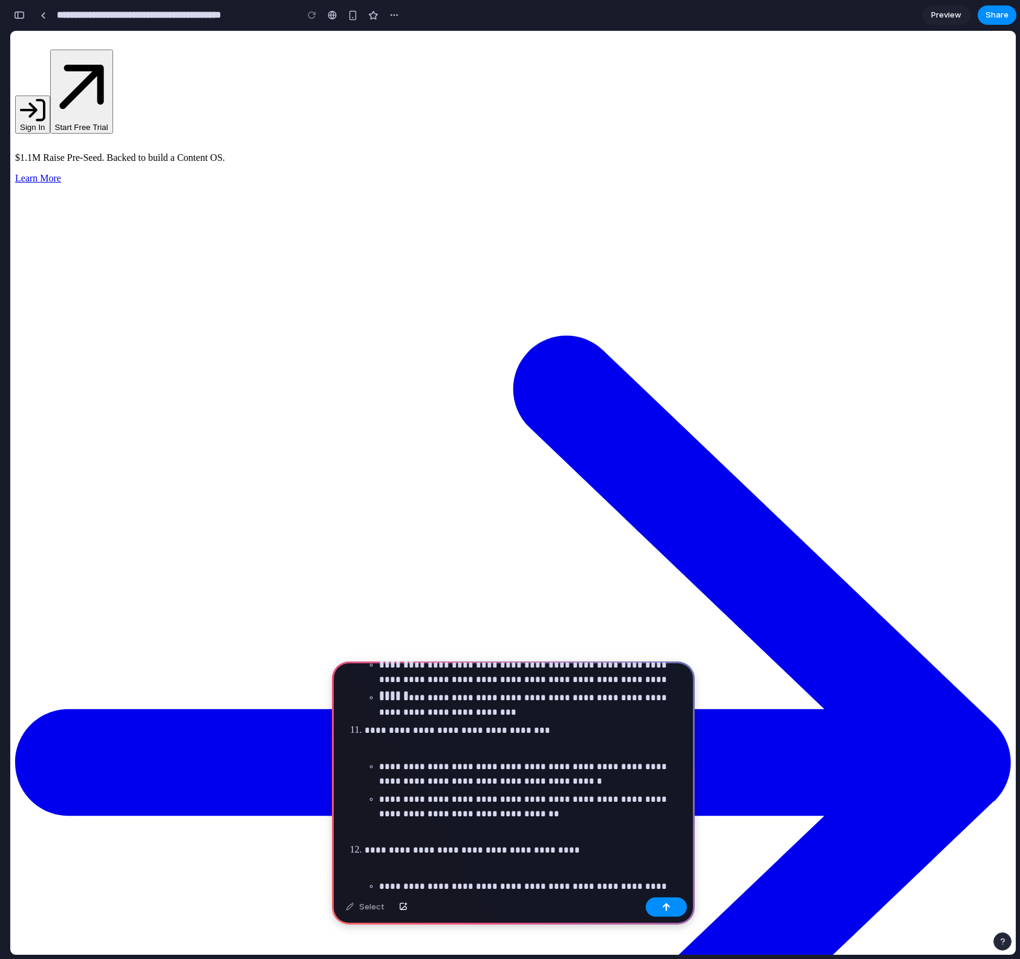
click at [413, 747] on p at bounding box center [523, 748] width 319 height 15
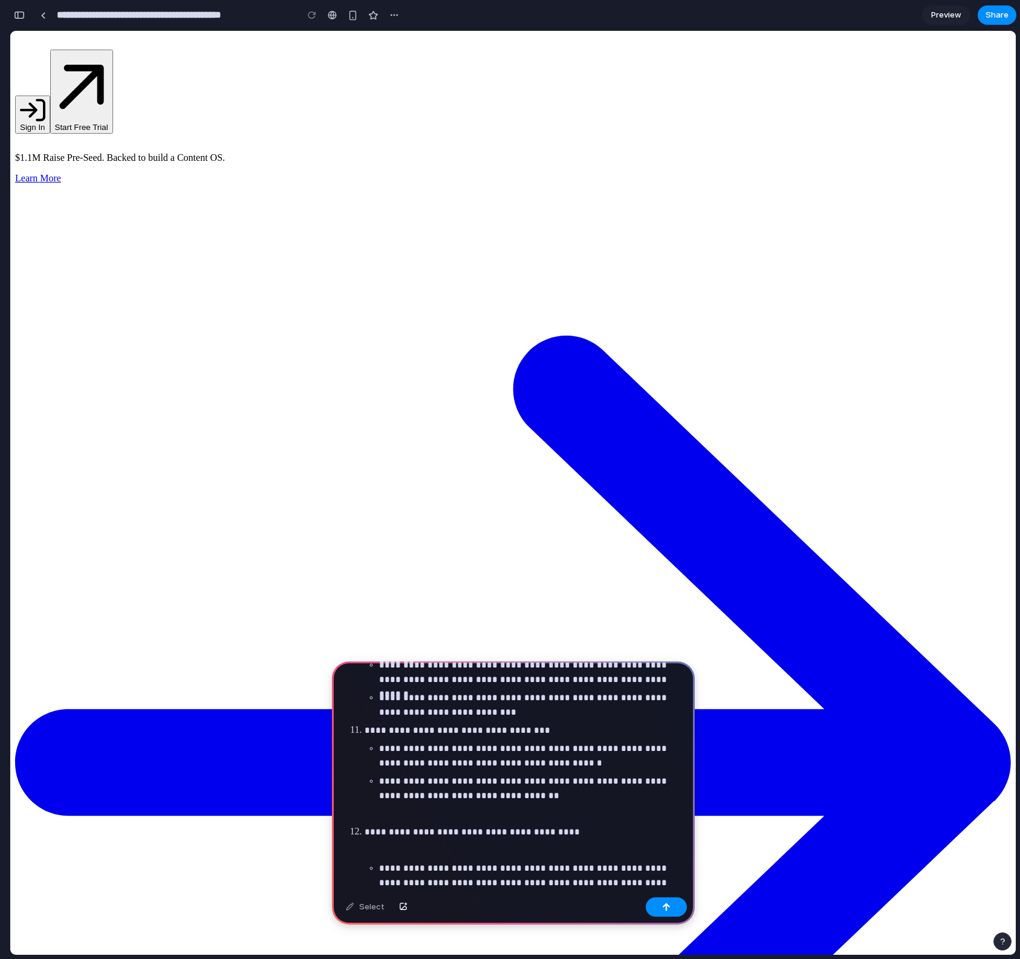
click at [430, 810] on p at bounding box center [523, 813] width 319 height 15
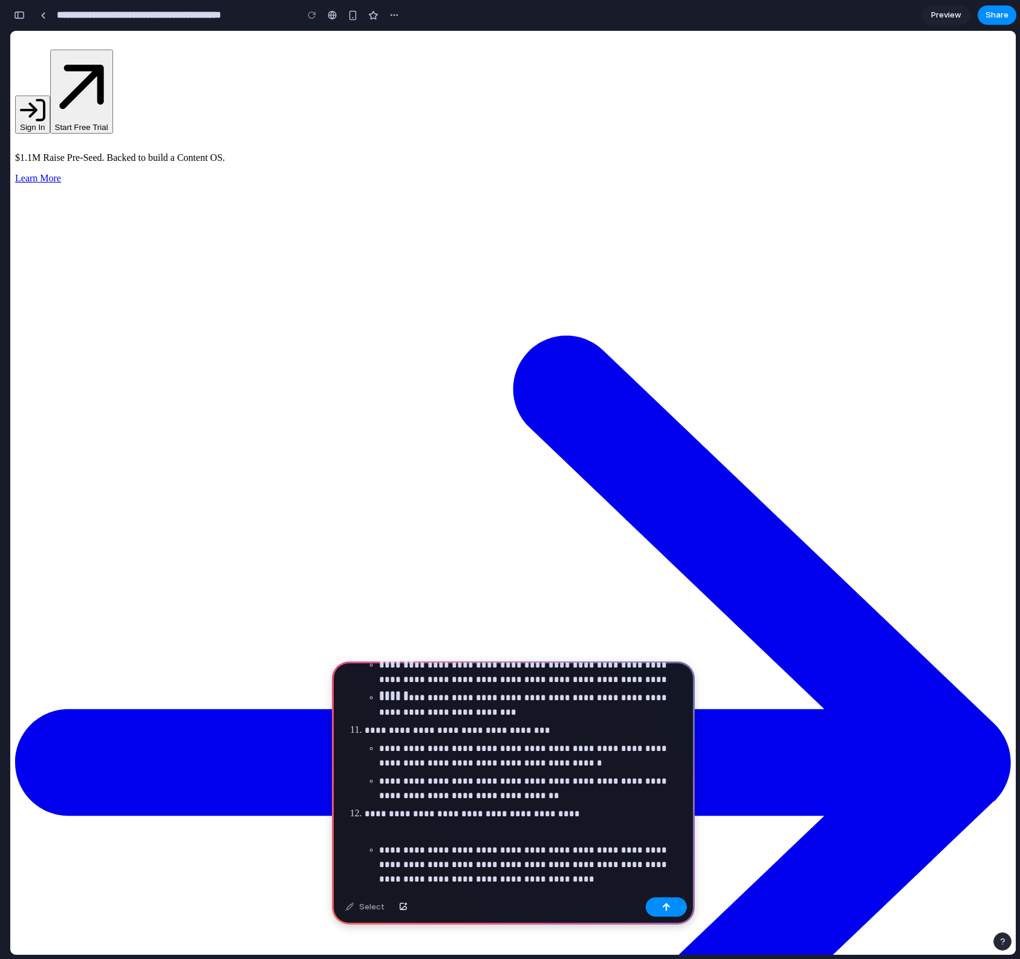
scroll to position [1067, 0]
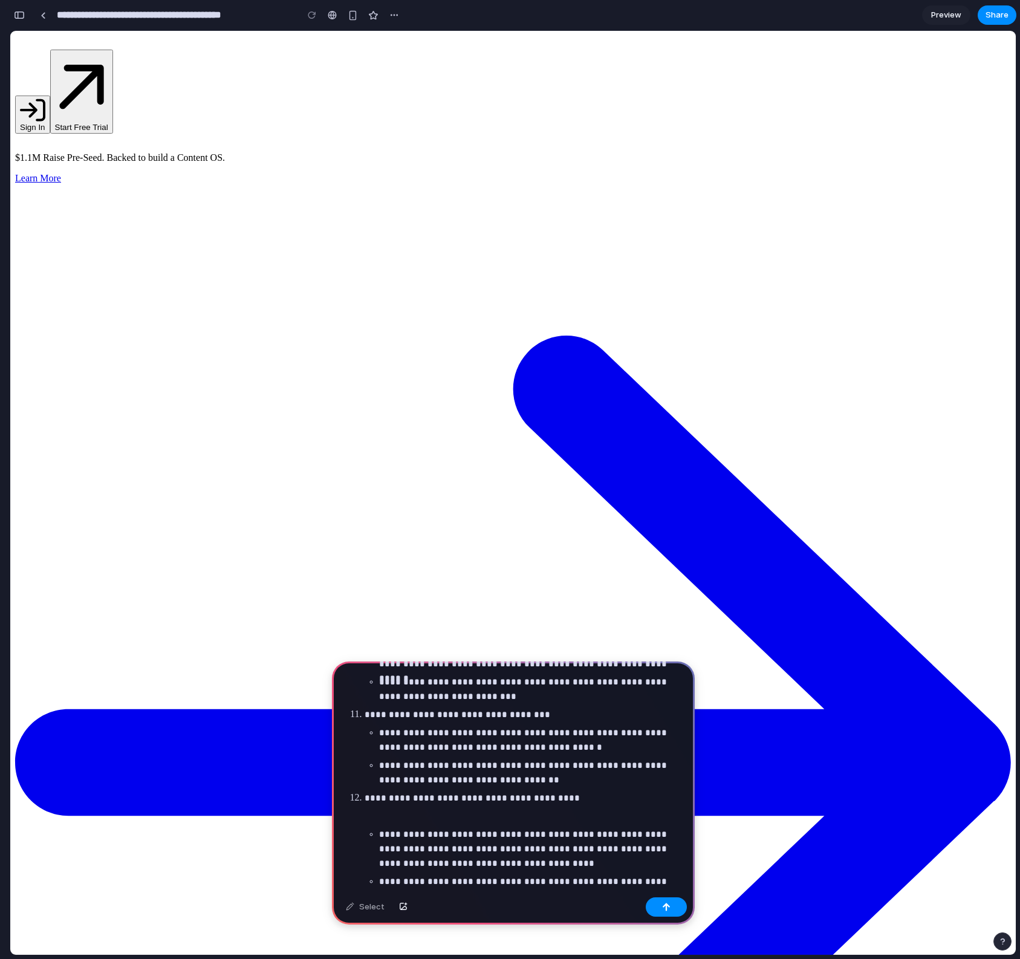
click at [417, 816] on p at bounding box center [523, 816] width 319 height 15
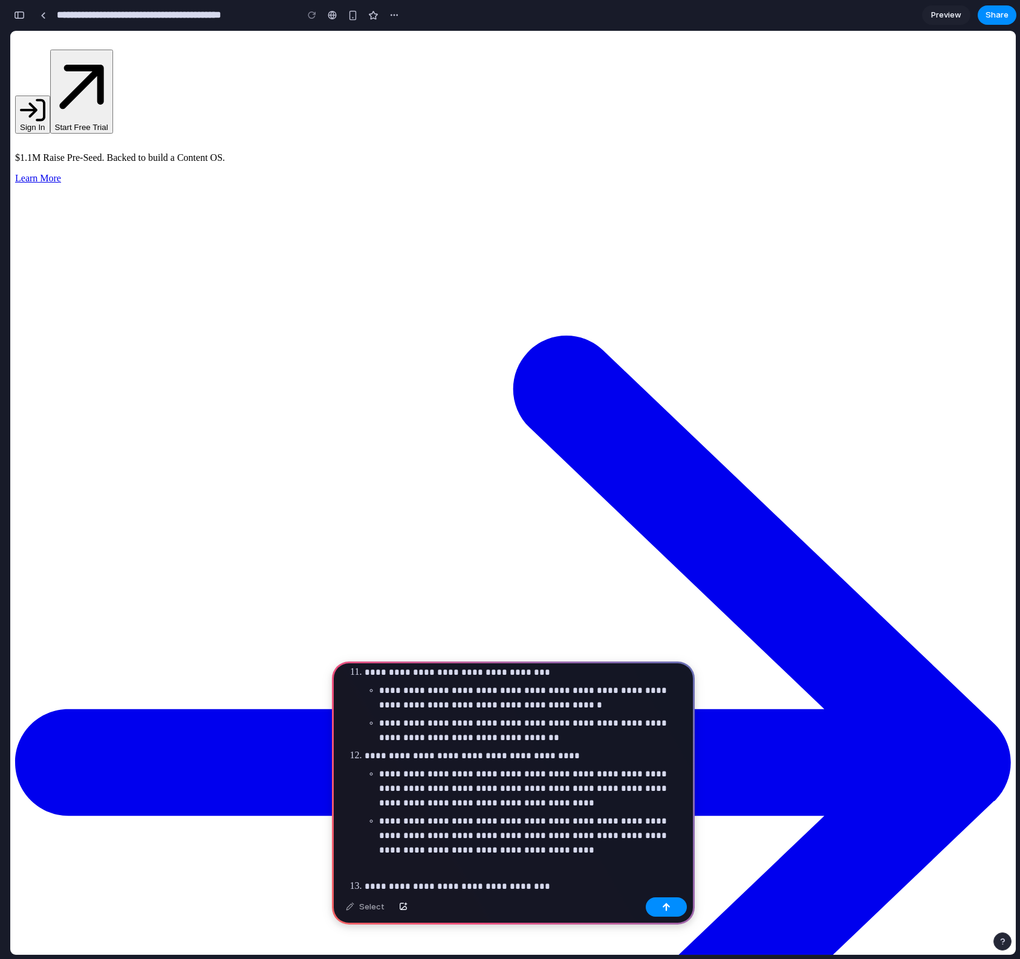
scroll to position [1219, 0]
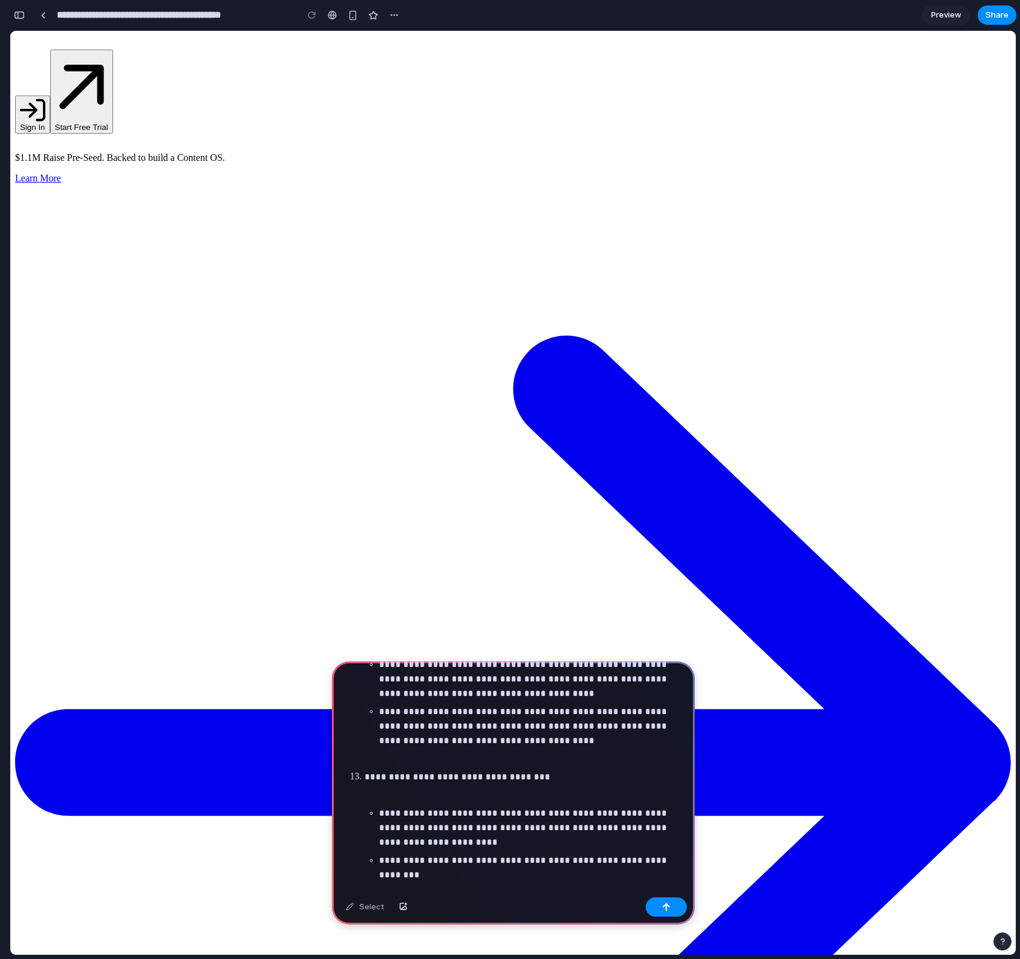
click at [403, 752] on p at bounding box center [523, 758] width 319 height 15
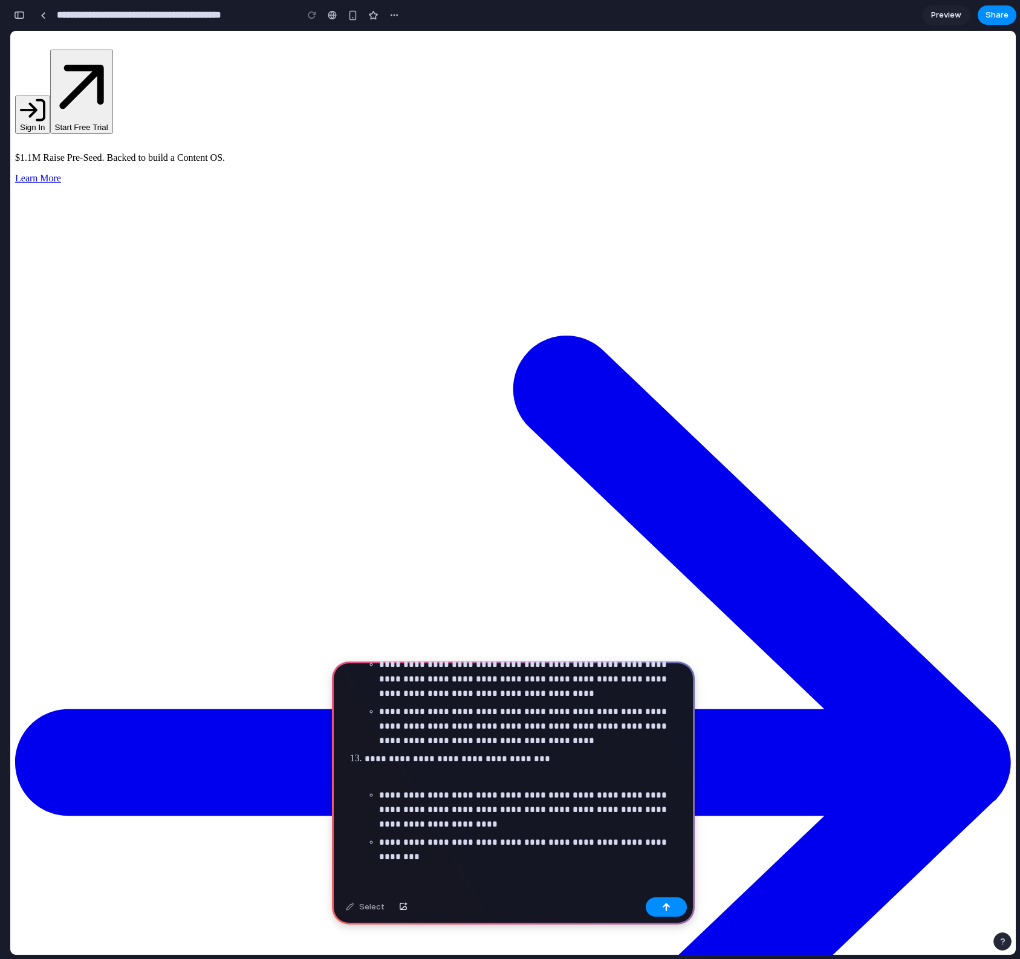
click at [413, 777] on p at bounding box center [523, 776] width 319 height 15
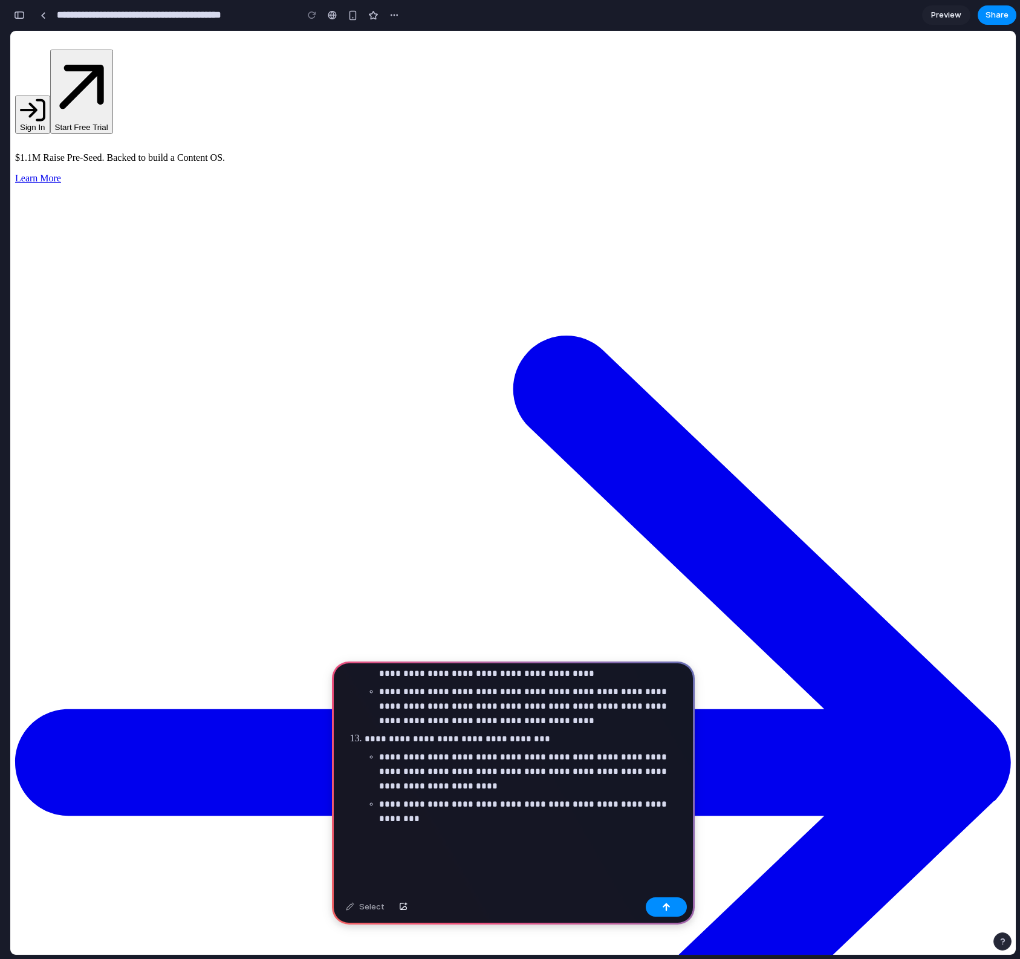
click at [505, 843] on p at bounding box center [513, 845] width 341 height 15
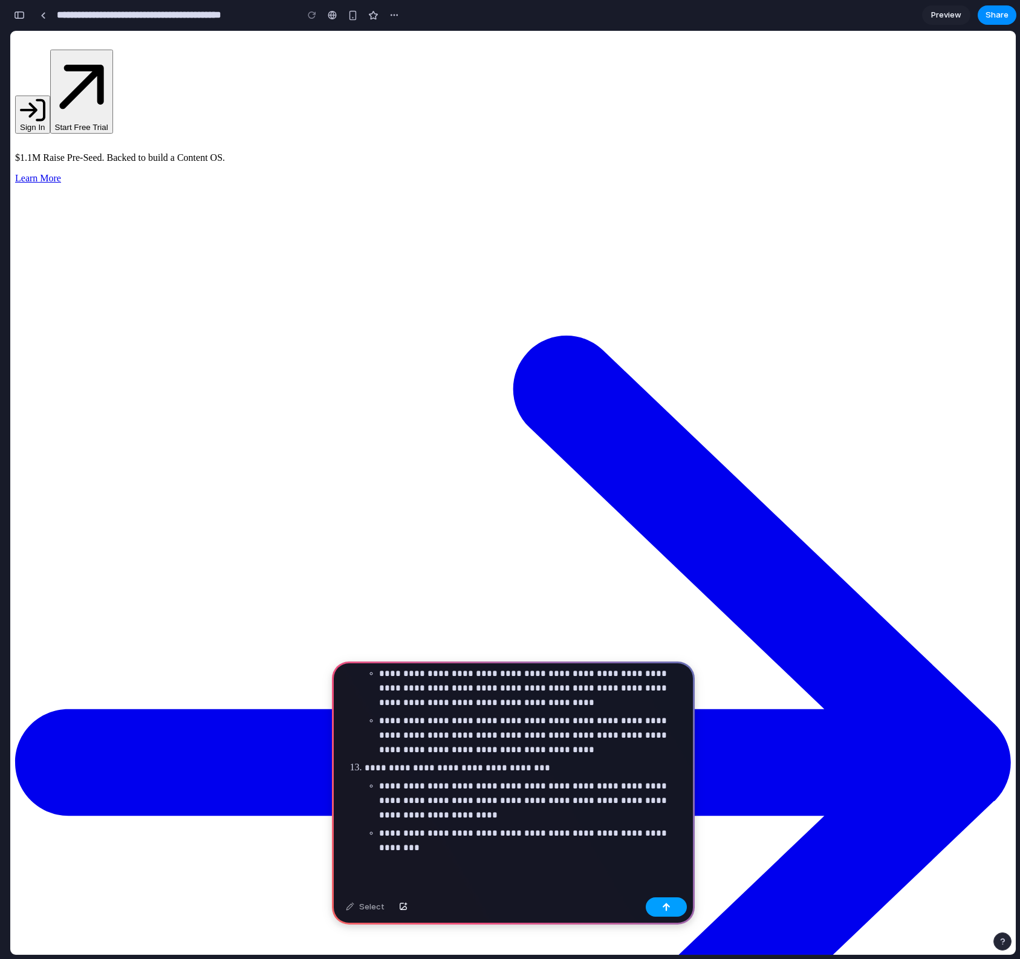
scroll to position [1192, 0]
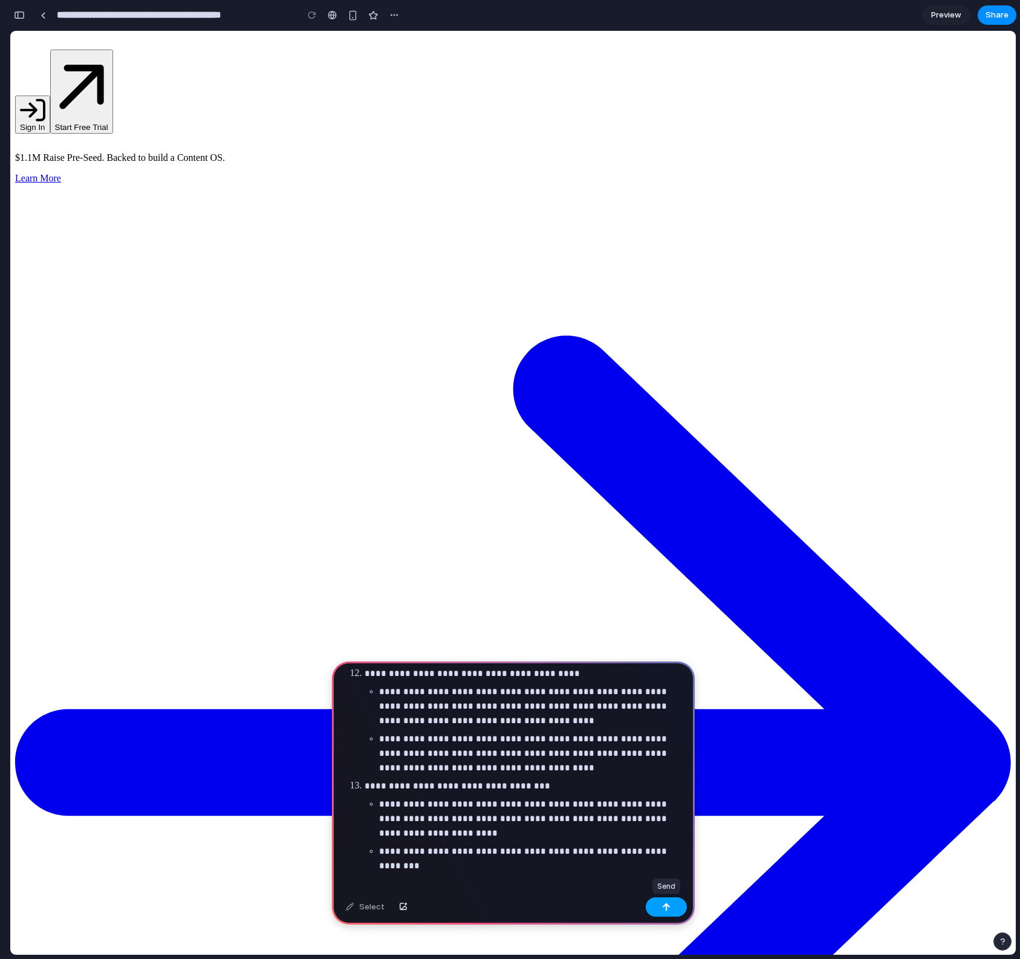
click at [667, 908] on div "button" at bounding box center [666, 906] width 8 height 8
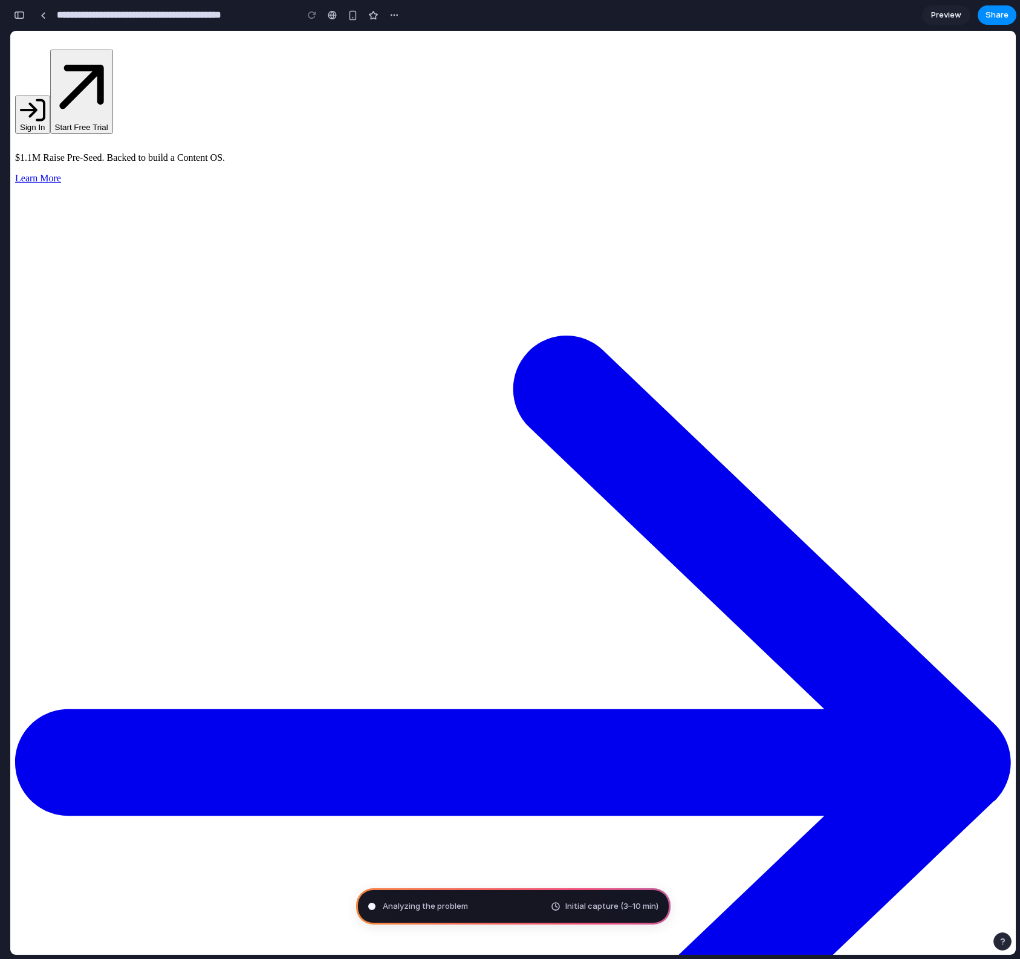
type input "**********"
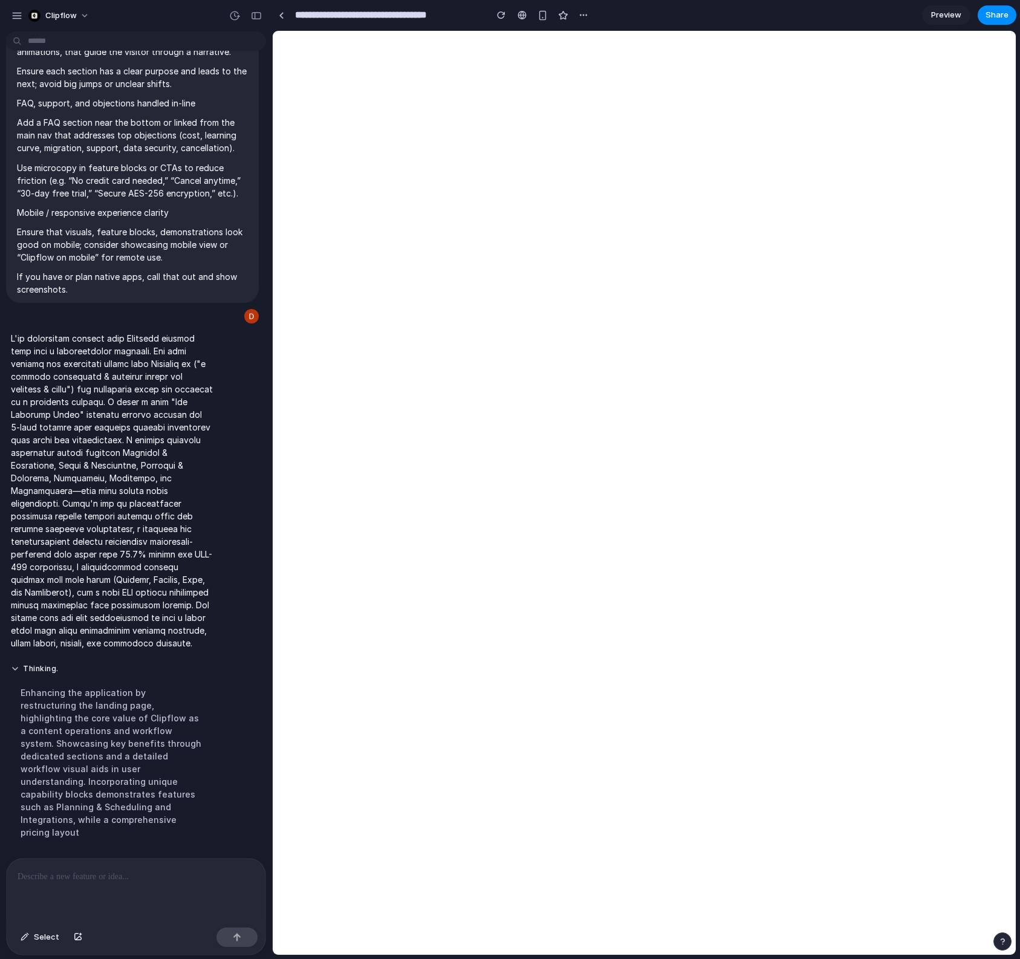
scroll to position [1281, 0]
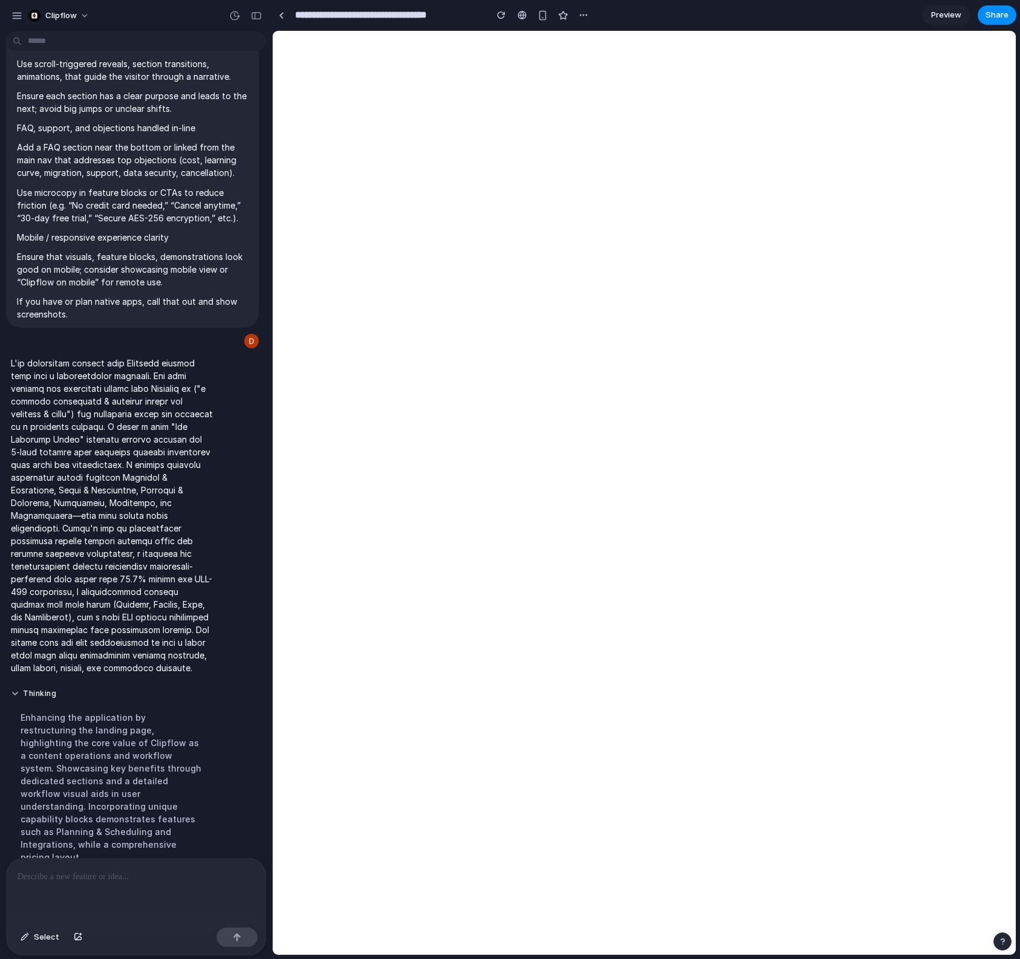
click at [955, 15] on span "Preview" at bounding box center [946, 15] width 30 height 12
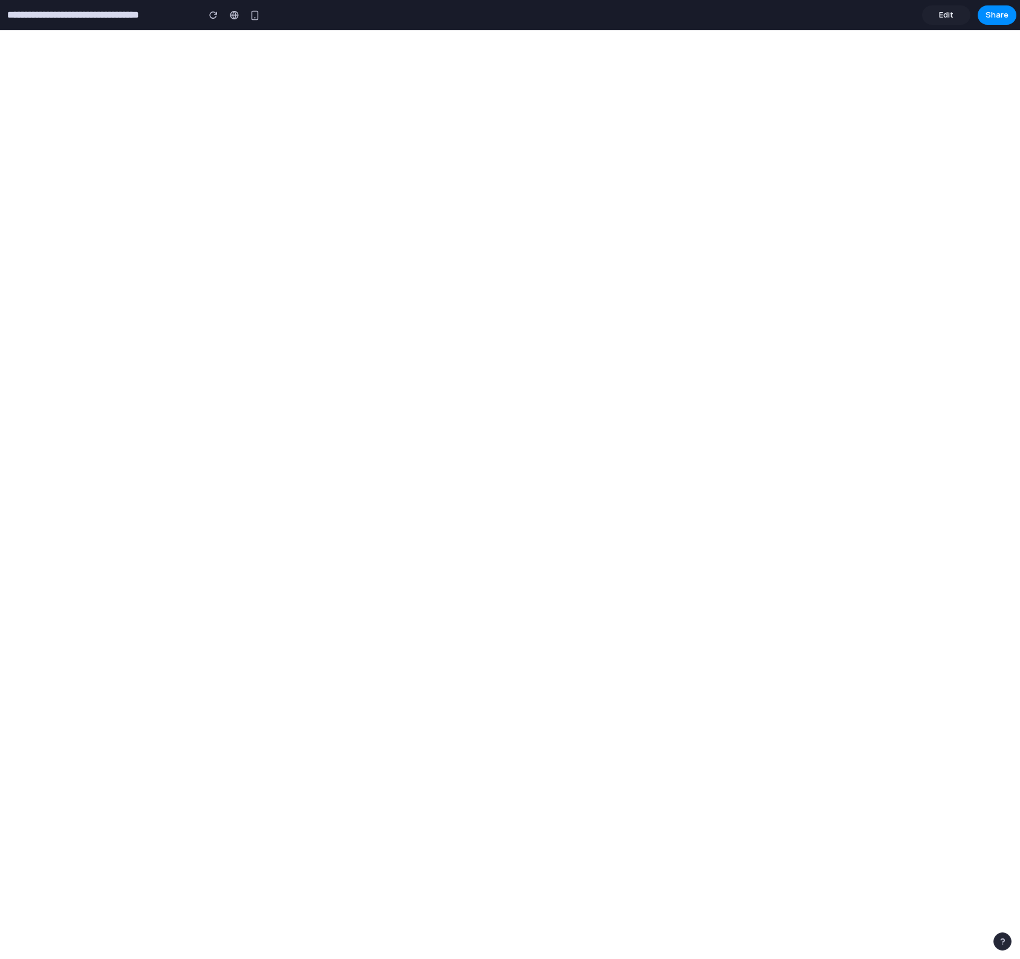
click at [948, 17] on span "Edit" at bounding box center [946, 15] width 15 height 12
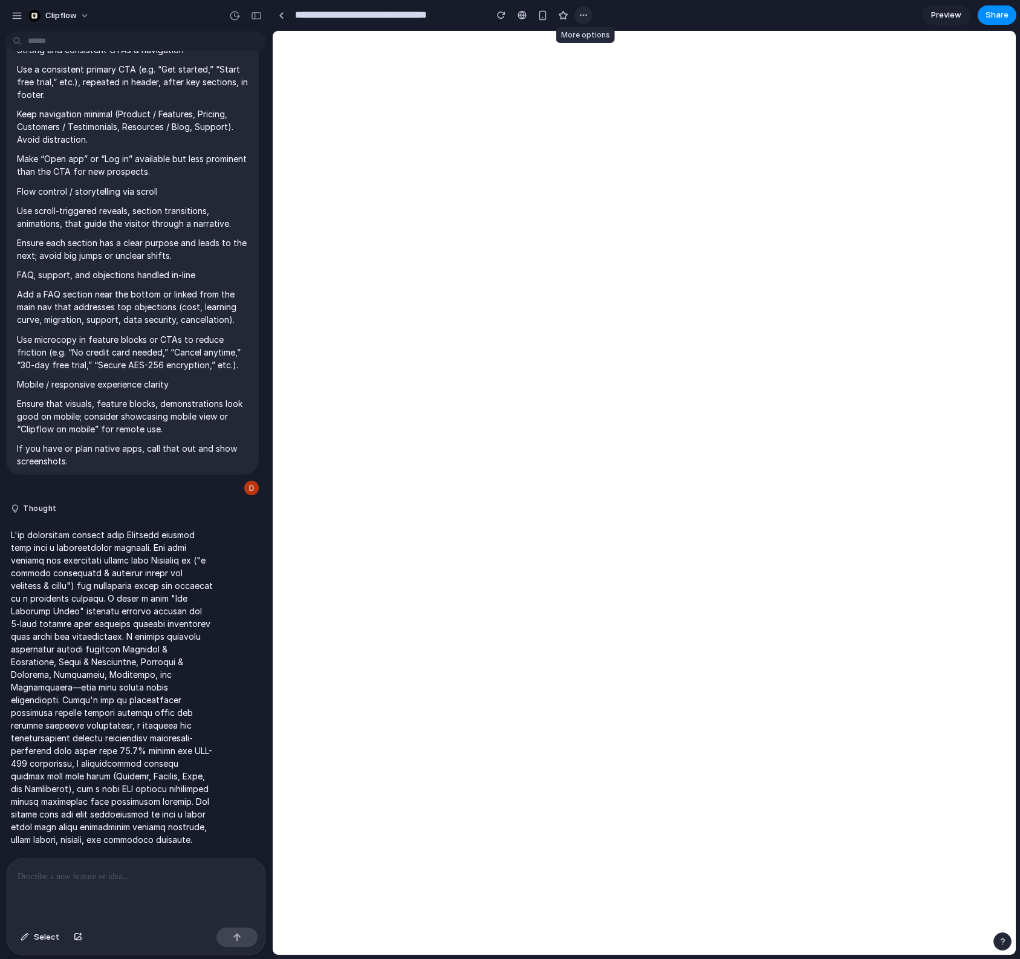
click at [583, 18] on div "button" at bounding box center [583, 15] width 10 height 10
click at [583, 17] on div "Duplicate Delete" at bounding box center [510, 479] width 1020 height 959
click at [993, 13] on span "Share" at bounding box center [996, 15] width 23 height 12
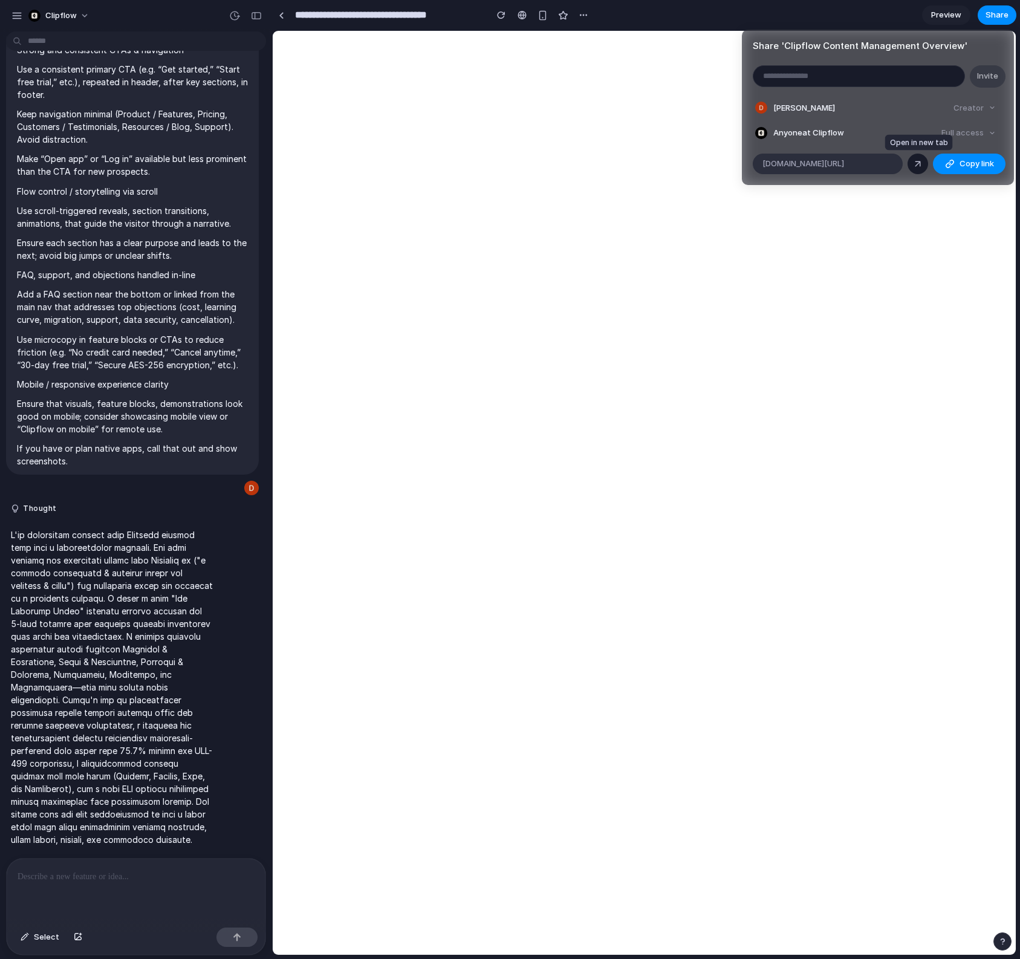
click at [920, 162] on div at bounding box center [917, 163] width 11 height 11
